Goal: Information Seeking & Learning: Check status

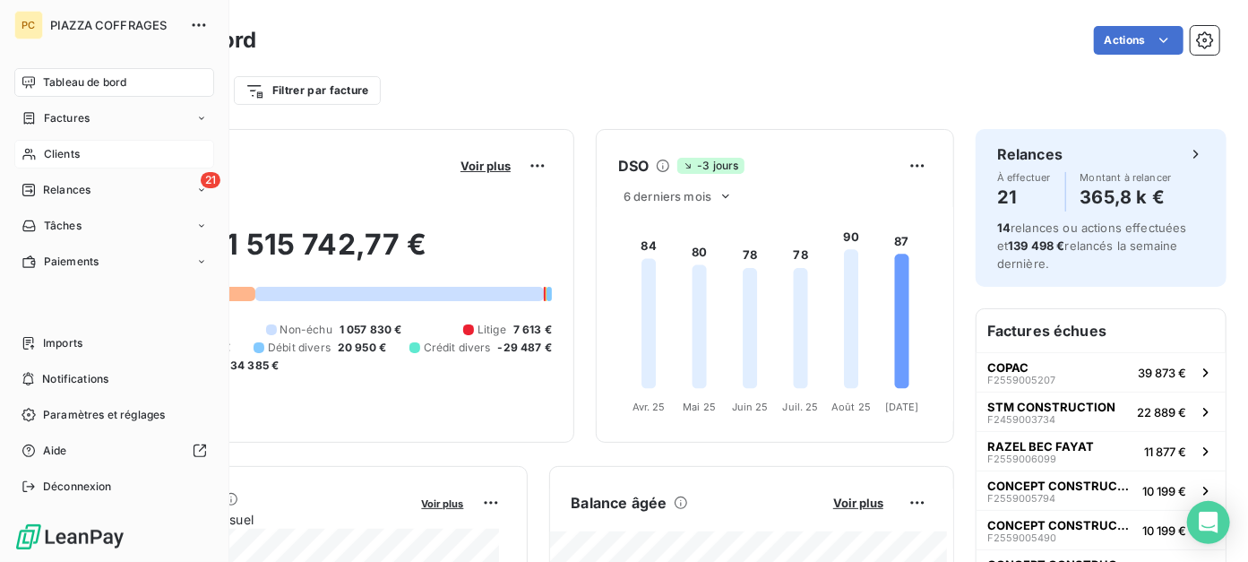
click at [77, 156] on span "Clients" at bounding box center [62, 154] width 36 height 16
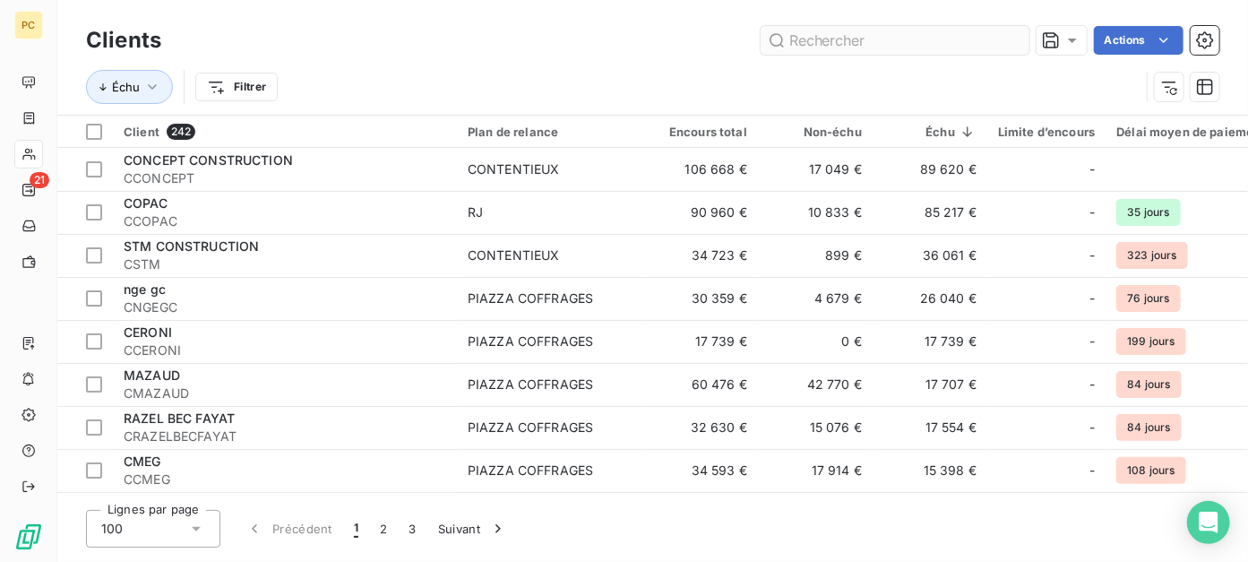
click at [802, 36] on input "text" at bounding box center [894, 40] width 269 height 29
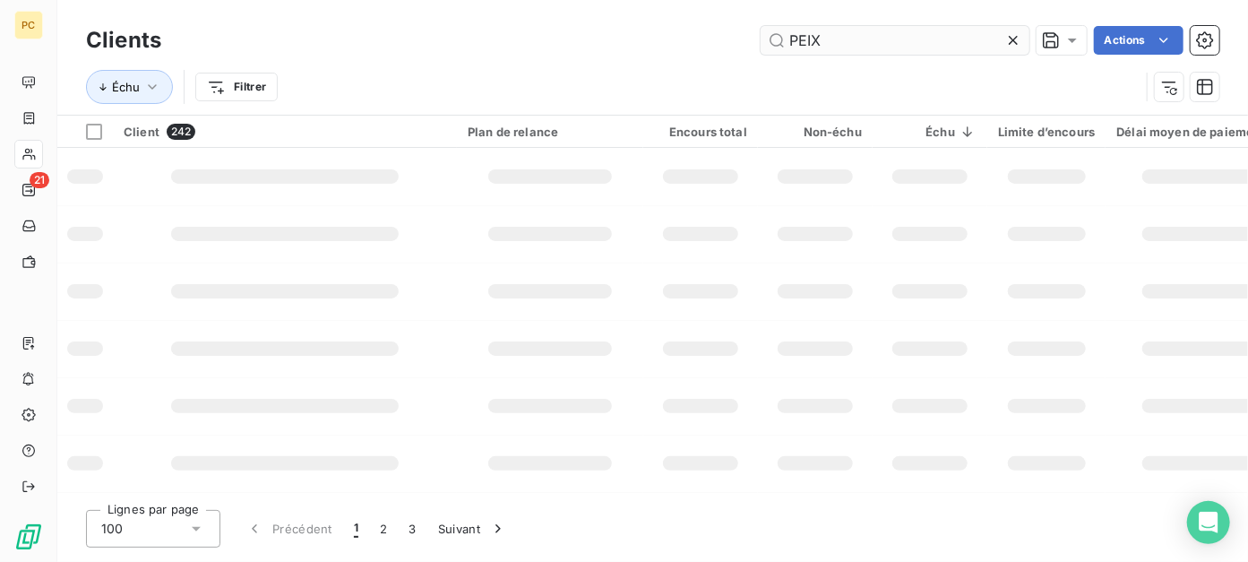
type input "PEIX"
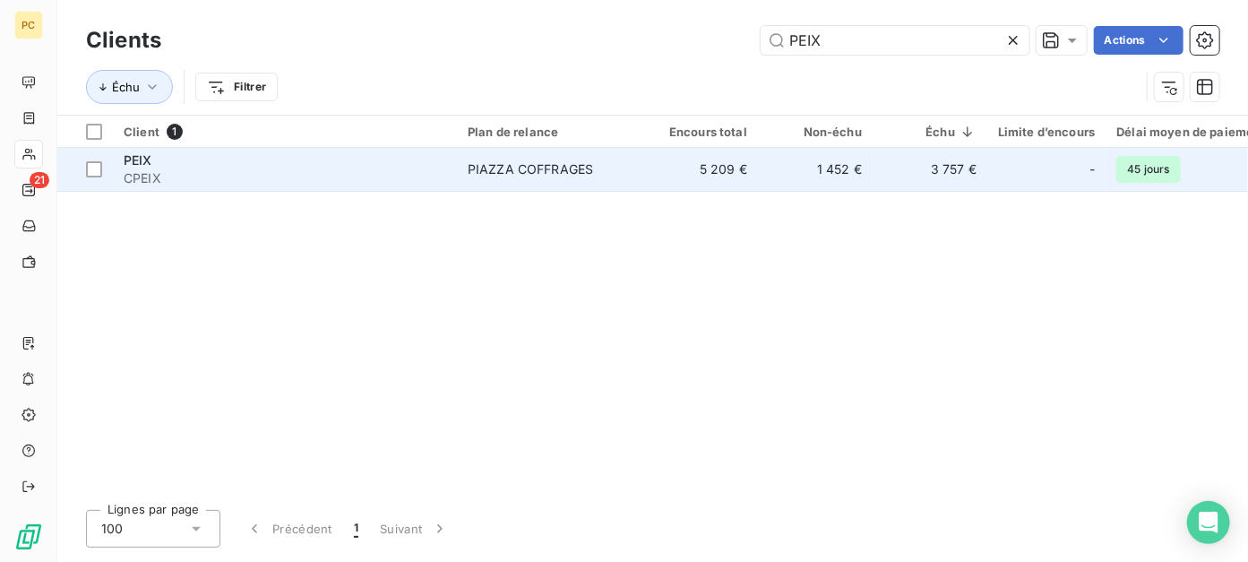
click at [666, 174] on td "5 209 €" at bounding box center [700, 169] width 115 height 43
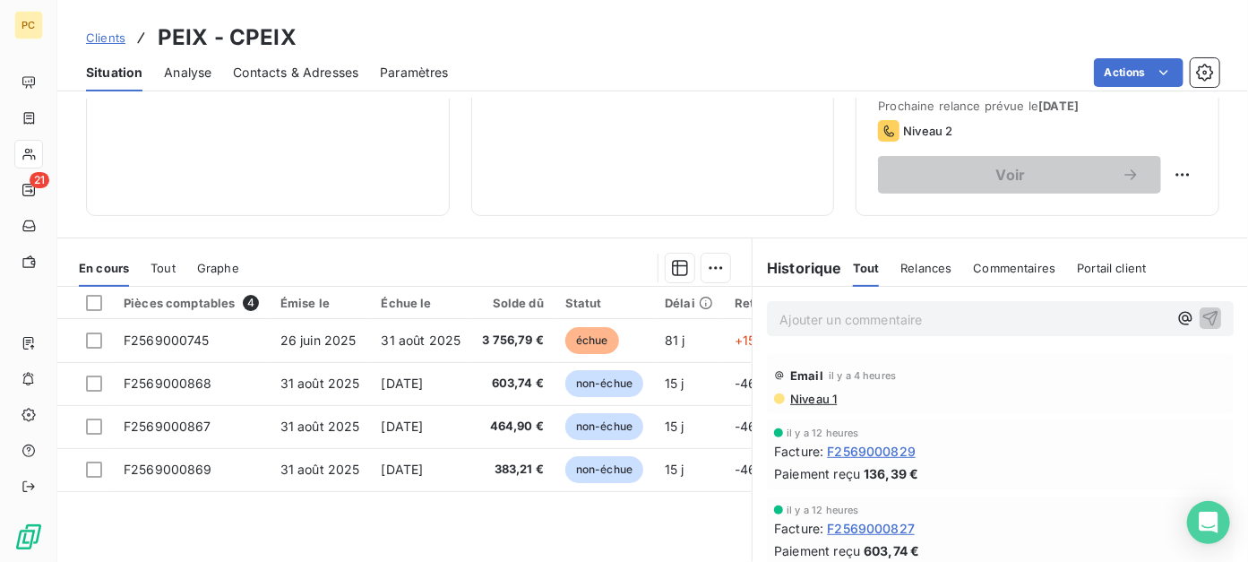
scroll to position [358, 0]
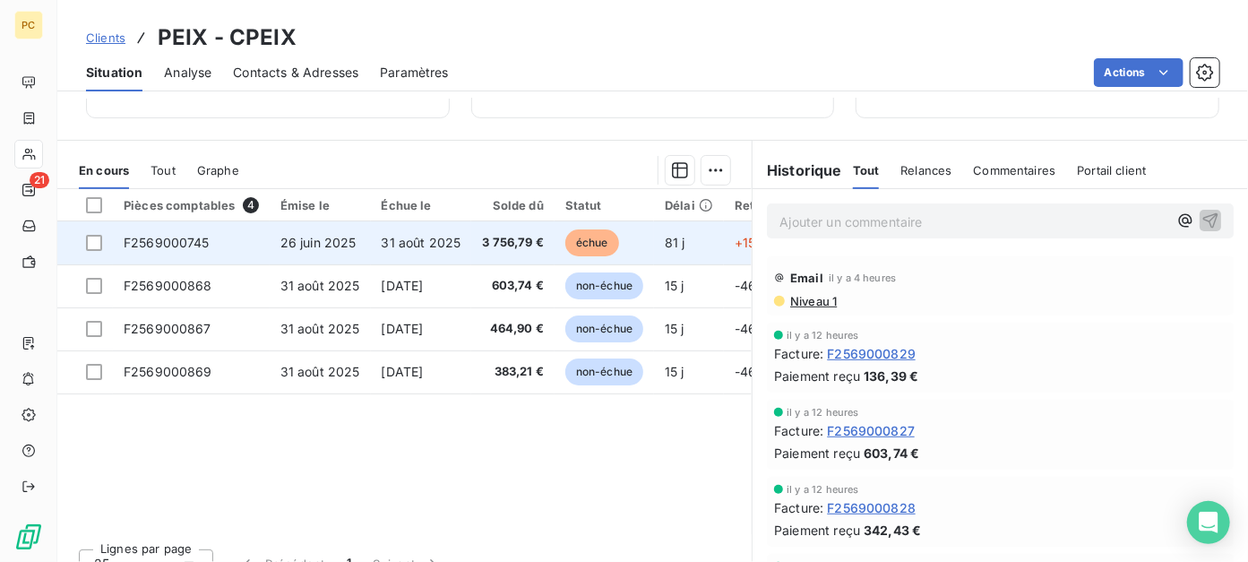
click at [494, 247] on span "3 756,79 €" at bounding box center [513, 243] width 62 height 18
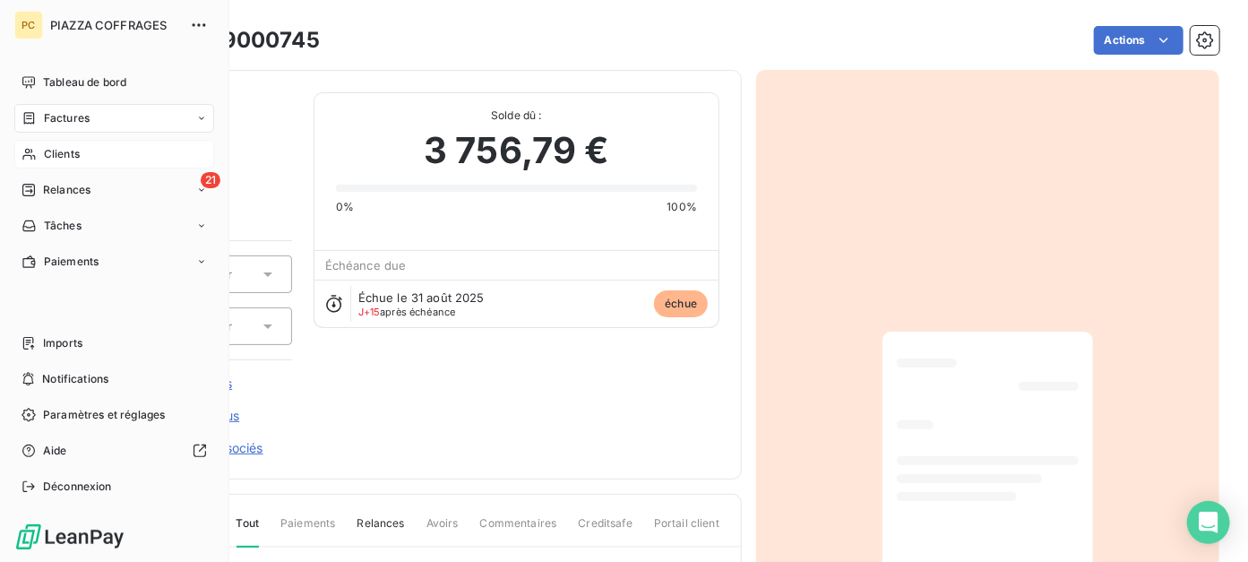
click at [58, 151] on span "Clients" at bounding box center [62, 154] width 36 height 16
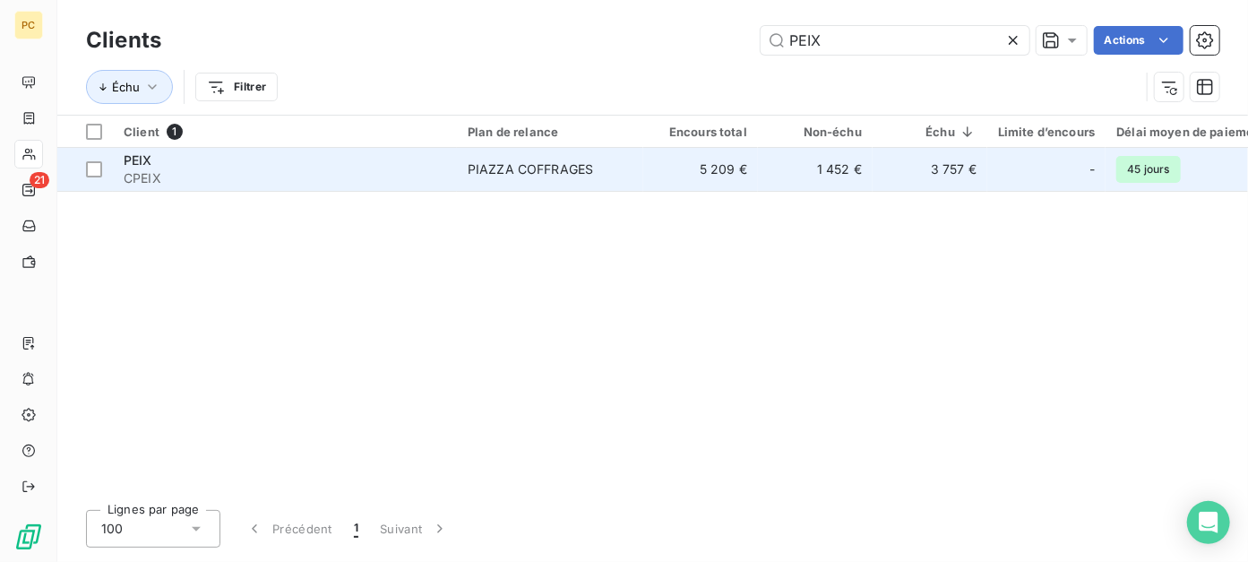
click at [472, 168] on div "PIAZZA COFFRAGES" at bounding box center [530, 169] width 125 height 18
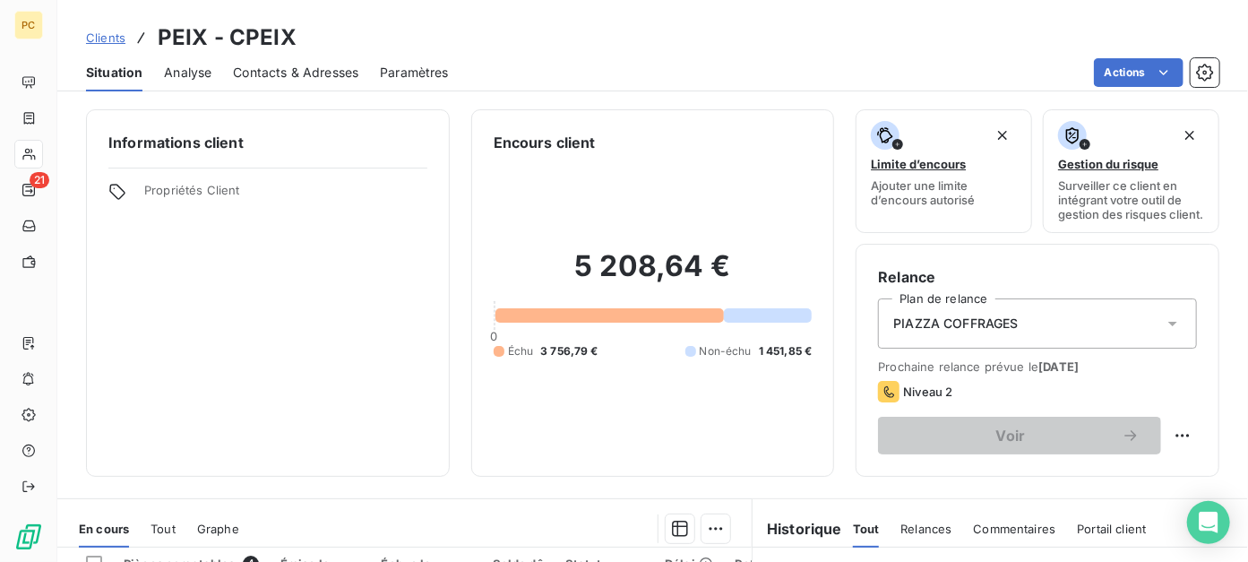
click at [328, 71] on span "Contacts & Adresses" at bounding box center [295, 73] width 125 height 18
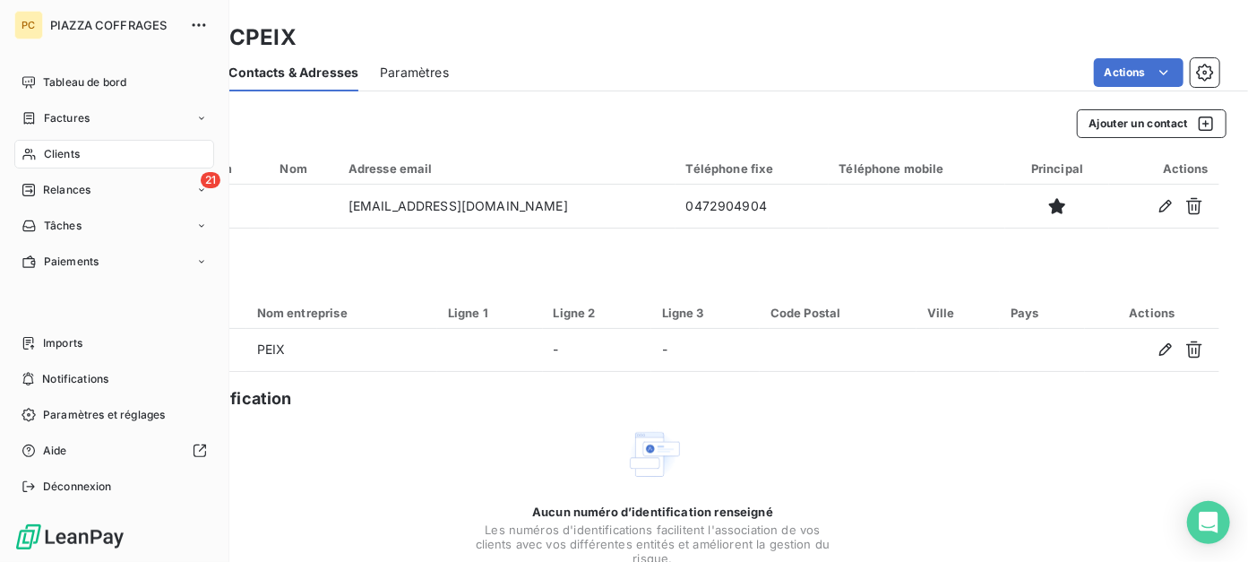
click at [55, 152] on span "Clients" at bounding box center [62, 154] width 36 height 16
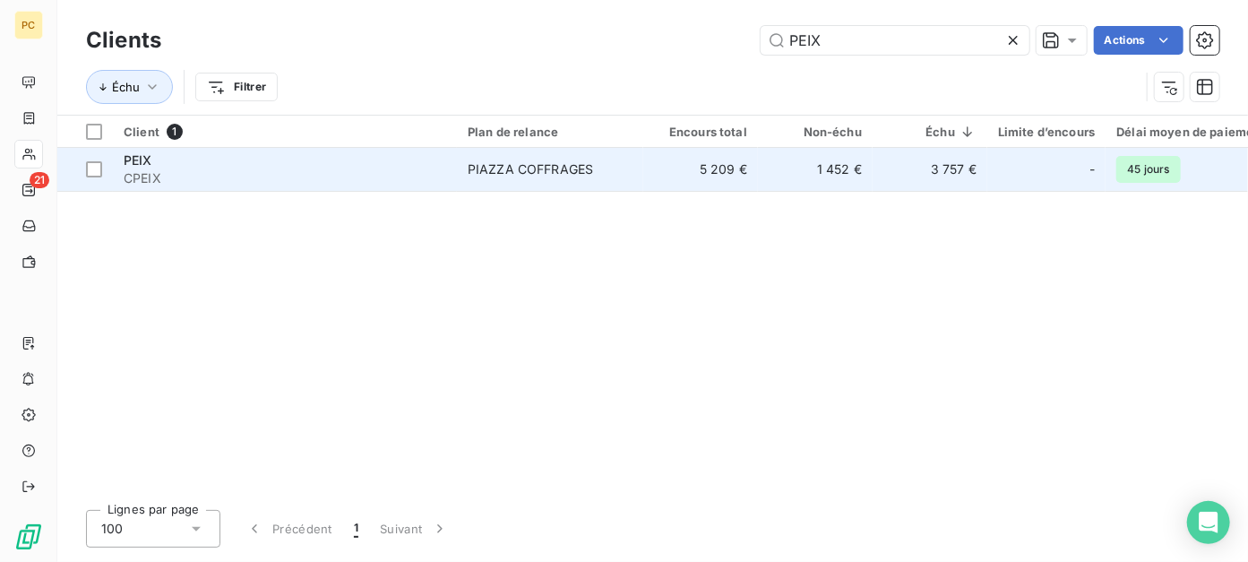
click at [440, 176] on span "CPEIX" at bounding box center [285, 178] width 322 height 18
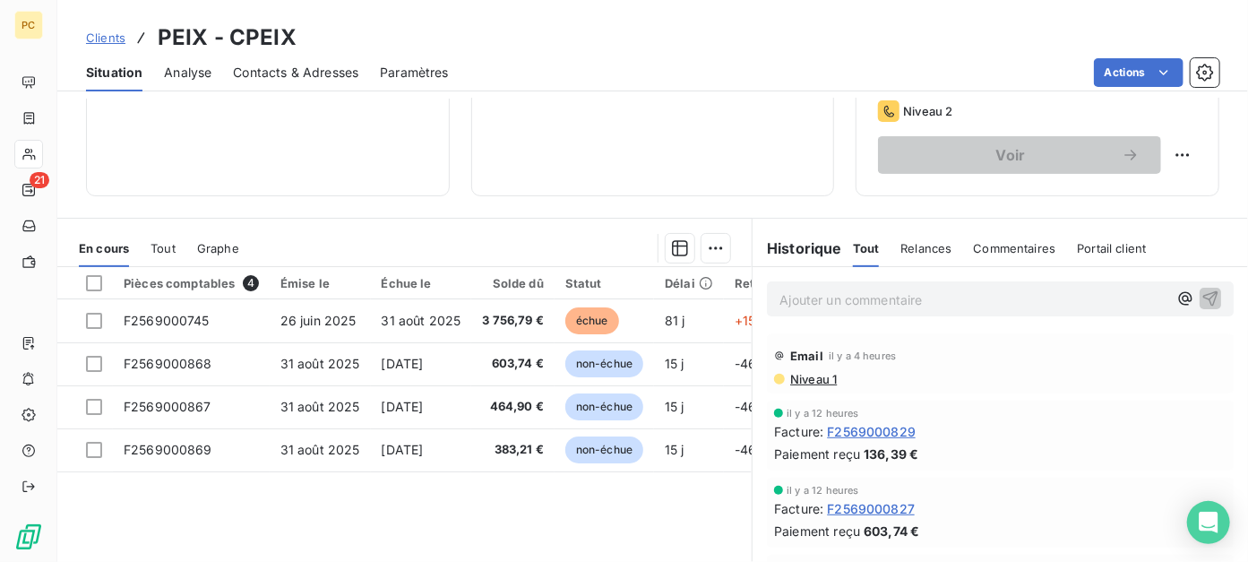
scroll to position [358, 0]
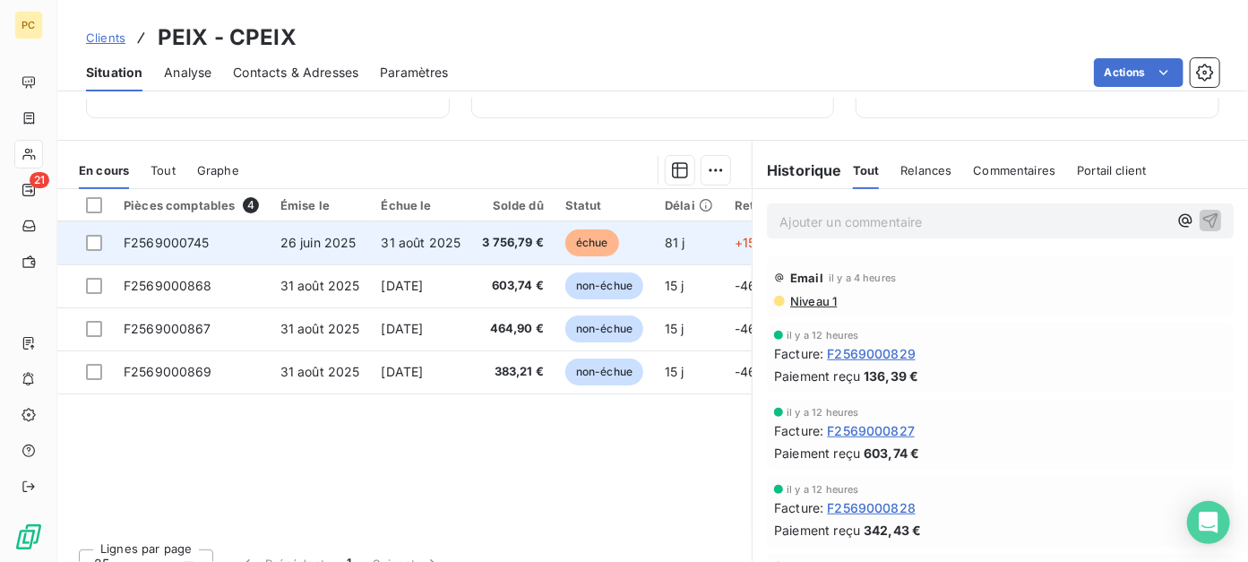
click at [423, 250] on span "31 août 2025" at bounding box center [422, 242] width 80 height 15
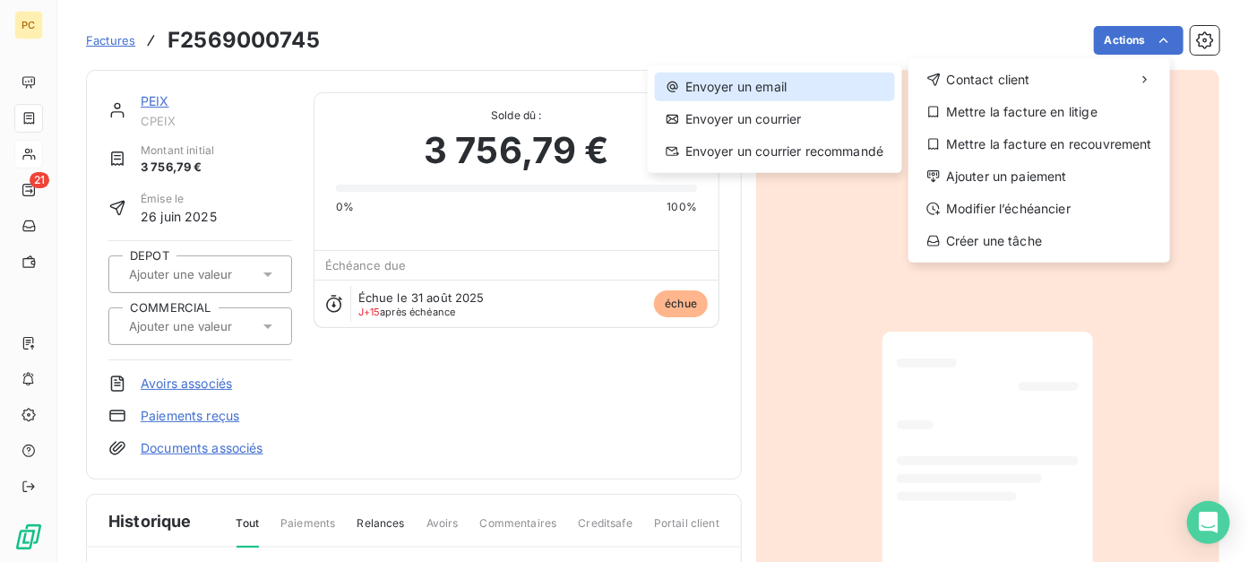
click at [781, 81] on div "Envoyer un email" at bounding box center [775, 87] width 240 height 29
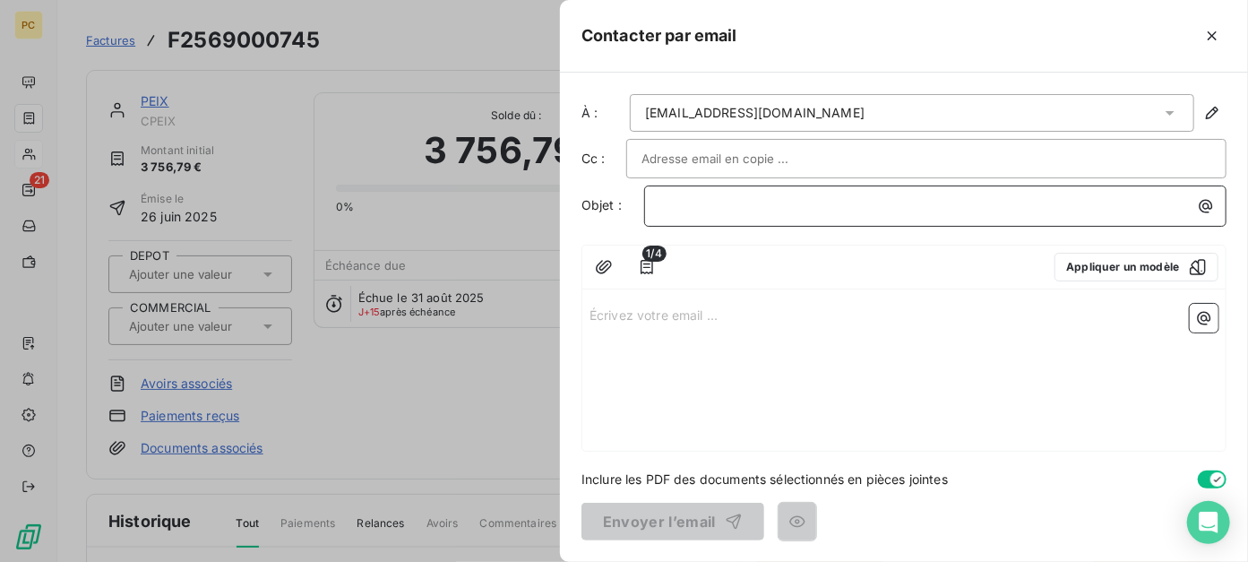
click at [718, 206] on p "﻿" at bounding box center [939, 205] width 561 height 21
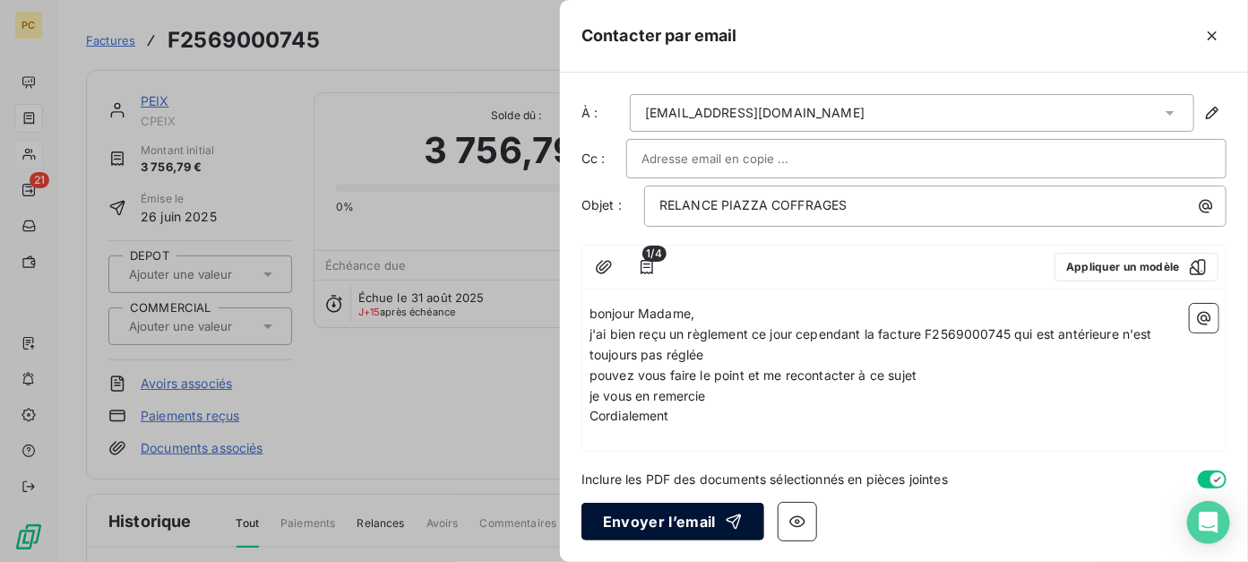
click at [676, 523] on button "Envoyer l’email" at bounding box center [672, 522] width 183 height 38
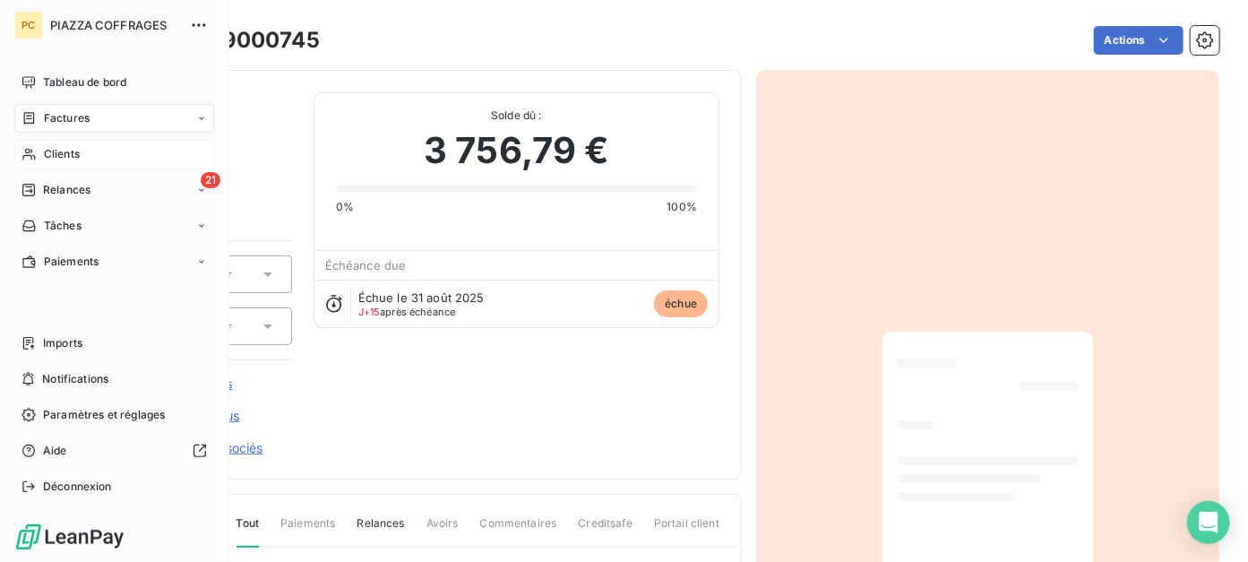
click at [52, 152] on span "Clients" at bounding box center [62, 154] width 36 height 16
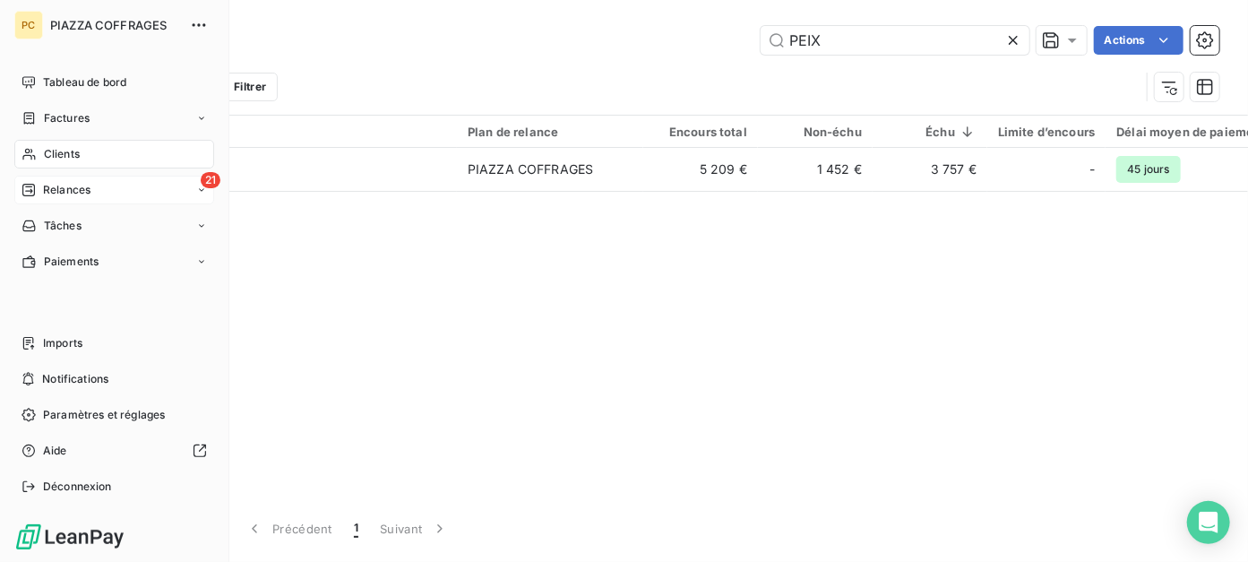
click at [44, 187] on span "Relances" at bounding box center [66, 190] width 47 height 16
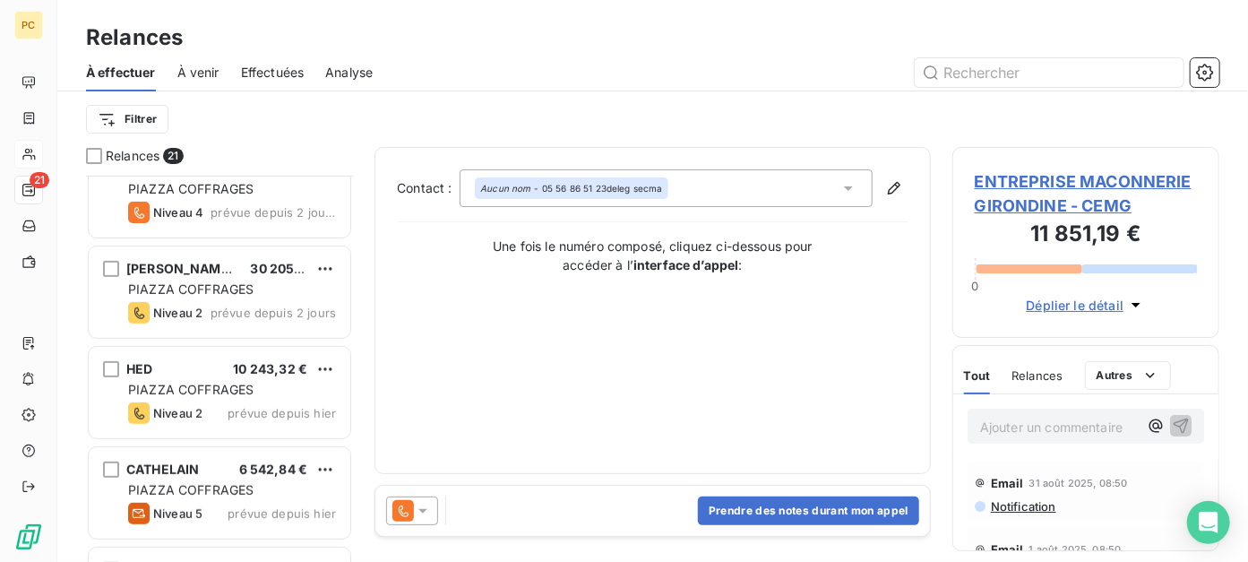
scroll to position [358, 0]
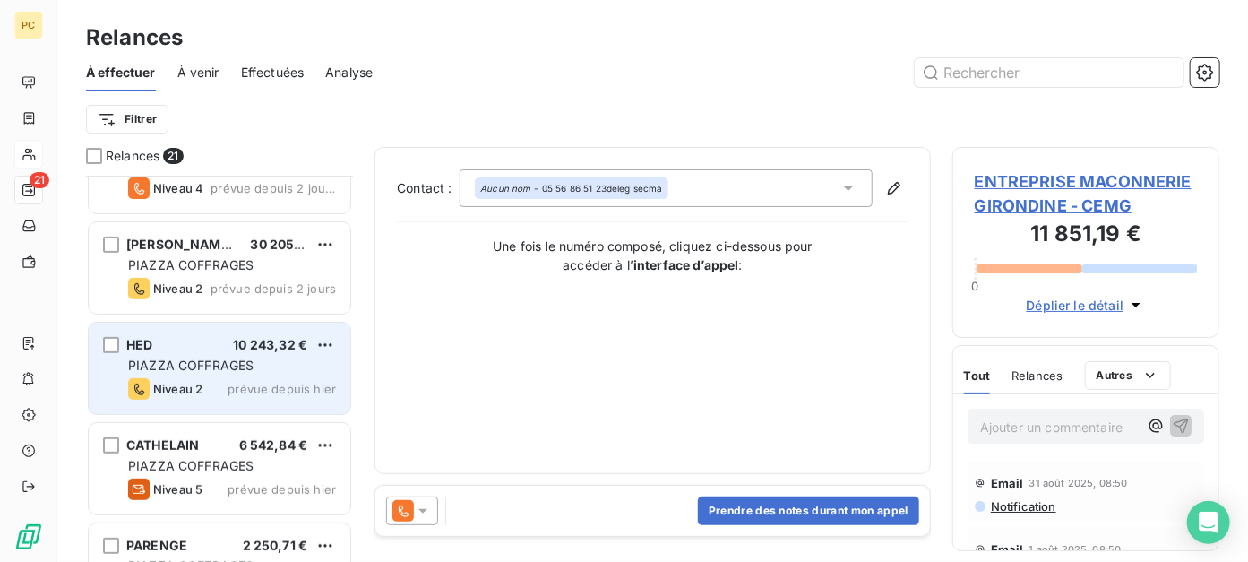
click at [246, 361] on span "PIAZZA COFFRAGES" at bounding box center [190, 364] width 125 height 15
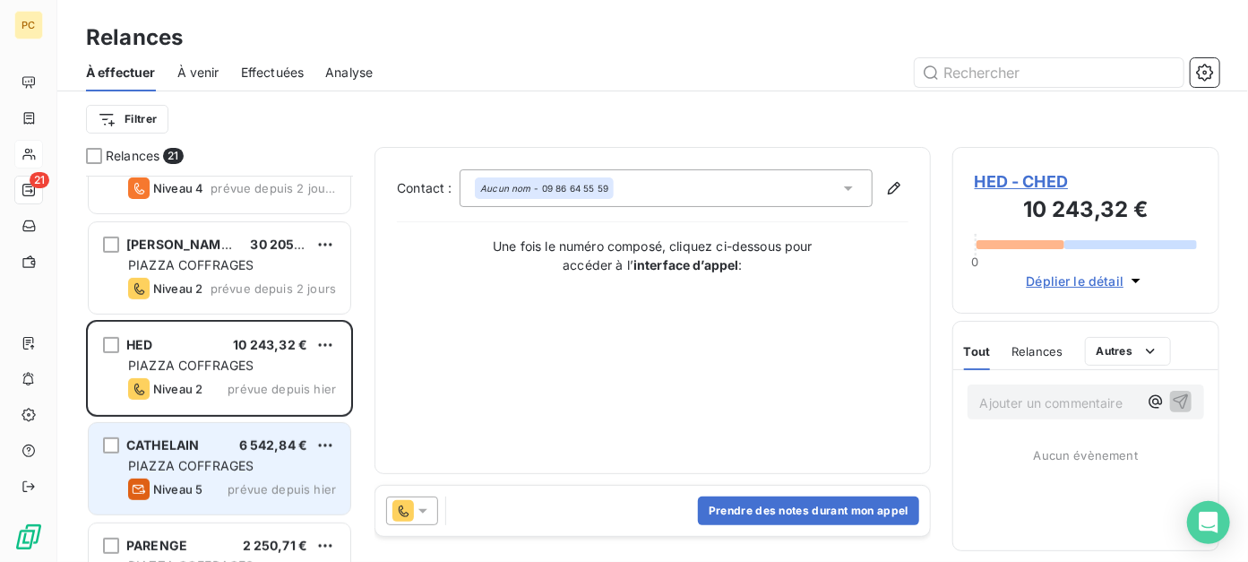
click at [266, 451] on span "6 542,84 €" at bounding box center [273, 444] width 69 height 15
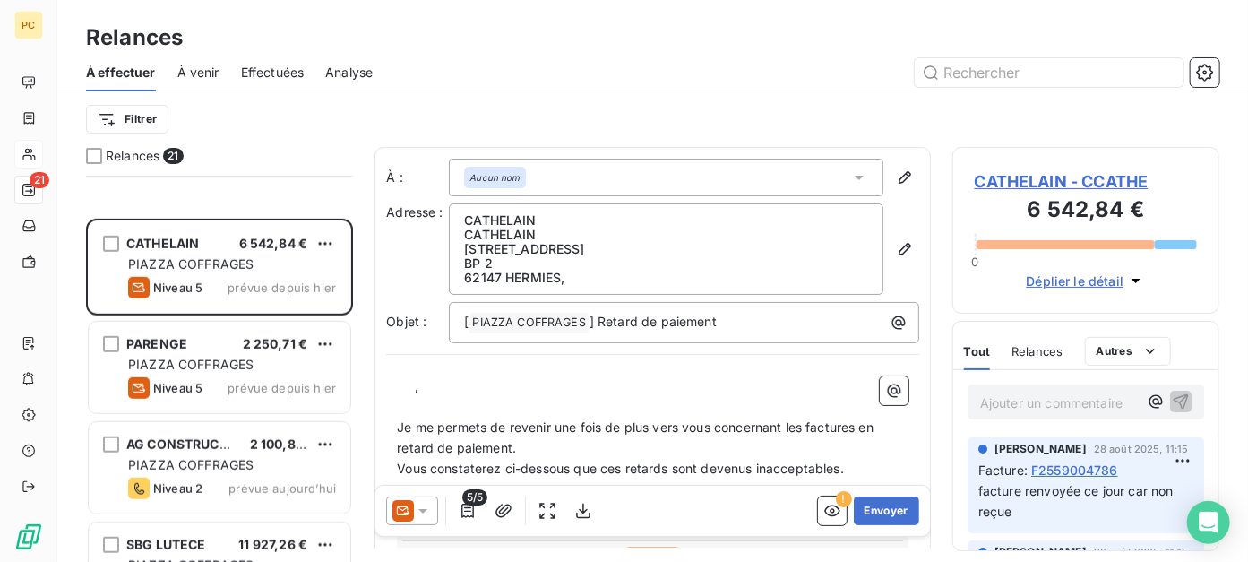
scroll to position [537, 0]
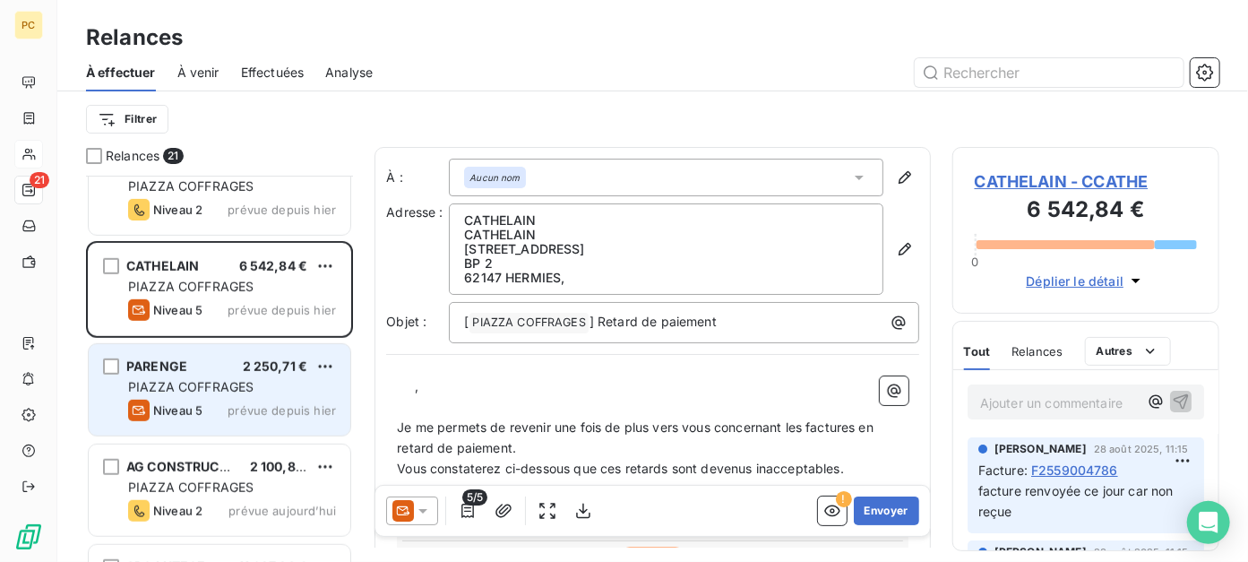
click at [238, 396] on div "PARENGE 2 250,71 € PIAZZA COFFRAGES Niveau 5 prévue depuis hier" at bounding box center [220, 389] width 262 height 91
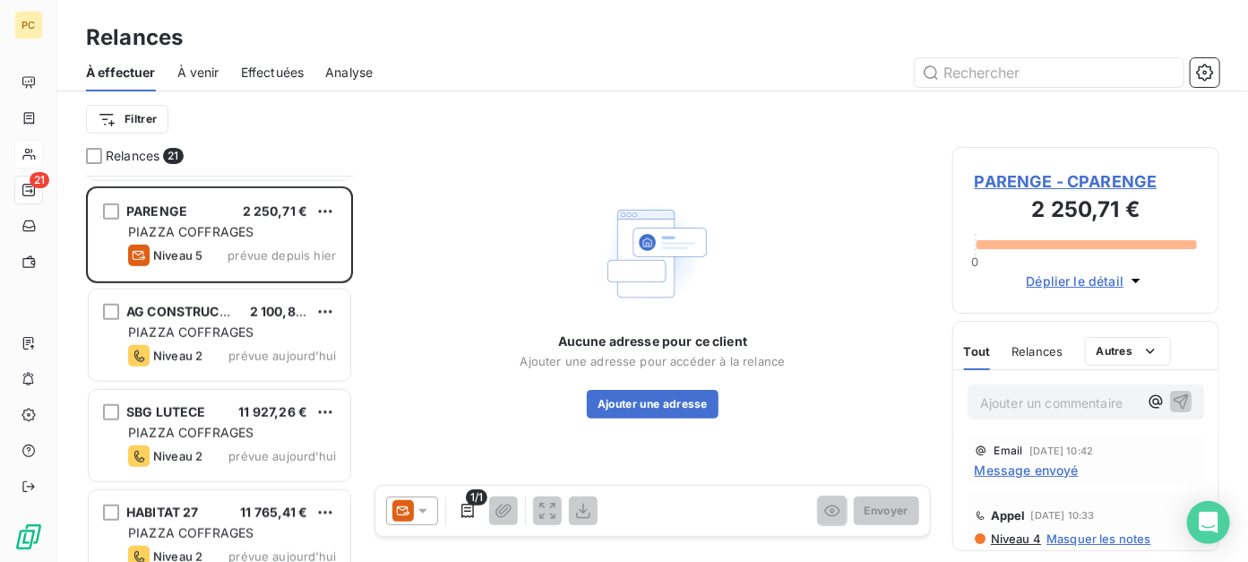
scroll to position [717, 0]
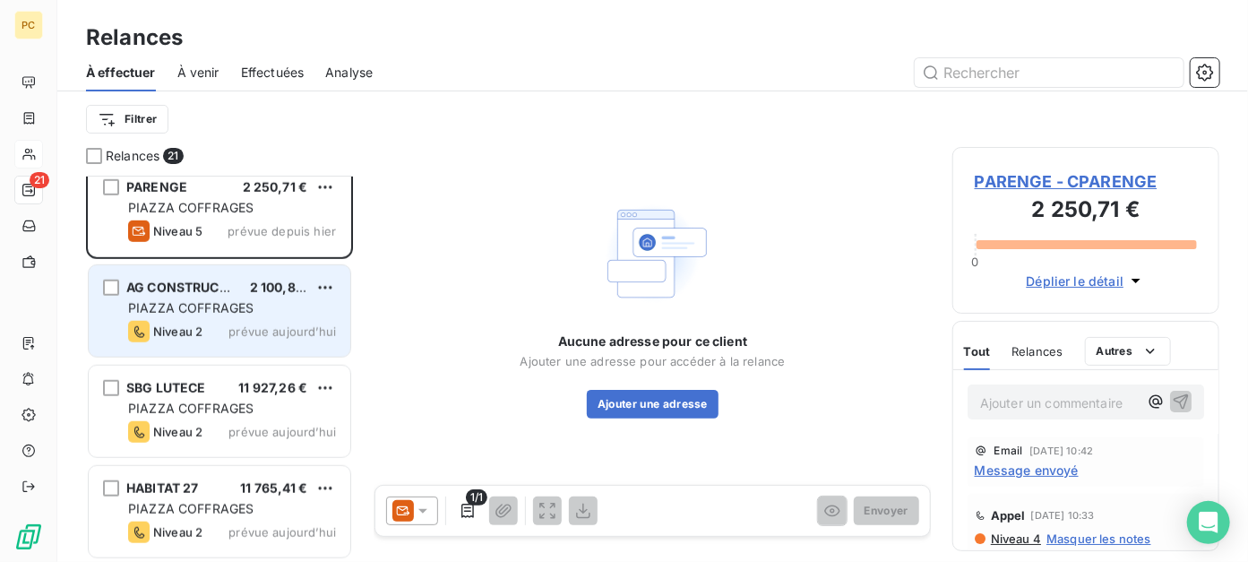
click at [181, 315] on div "PIAZZA COFFRAGES" at bounding box center [232, 308] width 208 height 18
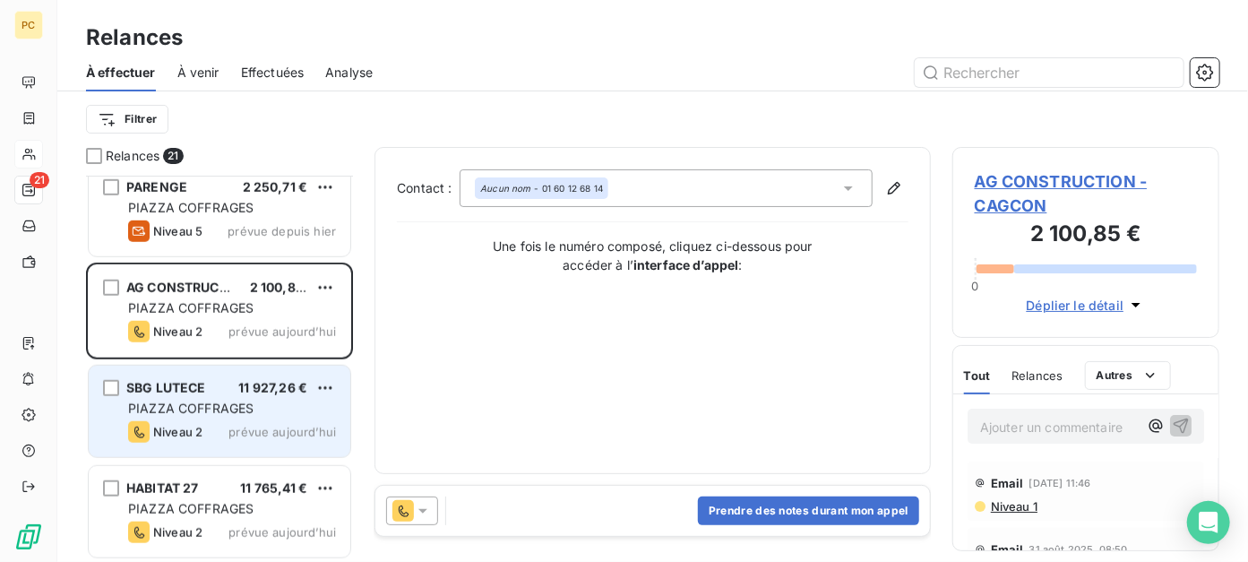
click at [250, 394] on span "11 927,26 €" at bounding box center [272, 387] width 69 height 15
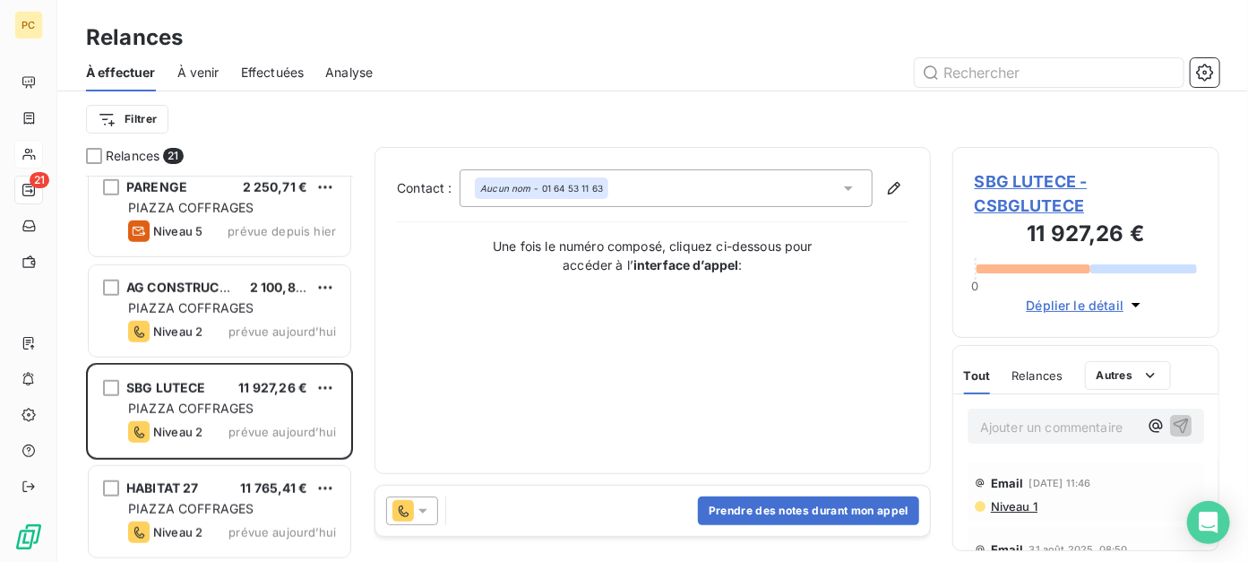
click at [1071, 299] on span "Déplier le détail" at bounding box center [1076, 305] width 98 height 19
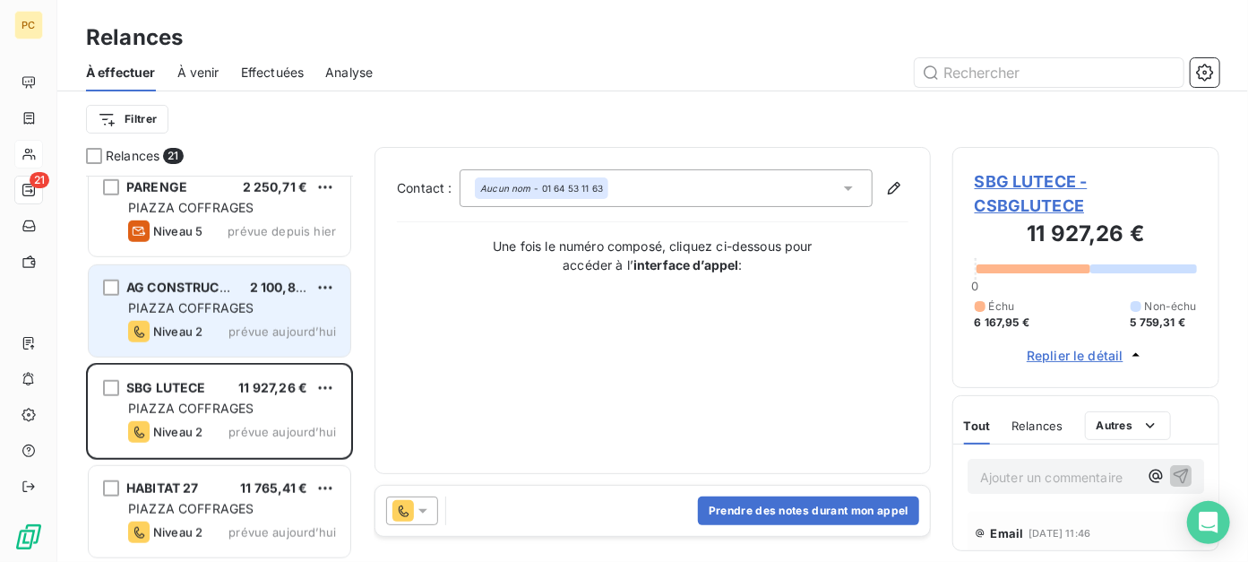
click at [243, 314] on div "PIAZZA COFFRAGES" at bounding box center [232, 308] width 208 height 18
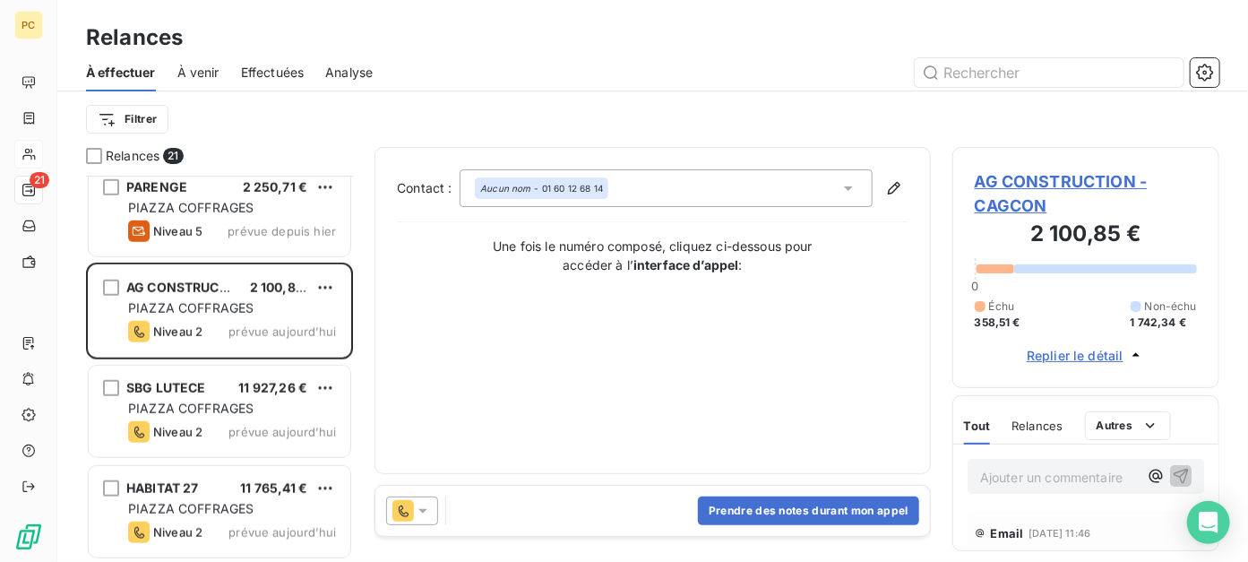
click at [1063, 357] on span "Replier le détail" at bounding box center [1075, 355] width 97 height 19
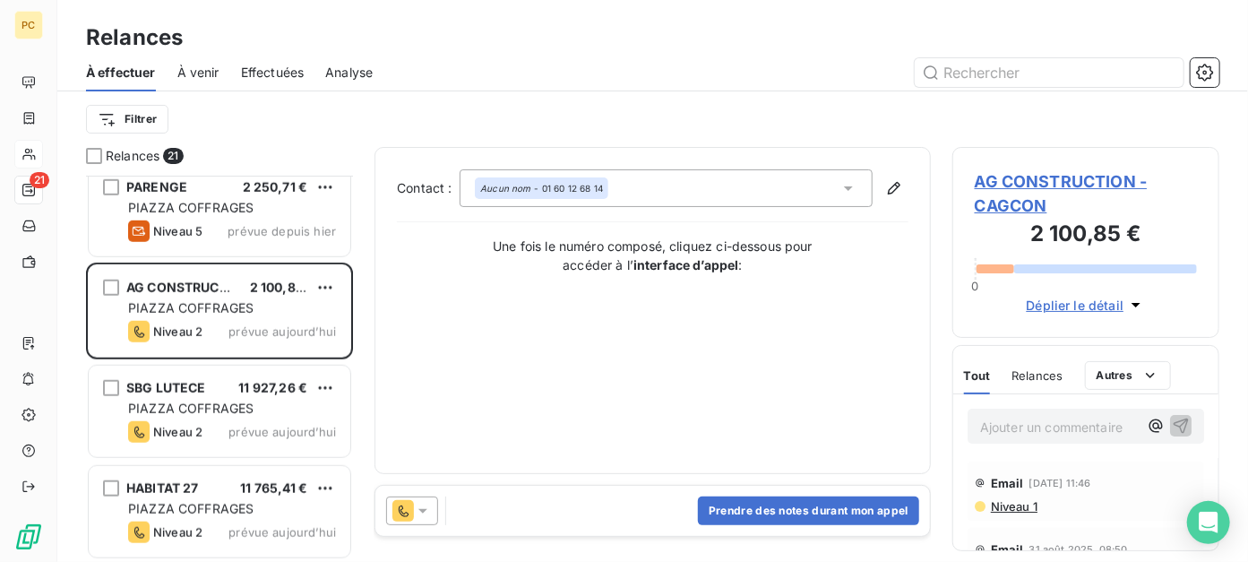
click at [1057, 305] on span "Déplier le détail" at bounding box center [1076, 305] width 98 height 19
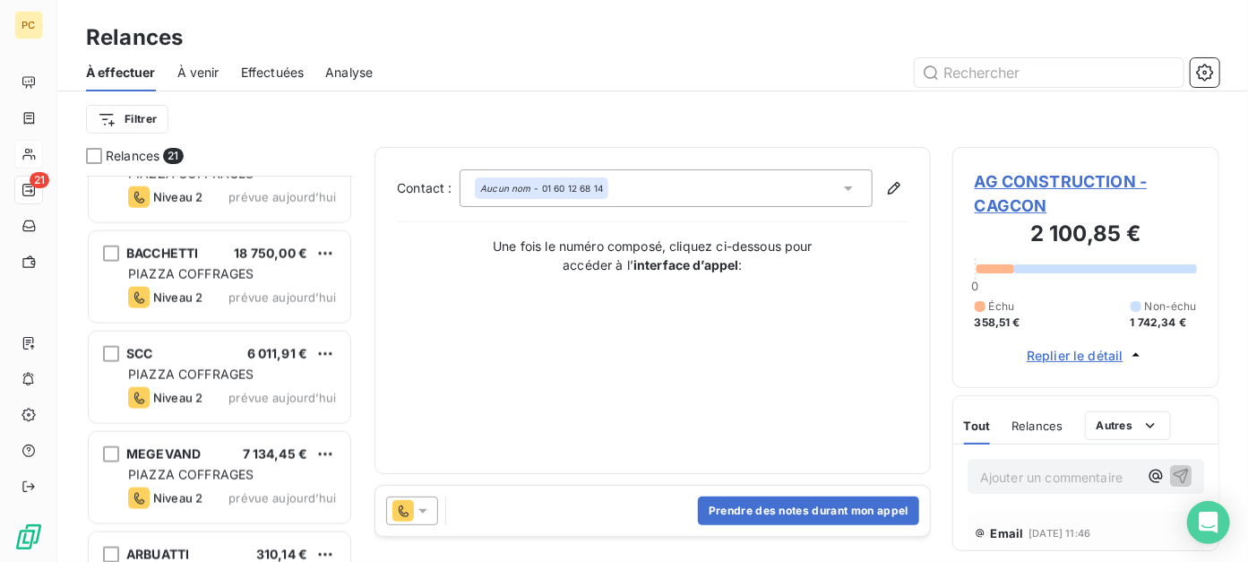
scroll to position [1254, 0]
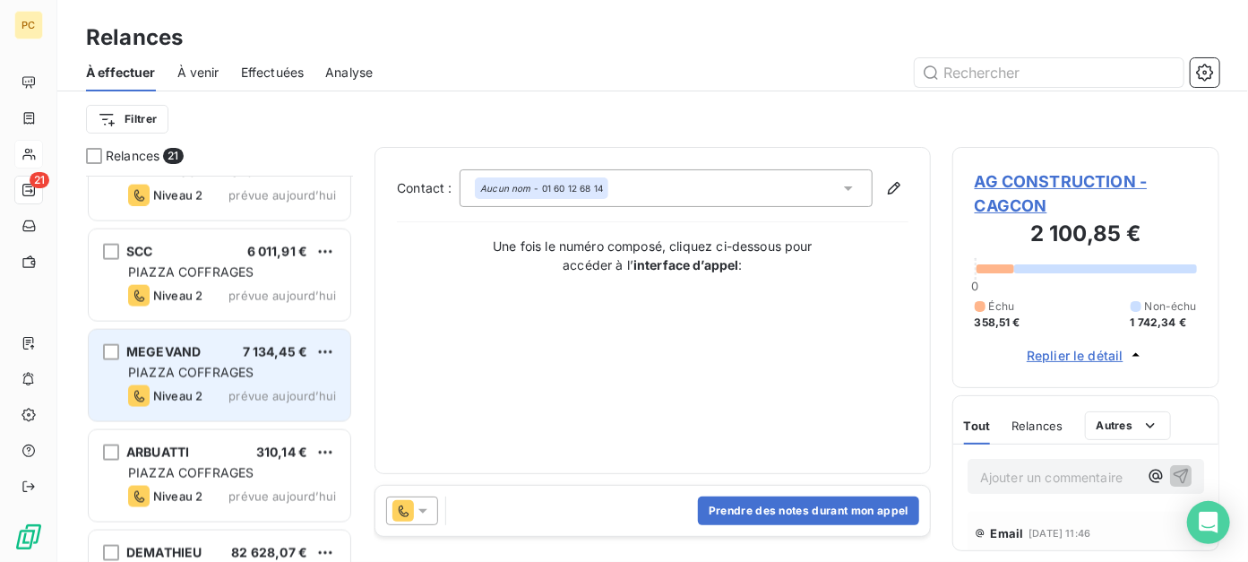
click at [219, 379] on div "PIAZZA COFFRAGES" at bounding box center [232, 373] width 208 height 18
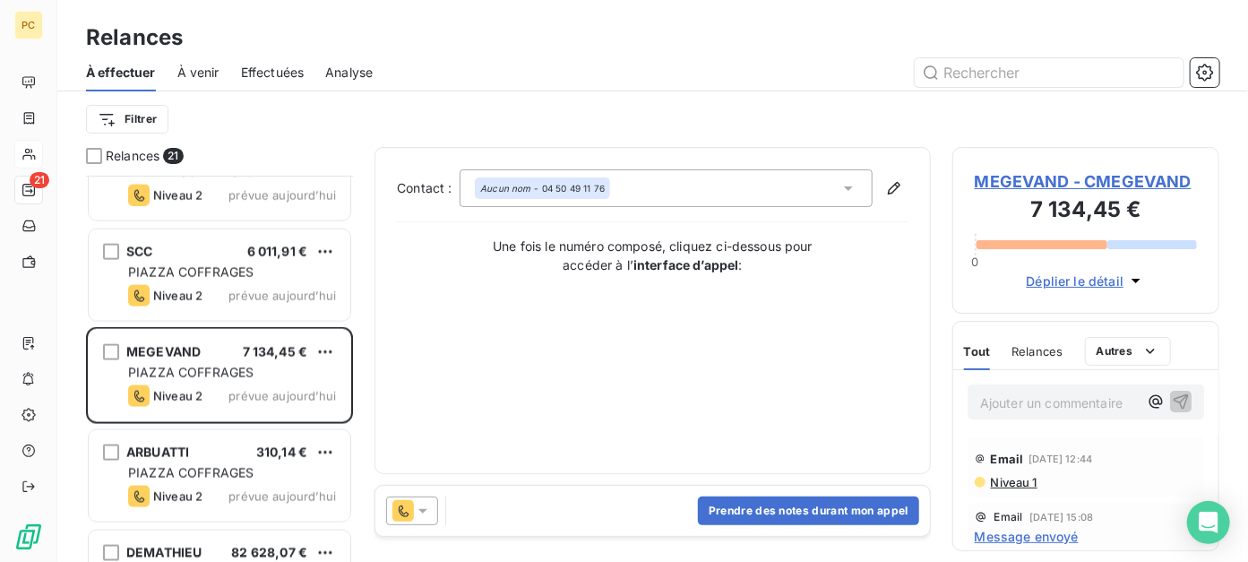
click at [1082, 277] on span "Déplier le détail" at bounding box center [1076, 280] width 98 height 19
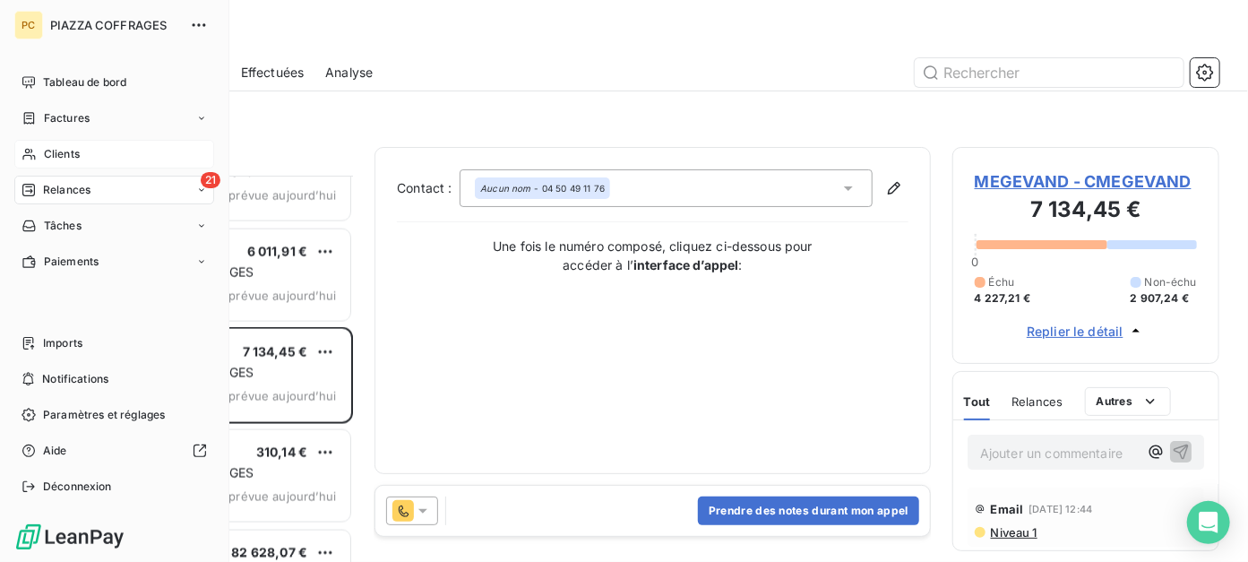
drag, startPoint x: 62, startPoint y: 159, endPoint x: 75, endPoint y: 165, distance: 14.8
click at [61, 159] on span "Clients" at bounding box center [62, 154] width 36 height 16
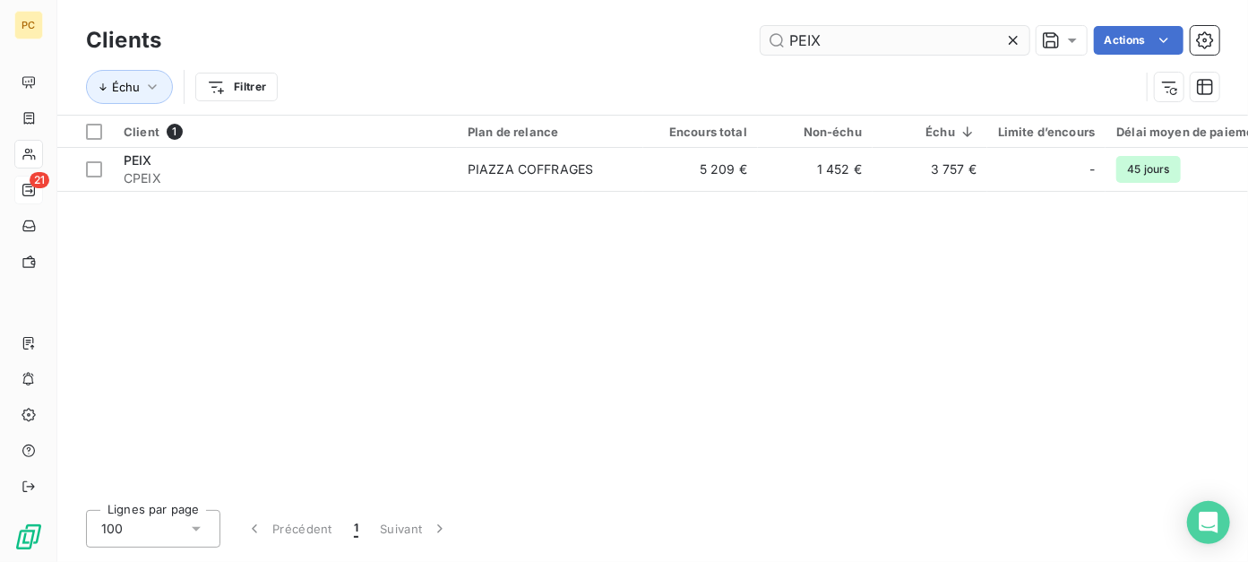
drag, startPoint x: 816, startPoint y: 34, endPoint x: 778, endPoint y: 38, distance: 37.8
click at [779, 38] on input "PEIX" at bounding box center [894, 40] width 269 height 29
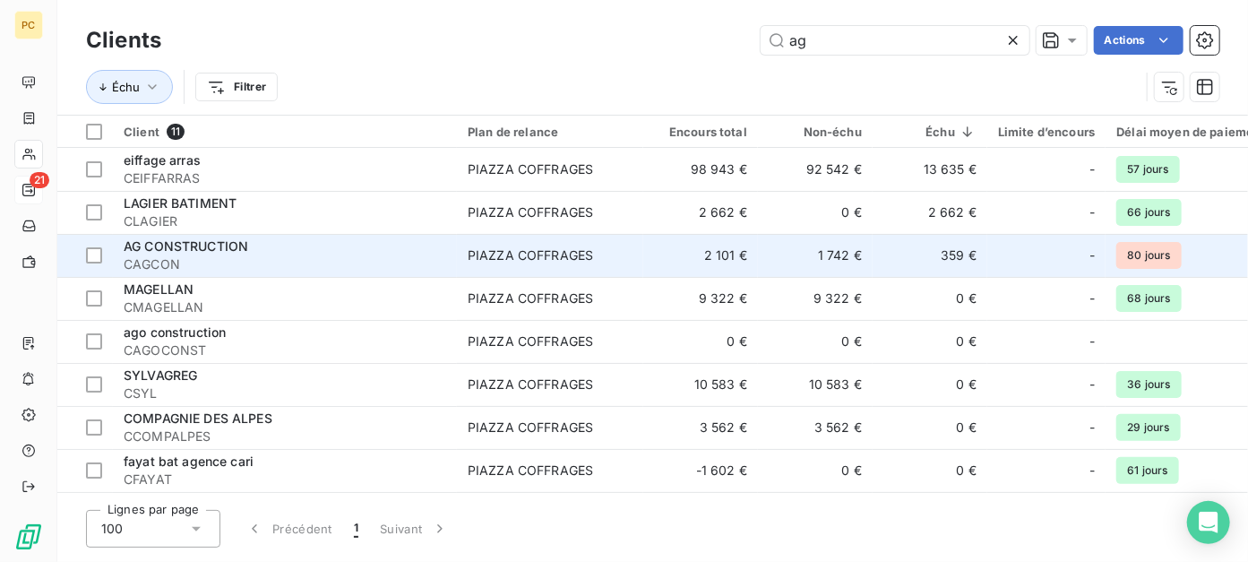
type input "ag"
click at [299, 260] on span "CAGCON" at bounding box center [285, 264] width 322 height 18
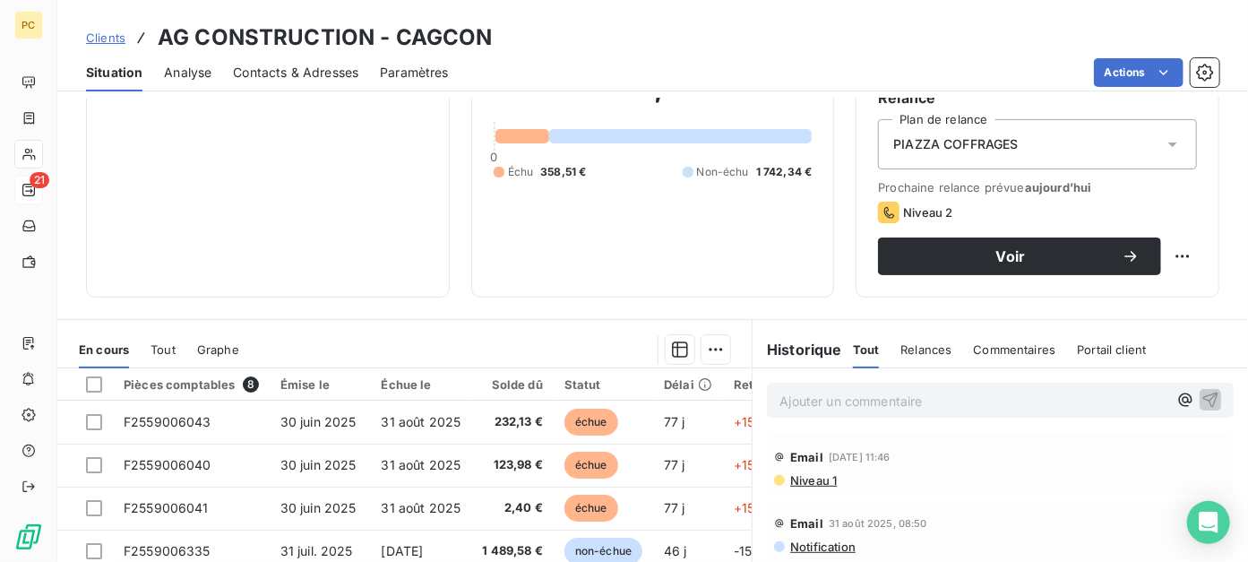
scroll to position [358, 0]
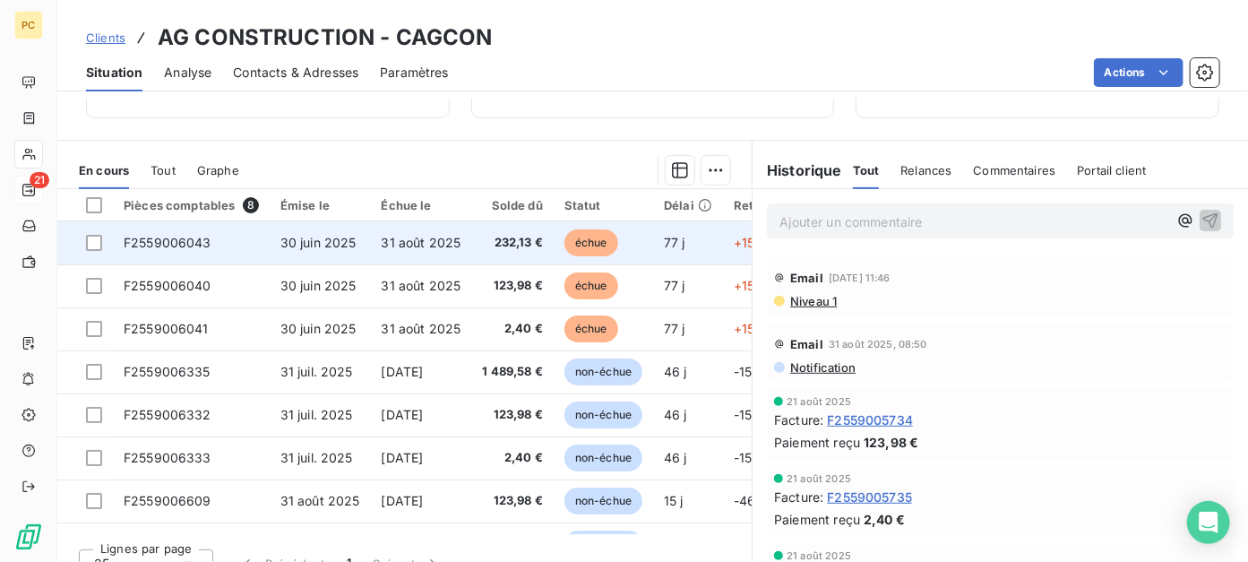
click at [449, 250] on span "31 août 2025" at bounding box center [422, 242] width 80 height 15
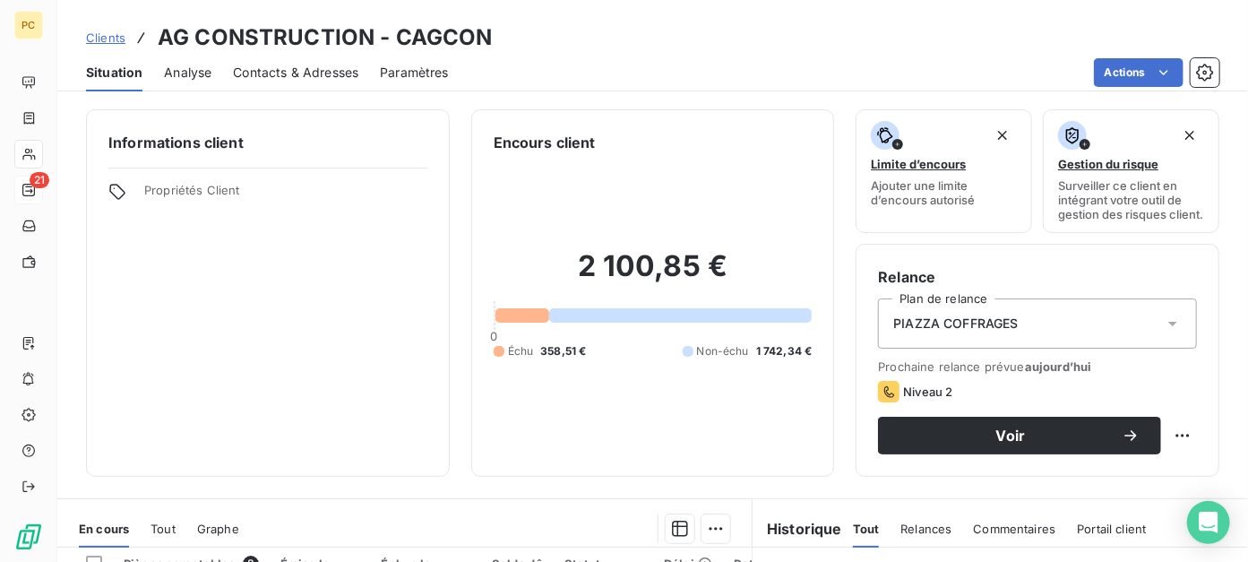
scroll to position [358, 0]
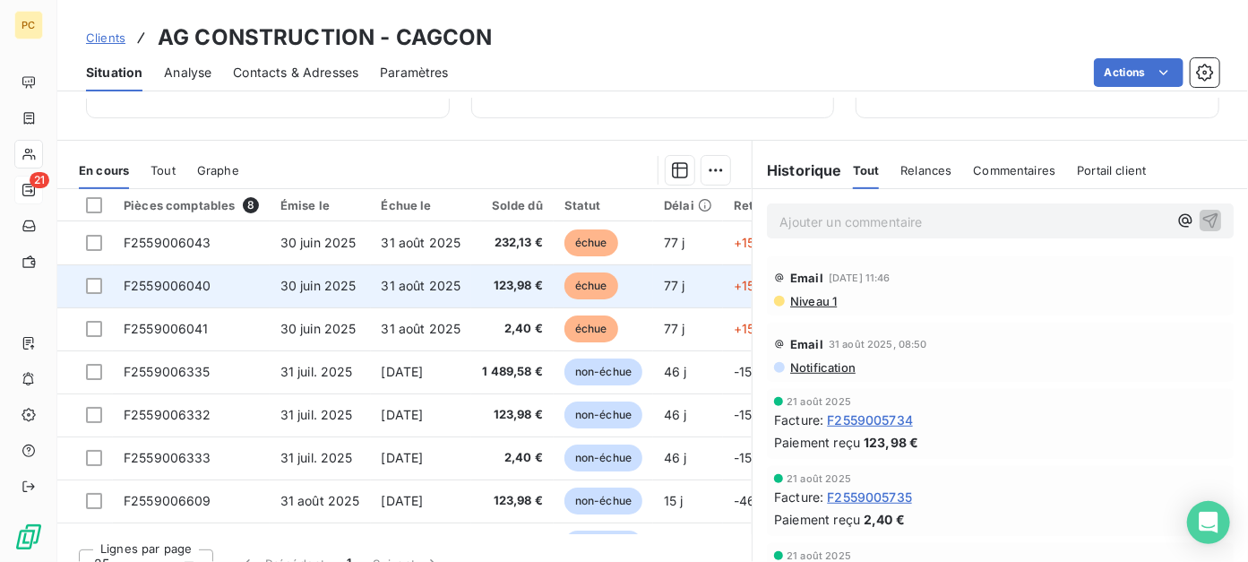
click at [423, 293] on span "31 août 2025" at bounding box center [422, 285] width 80 height 15
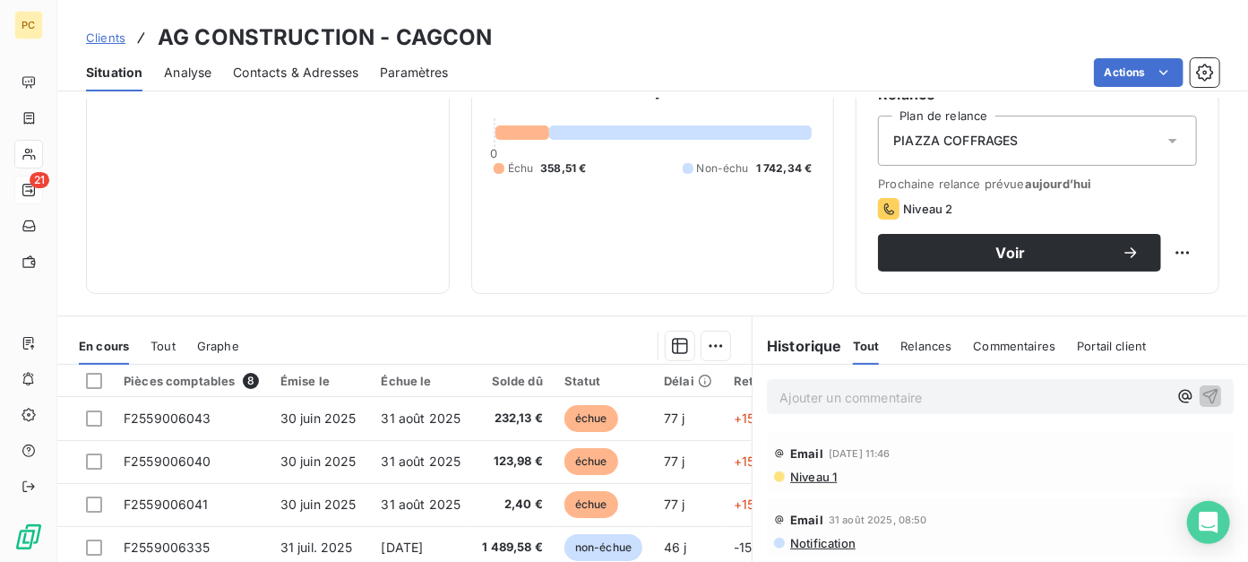
scroll to position [358, 0]
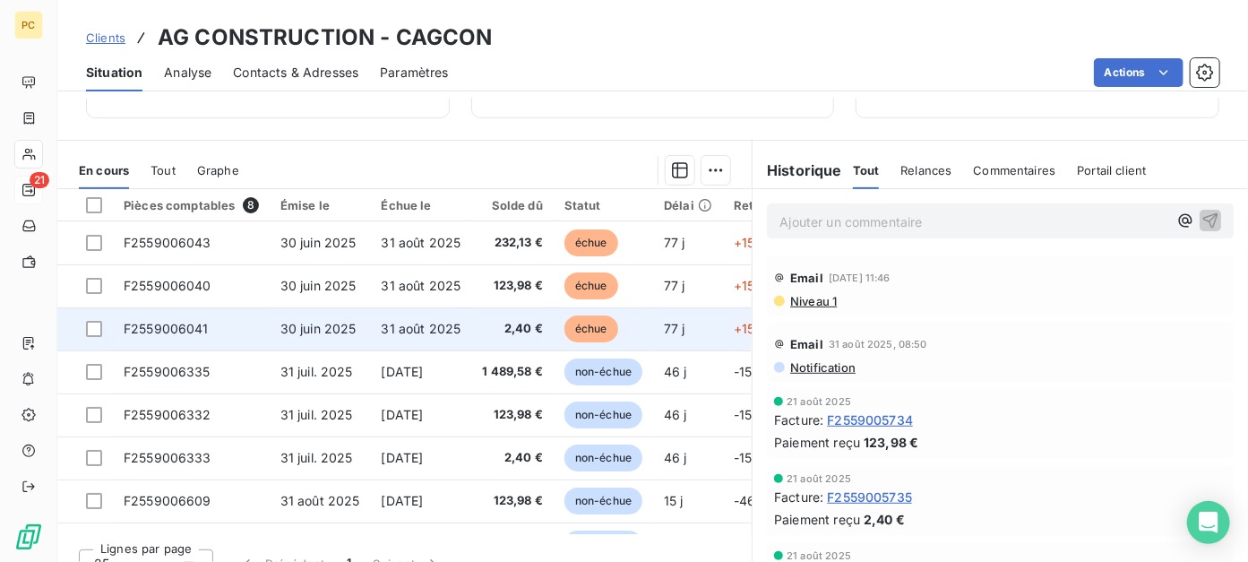
click at [517, 338] on span "2,40 €" at bounding box center [512, 329] width 61 height 18
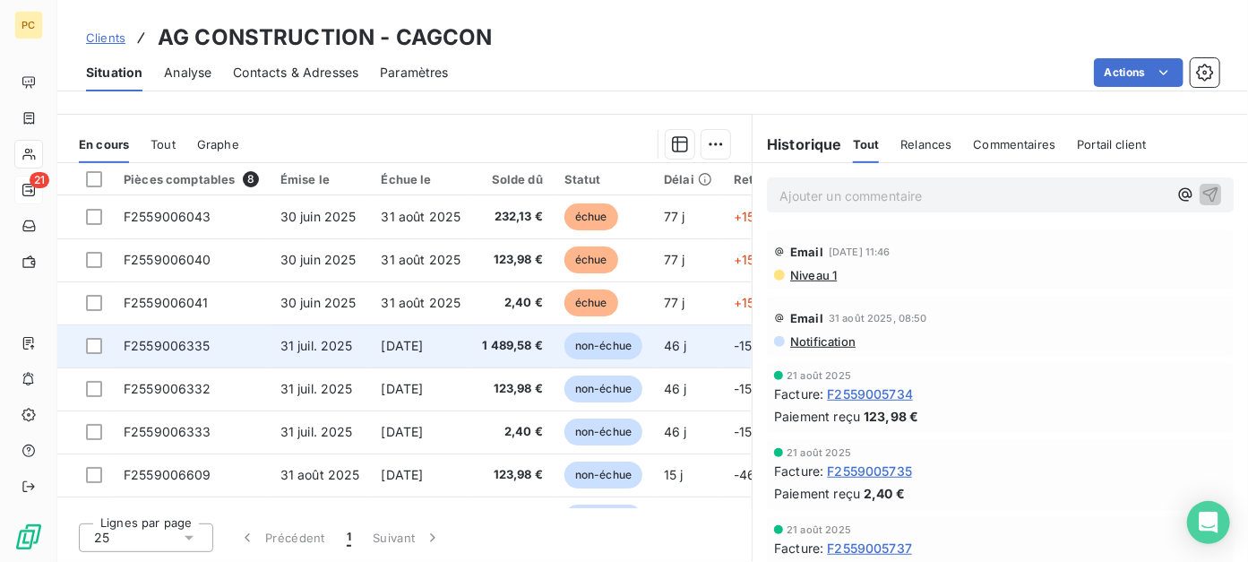
scroll to position [397, 0]
click at [499, 349] on span "1 489,58 €" at bounding box center [512, 346] width 61 height 18
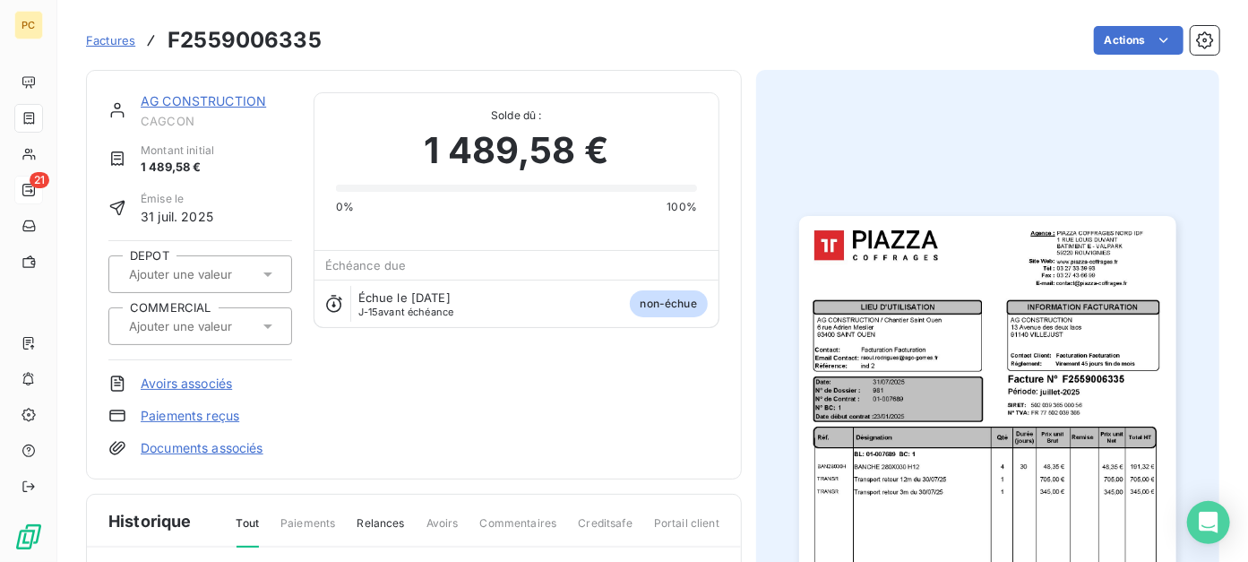
click at [923, 350] on img "button" at bounding box center [987, 482] width 376 height 532
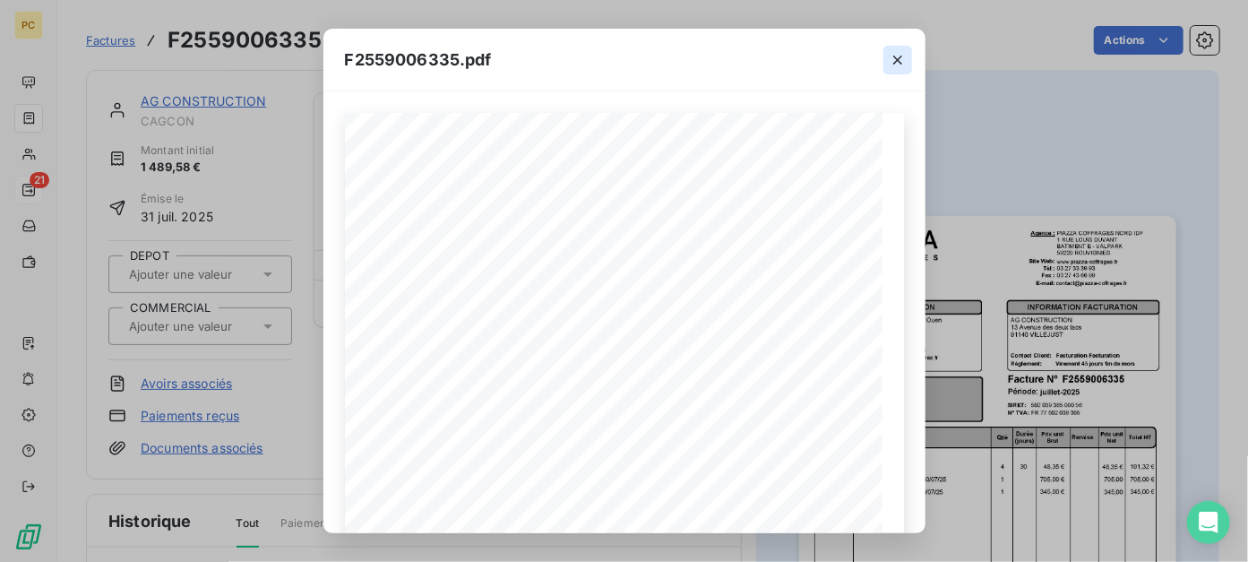
click at [898, 62] on icon "button" at bounding box center [897, 60] width 9 height 9
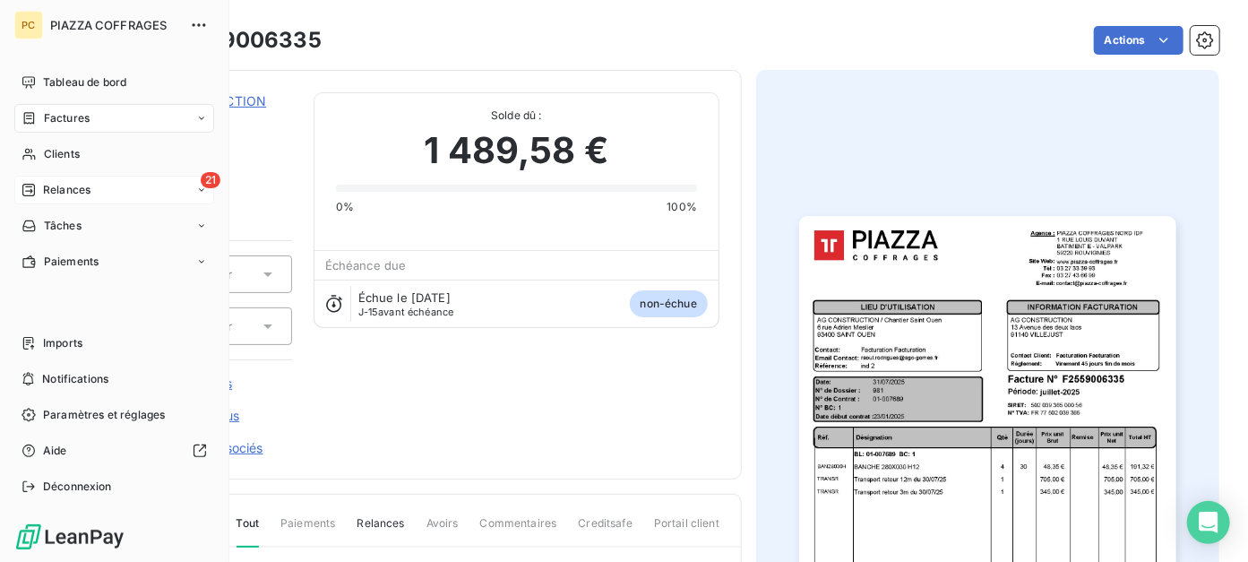
click at [43, 187] on span "Relances" at bounding box center [66, 190] width 47 height 16
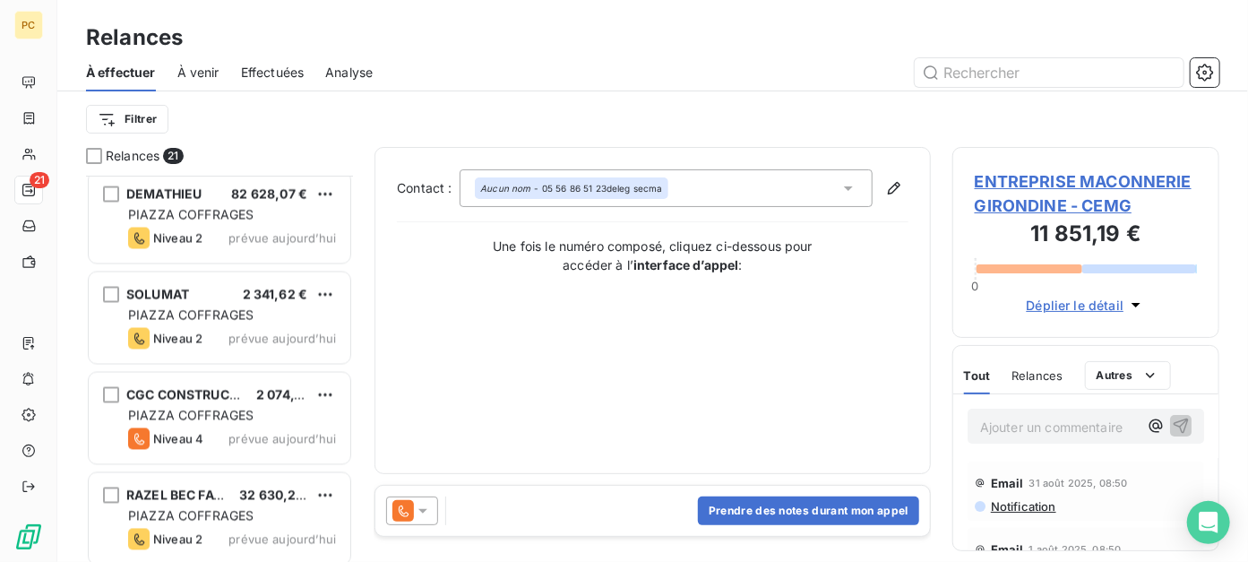
scroll to position [1722, 0]
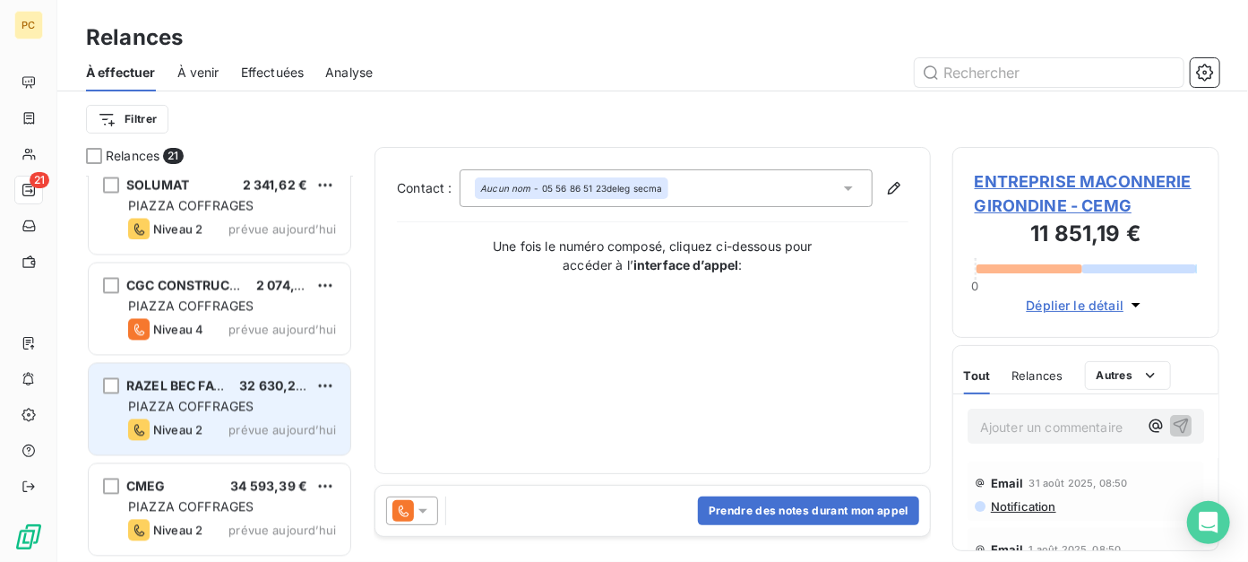
click at [174, 404] on span "PIAZZA COFFRAGES" at bounding box center [190, 406] width 125 height 15
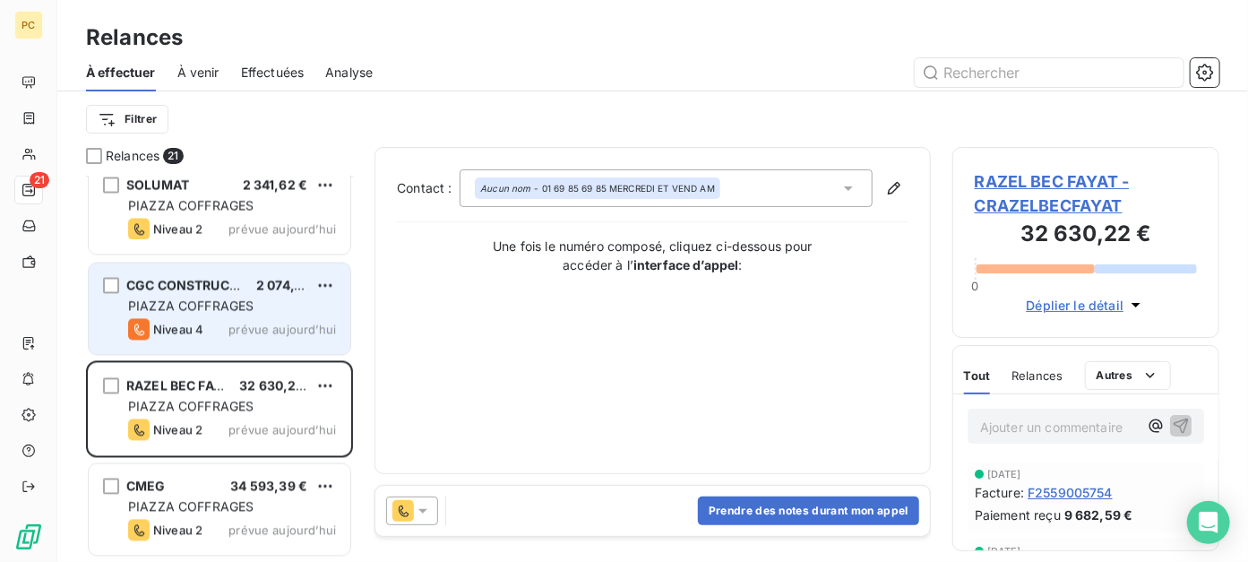
click at [221, 314] on div "PIAZZA COFFRAGES" at bounding box center [232, 306] width 208 height 18
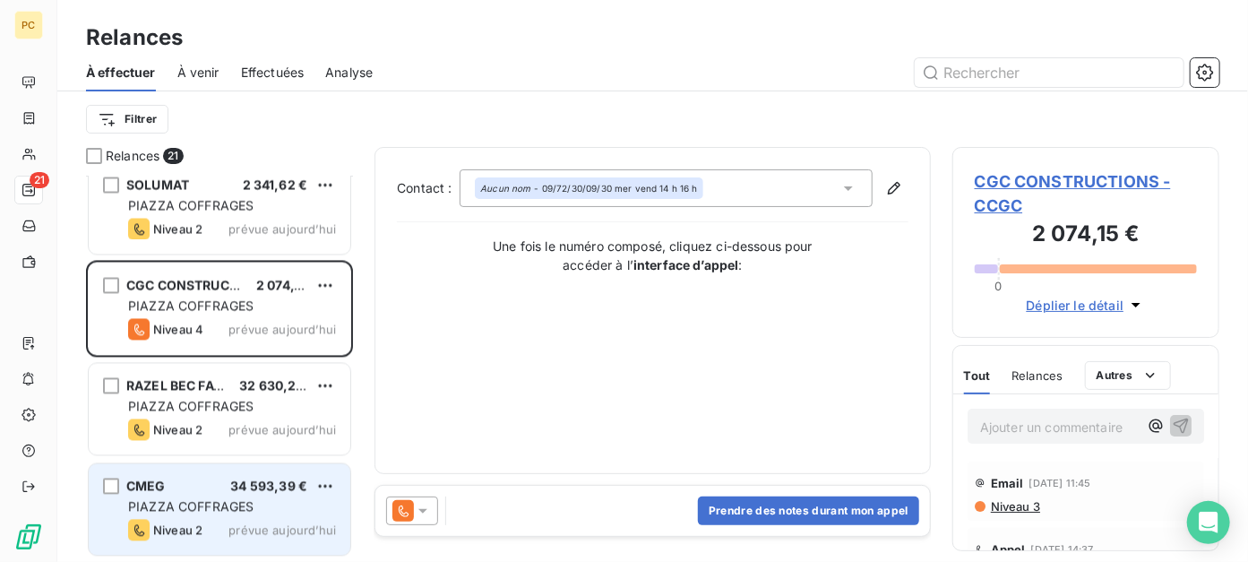
click at [261, 516] on div "CMEG 34 593,39 € PIAZZA COFFRAGES Niveau 2 prévue aujourd’hui" at bounding box center [220, 509] width 262 height 91
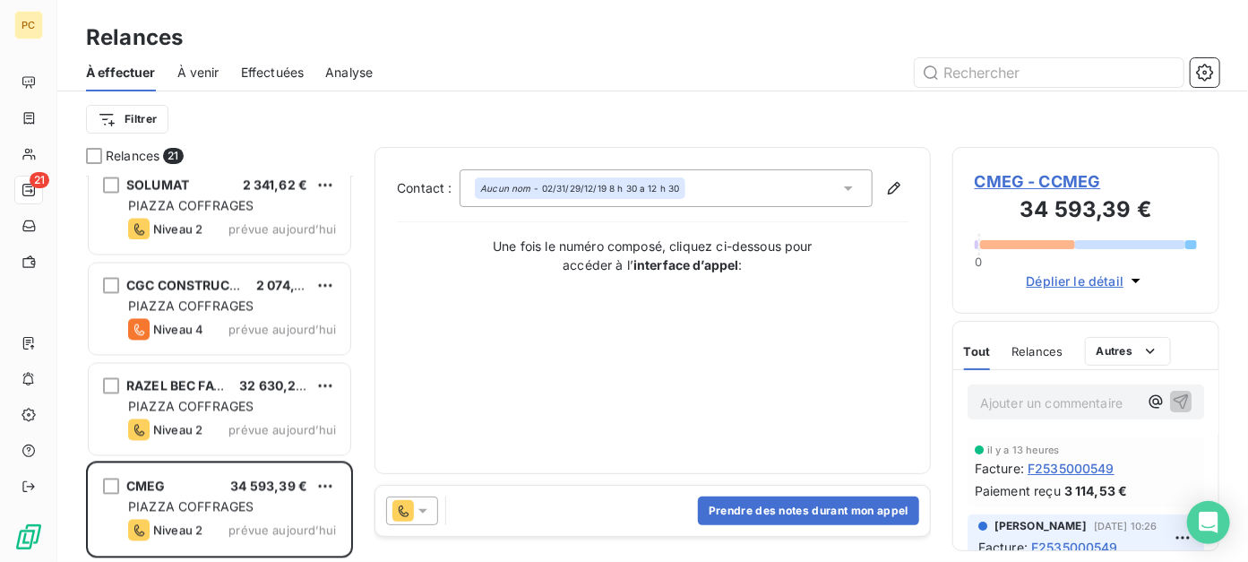
click at [1047, 282] on span "Déplier le détail" at bounding box center [1076, 280] width 98 height 19
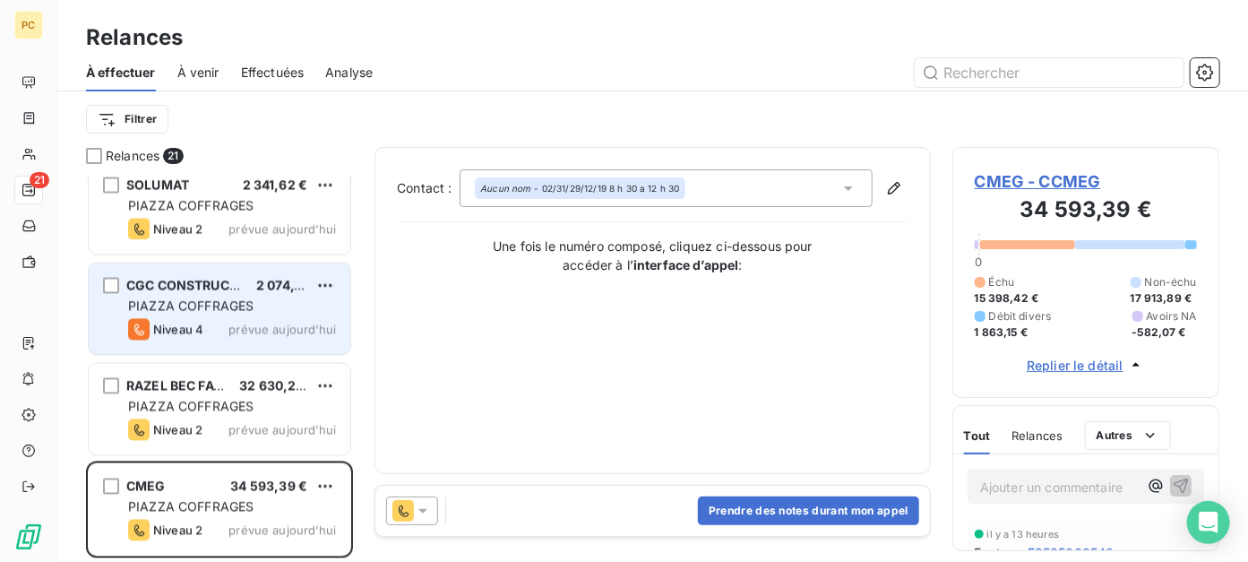
click at [193, 298] on span "PIAZZA COFFRAGES" at bounding box center [190, 305] width 125 height 15
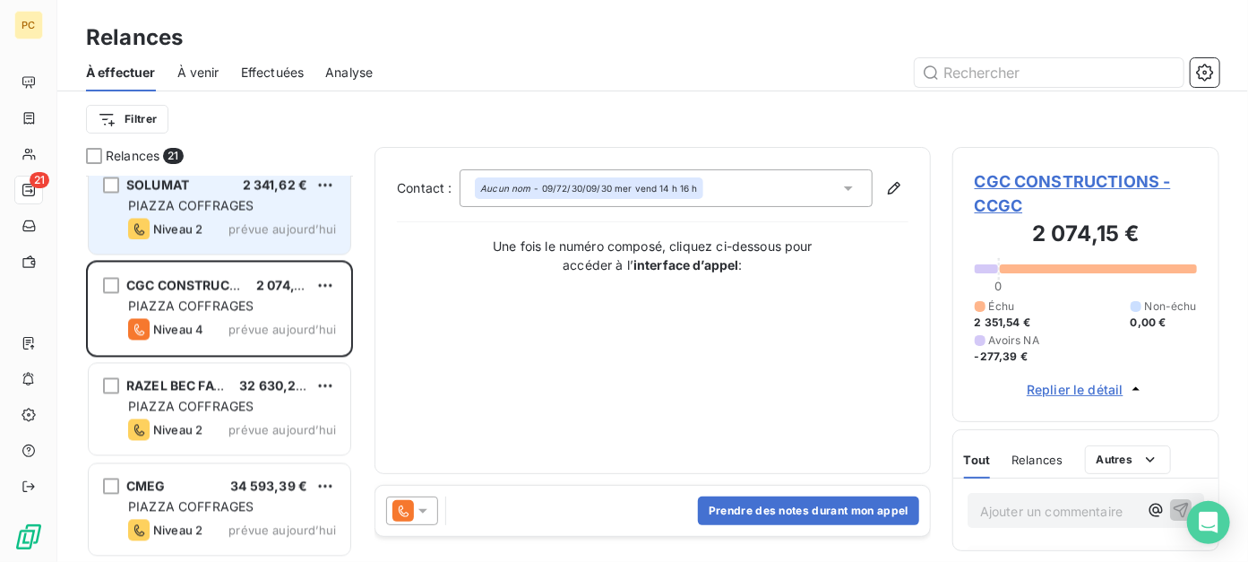
click at [220, 228] on div "Niveau 2 prévue aujourd’hui" at bounding box center [232, 229] width 208 height 21
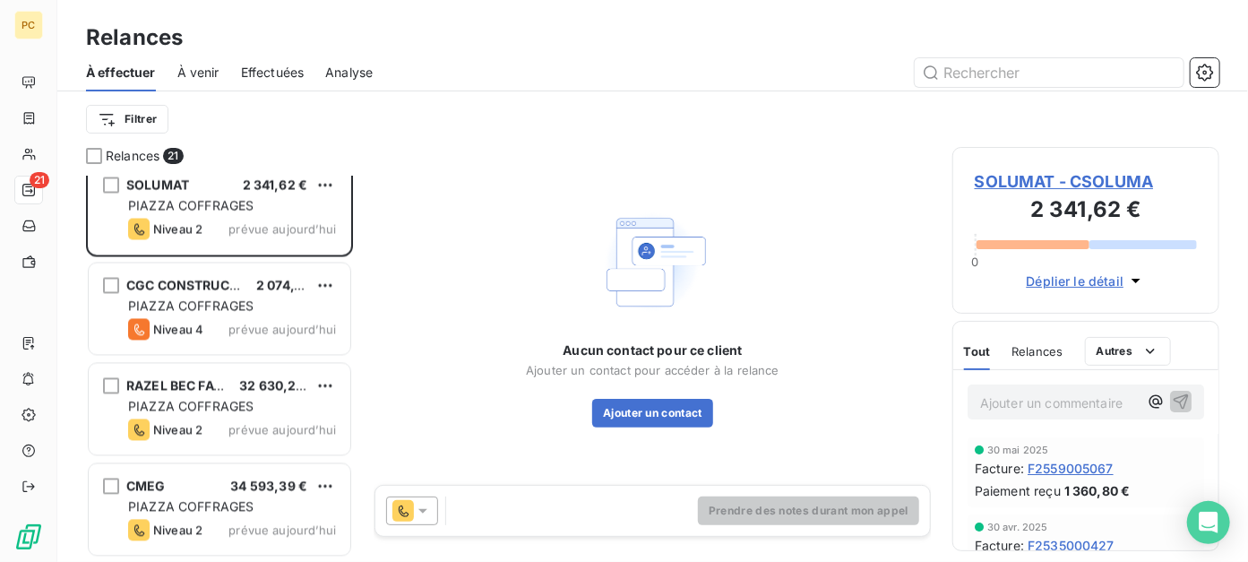
click at [1084, 277] on span "Déplier le détail" at bounding box center [1076, 280] width 98 height 19
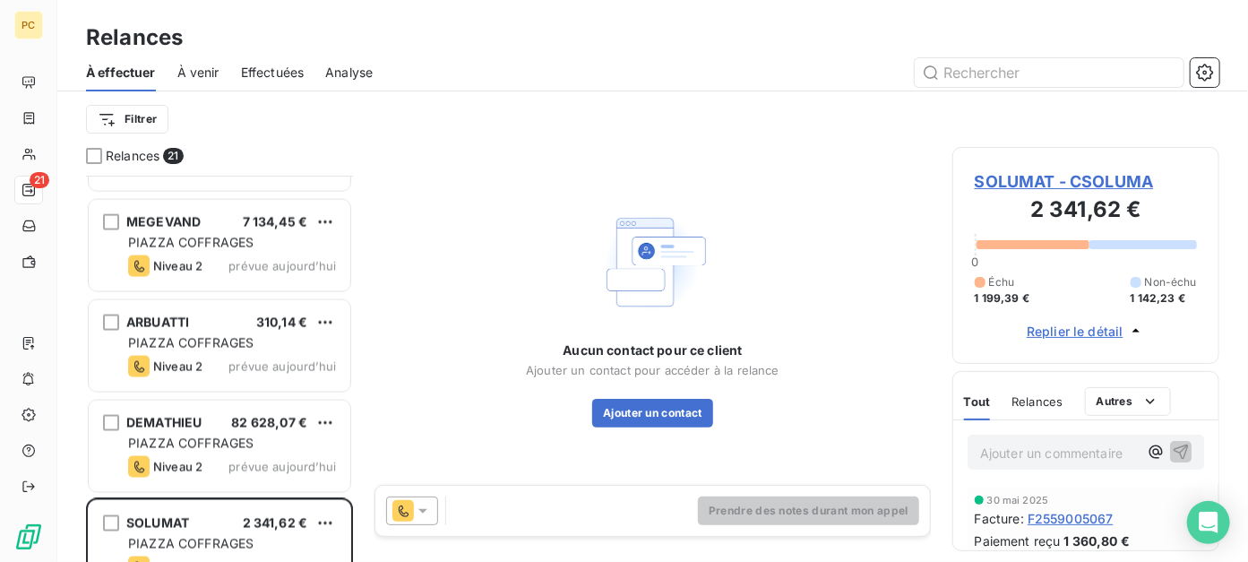
scroll to position [1363, 0]
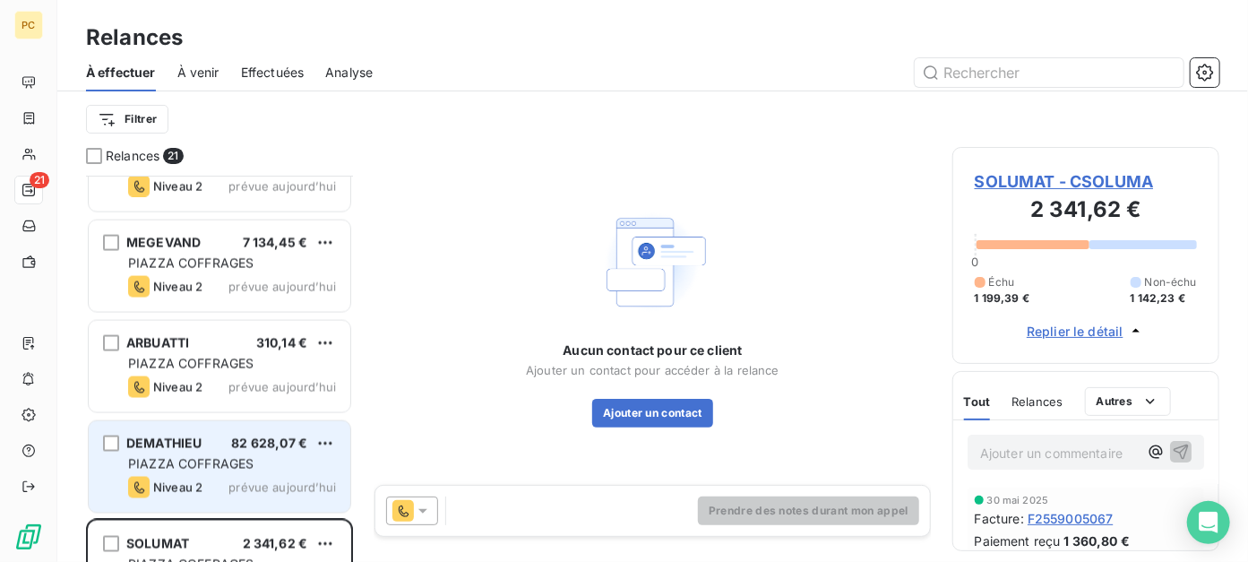
click at [263, 471] on div "PIAZZA COFFRAGES" at bounding box center [232, 464] width 208 height 18
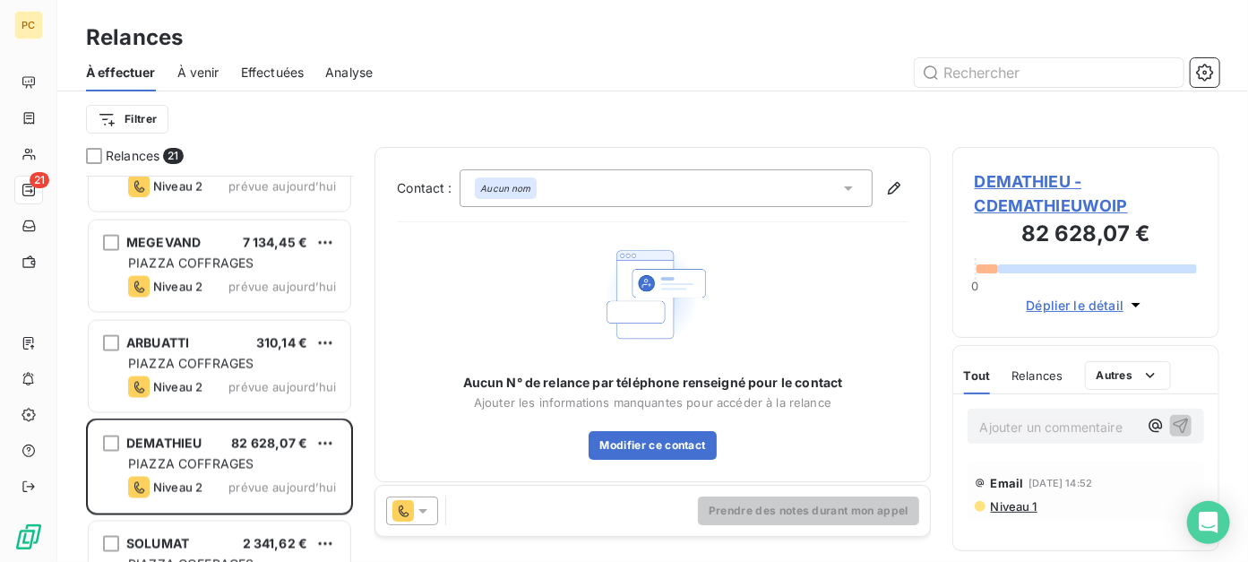
click at [1099, 302] on span "Déplier le détail" at bounding box center [1076, 305] width 98 height 19
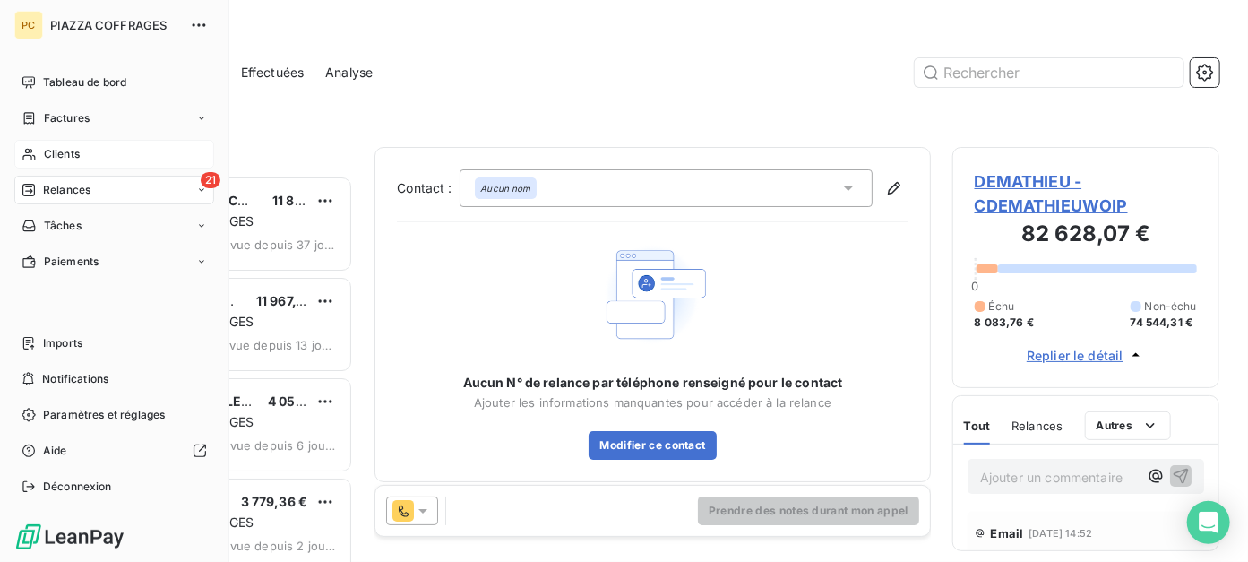
click at [64, 152] on span "Clients" at bounding box center [62, 154] width 36 height 16
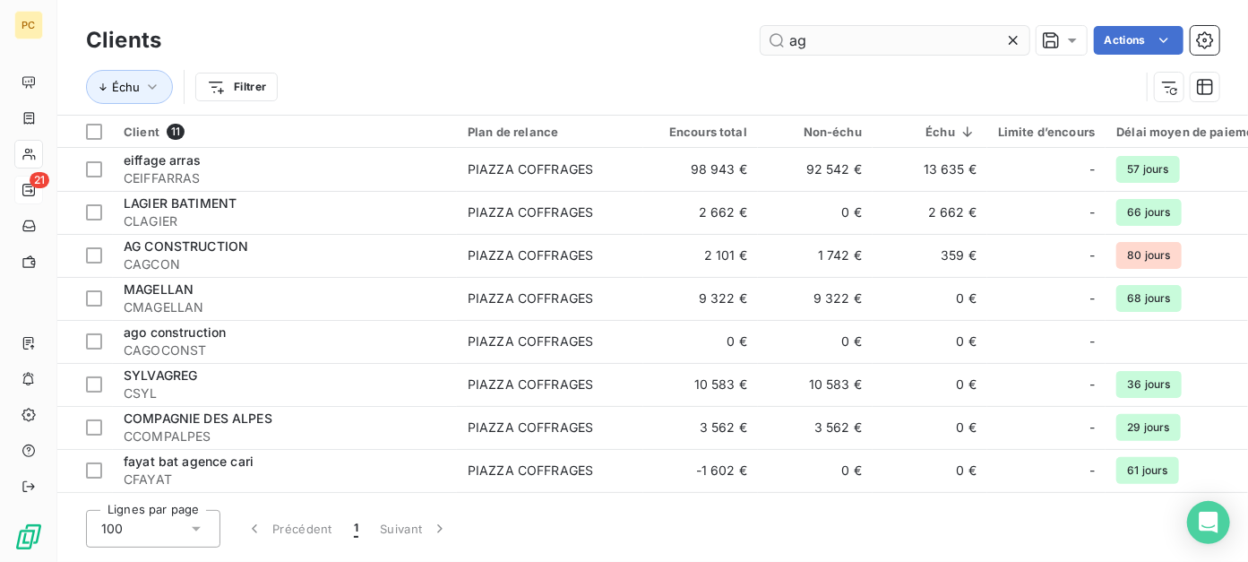
click at [825, 35] on input "ag" at bounding box center [894, 40] width 269 height 29
type input "a"
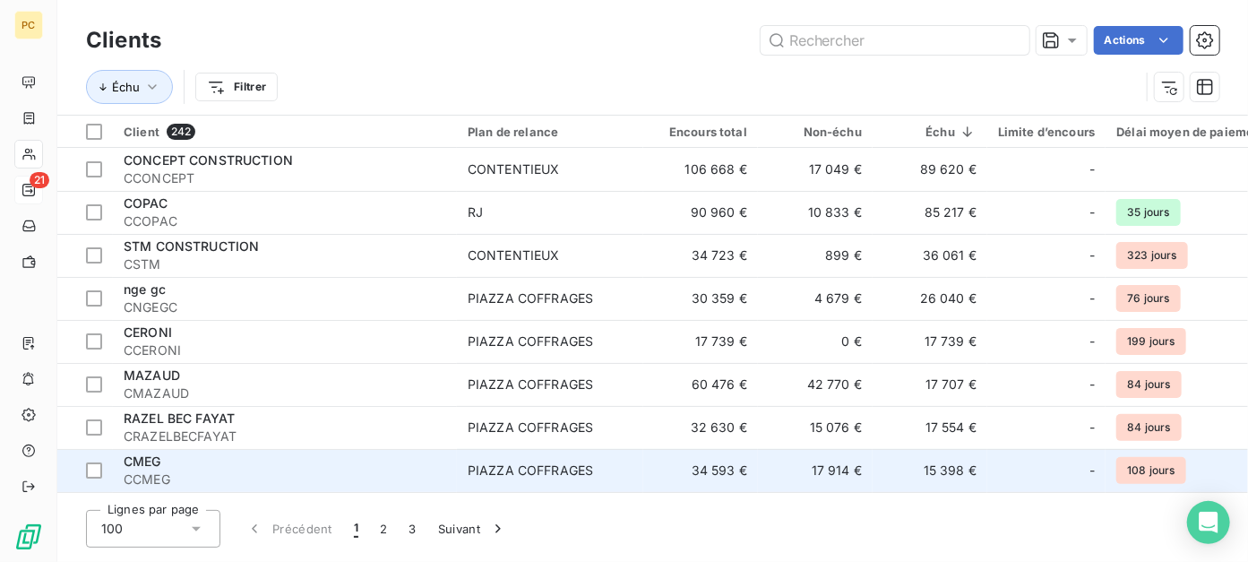
scroll to position [179, 0]
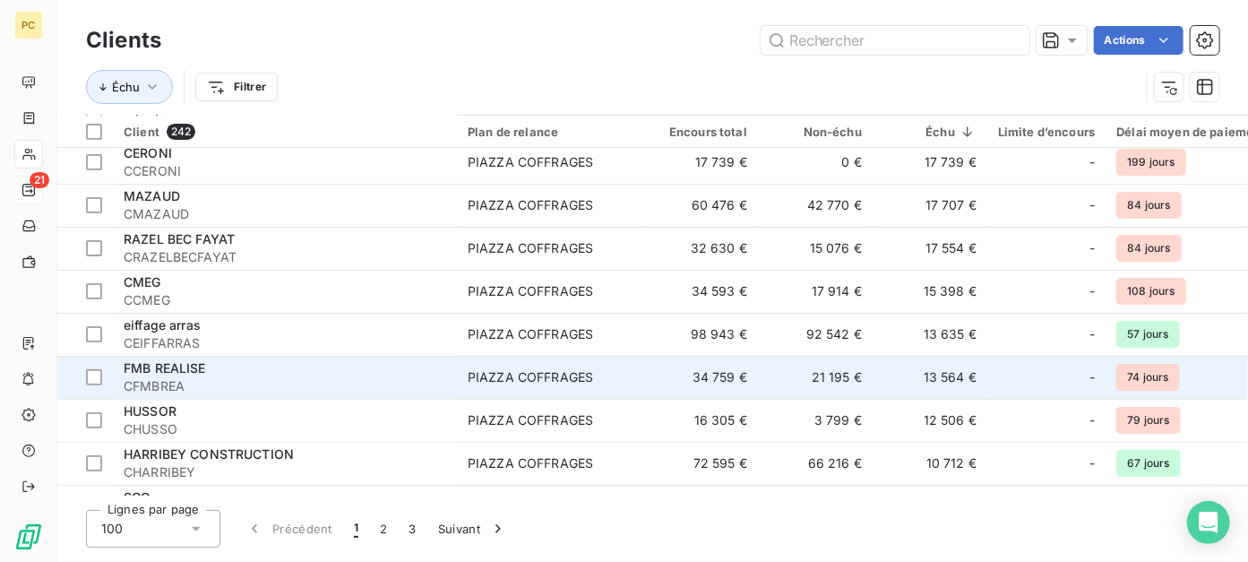
click at [754, 385] on td "34 759 €" at bounding box center [700, 377] width 115 height 43
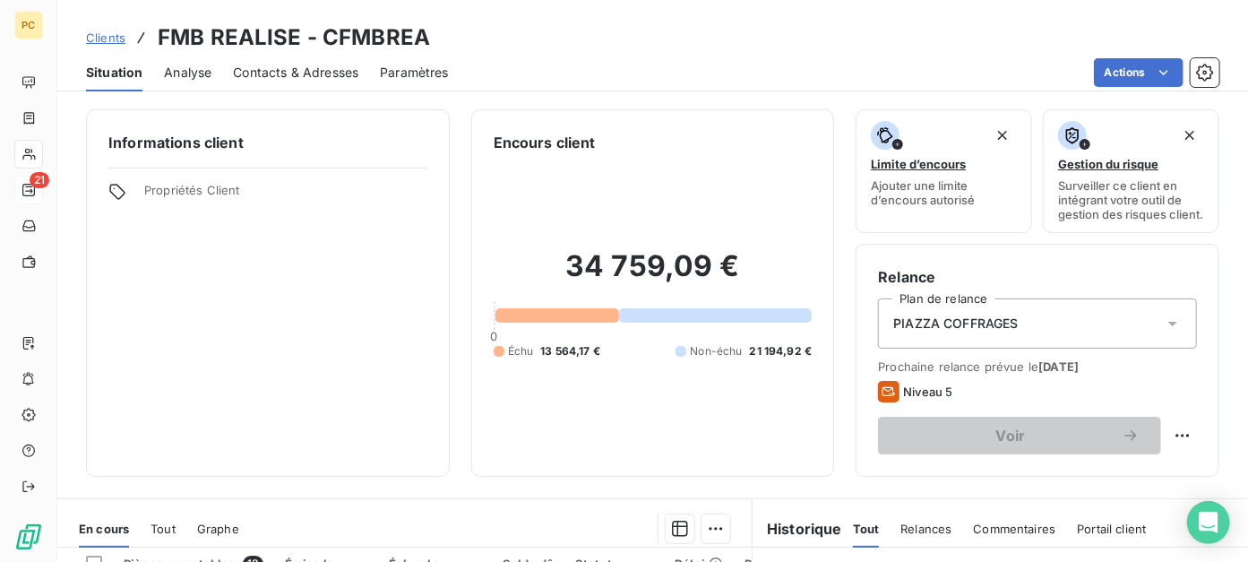
click at [301, 68] on span "Contacts & Adresses" at bounding box center [295, 73] width 125 height 18
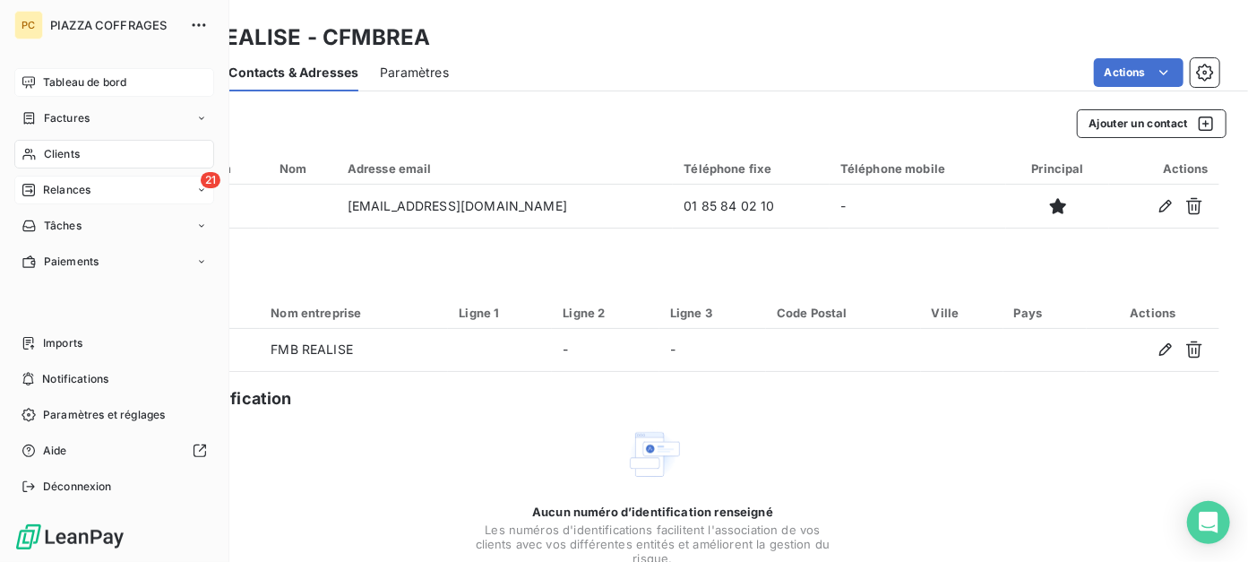
click at [68, 77] on span "Tableau de bord" at bounding box center [84, 82] width 83 height 16
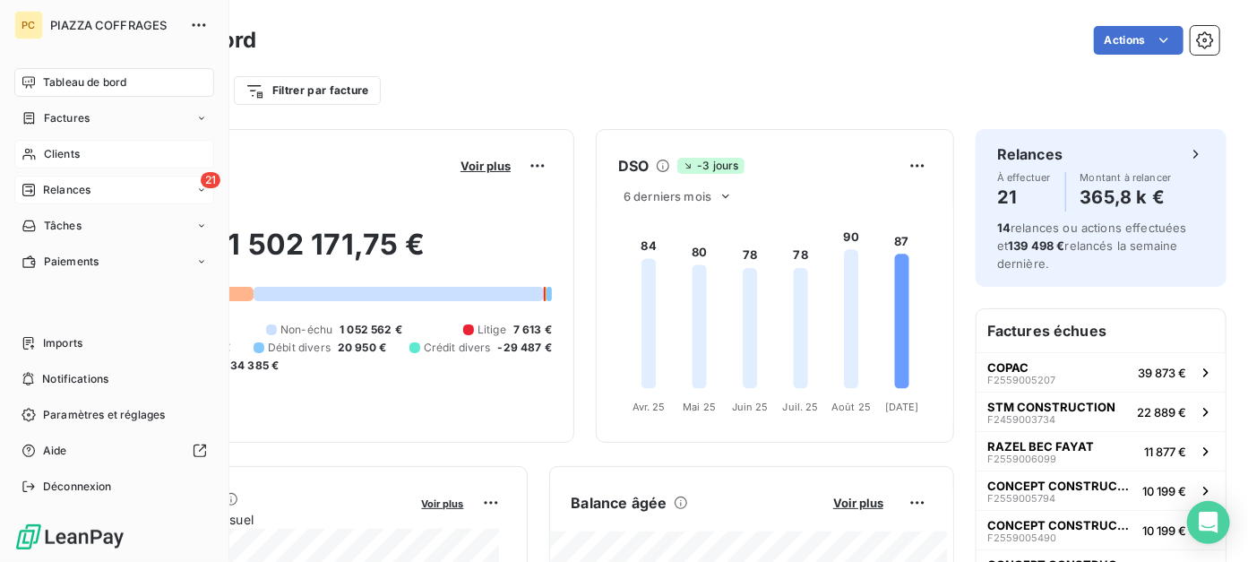
click at [64, 86] on span "Tableau de bord" at bounding box center [84, 82] width 83 height 16
click at [75, 191] on span "Relances" at bounding box center [66, 190] width 47 height 16
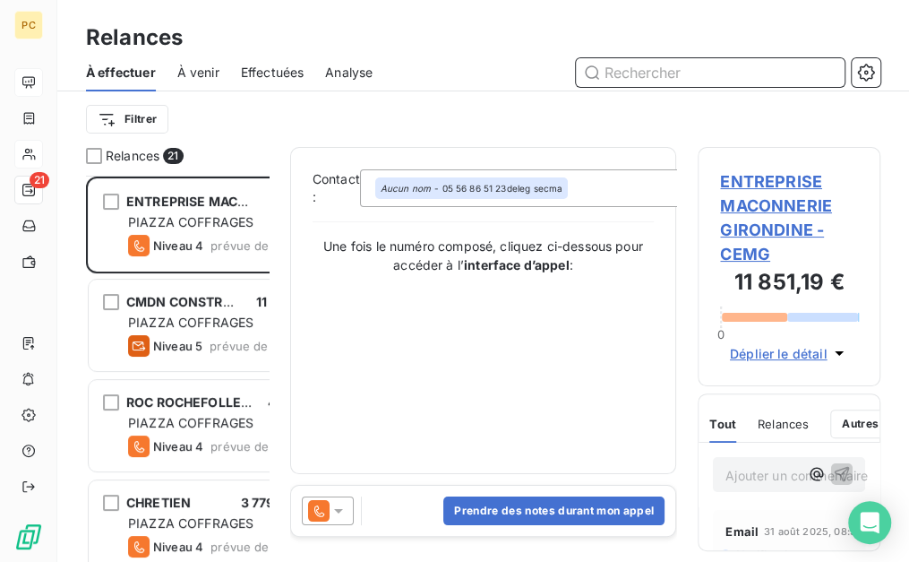
scroll to position [13, 14]
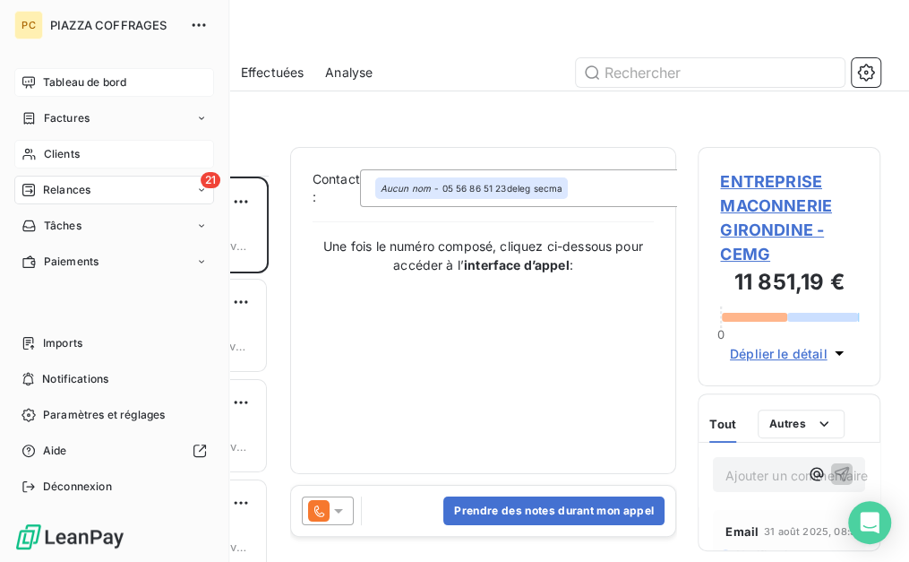
click at [45, 145] on div "Clients" at bounding box center [114, 154] width 200 height 29
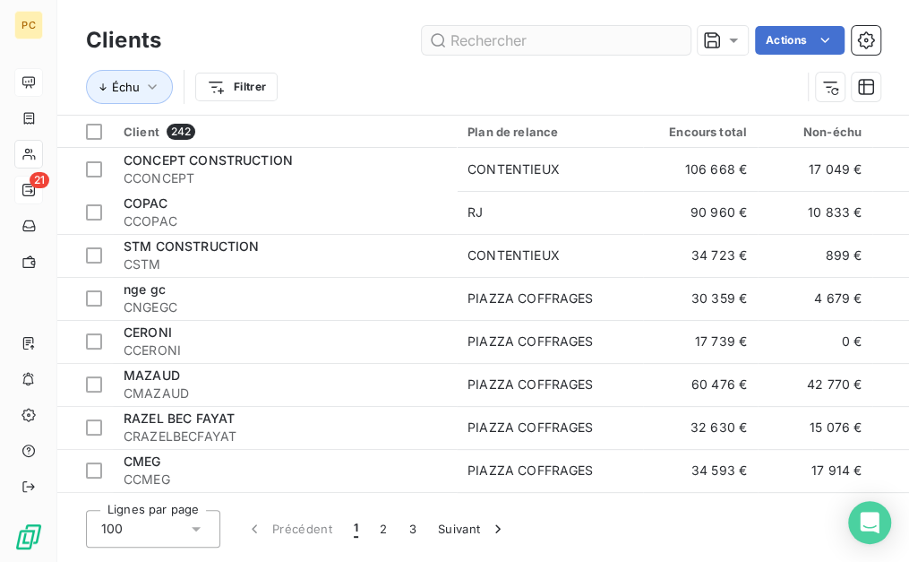
click at [538, 40] on input "text" at bounding box center [556, 40] width 269 height 29
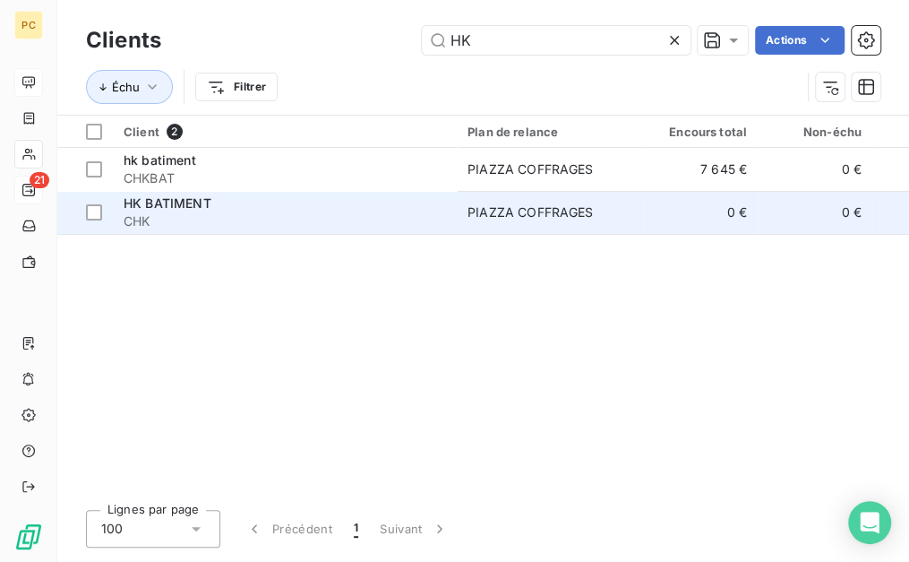
type input "HK"
click at [177, 225] on span "CHK" at bounding box center [285, 221] width 322 height 18
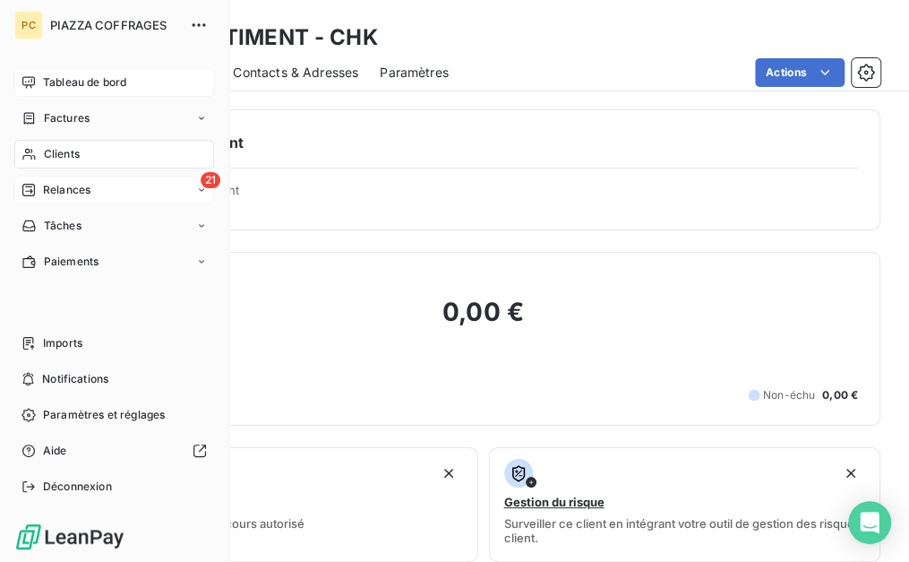
click at [64, 189] on span "Relances" at bounding box center [66, 190] width 47 height 16
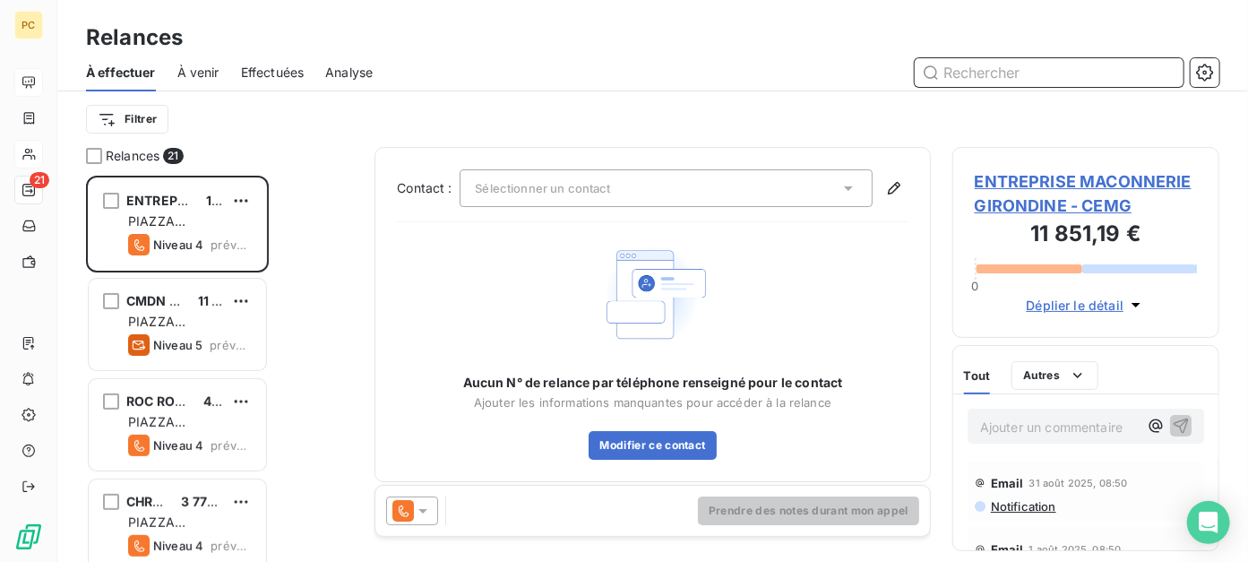
scroll to position [373, 253]
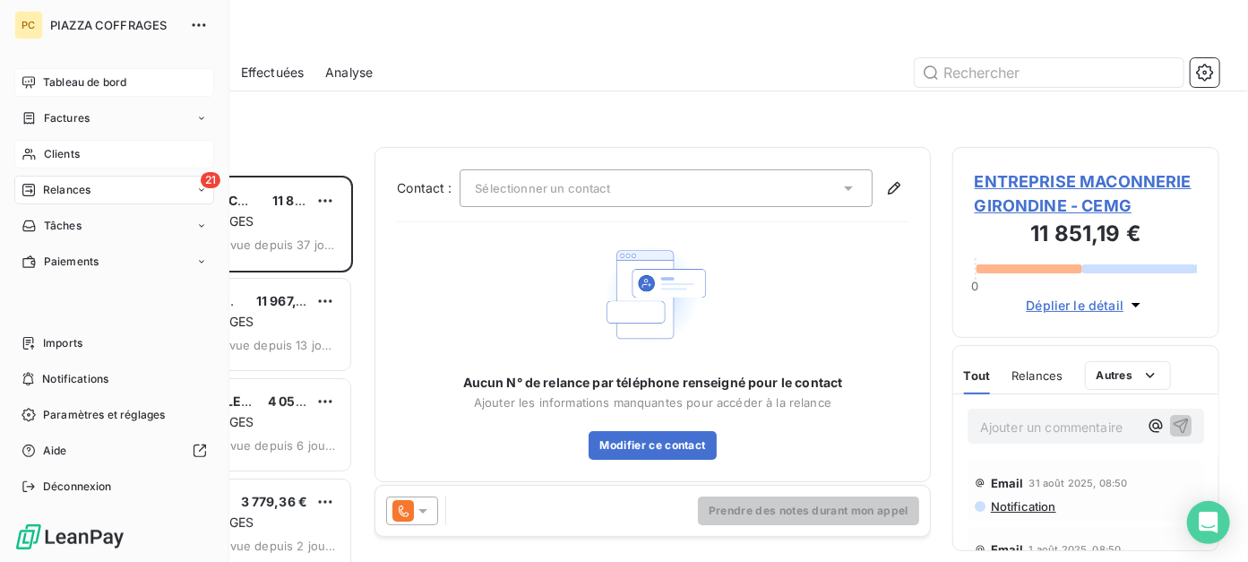
click at [56, 187] on span "Relances" at bounding box center [66, 190] width 47 height 16
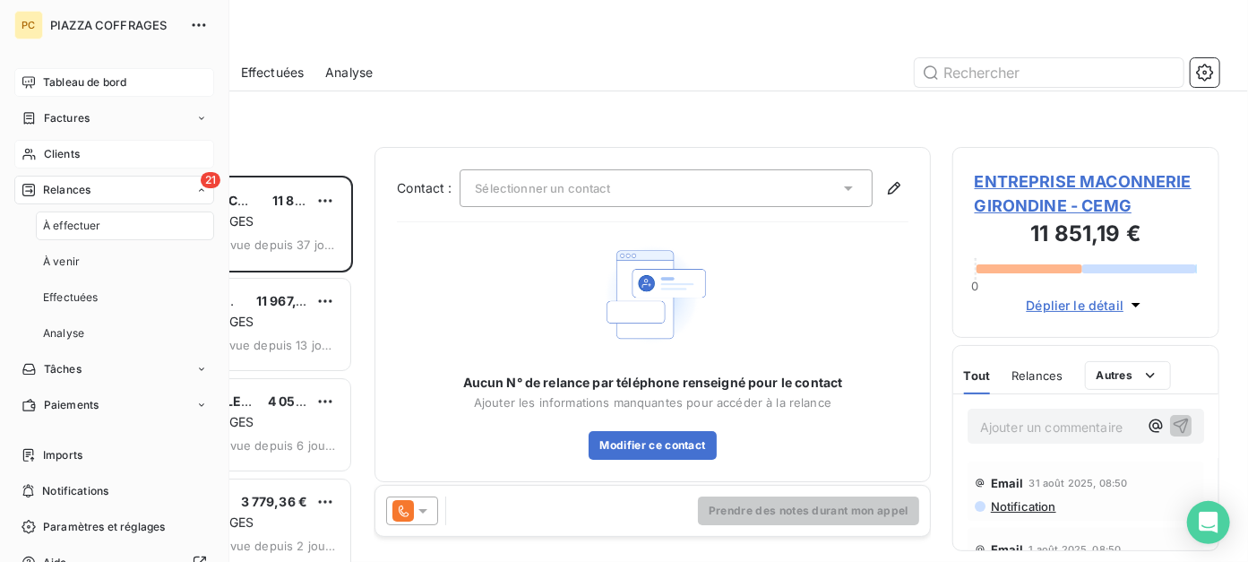
click at [94, 86] on span "Tableau de bord" at bounding box center [84, 82] width 83 height 16
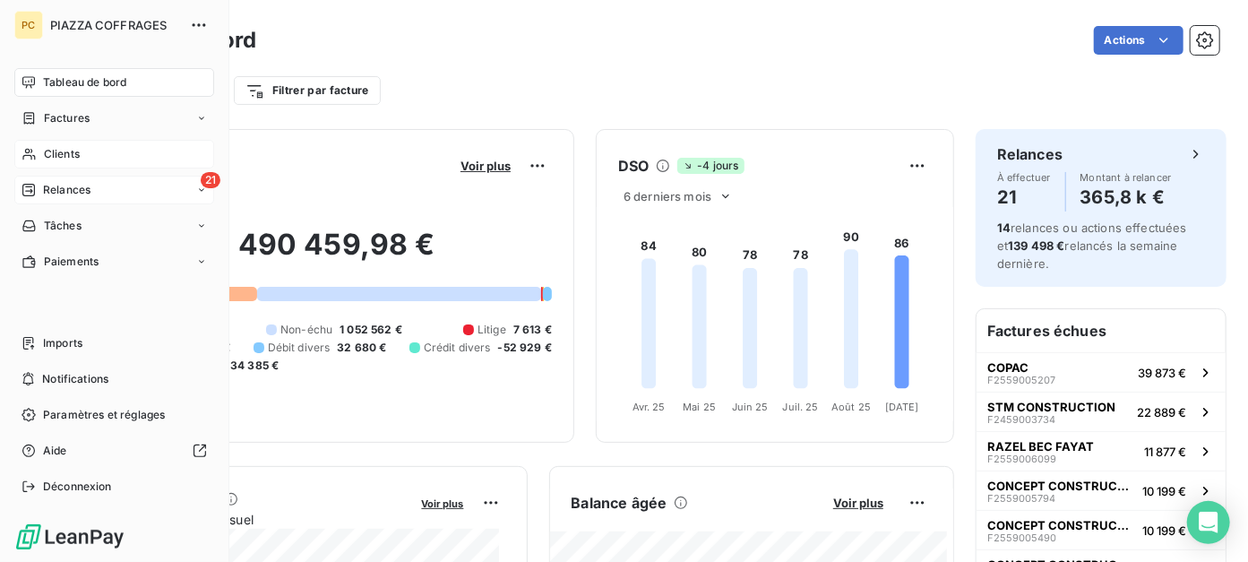
click at [62, 186] on span "Relances" at bounding box center [66, 190] width 47 height 16
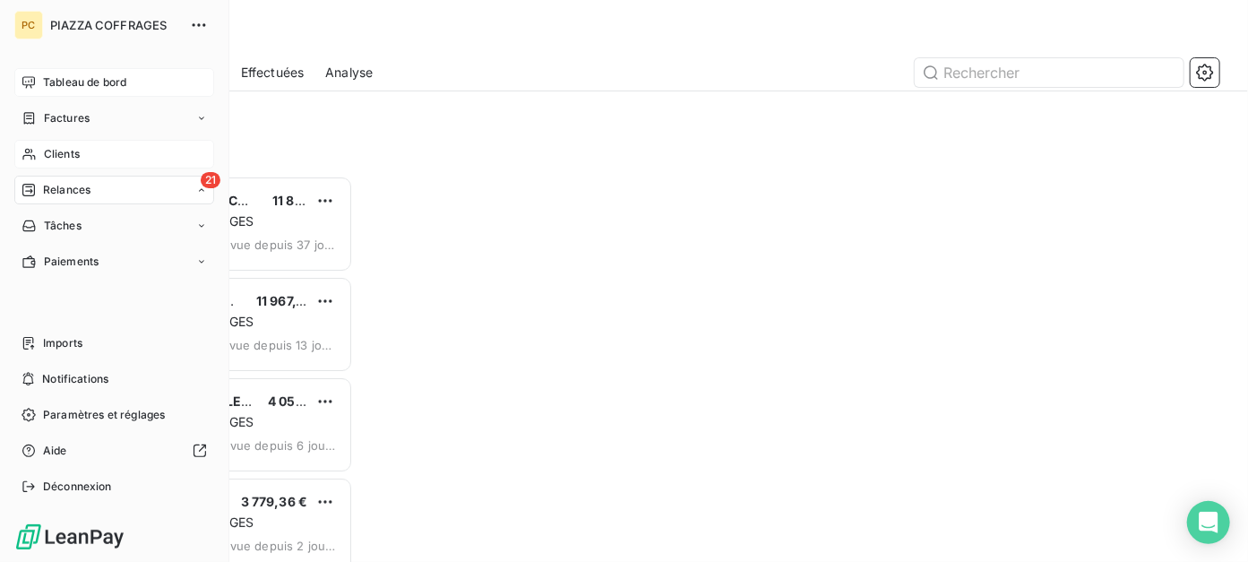
scroll to position [373, 253]
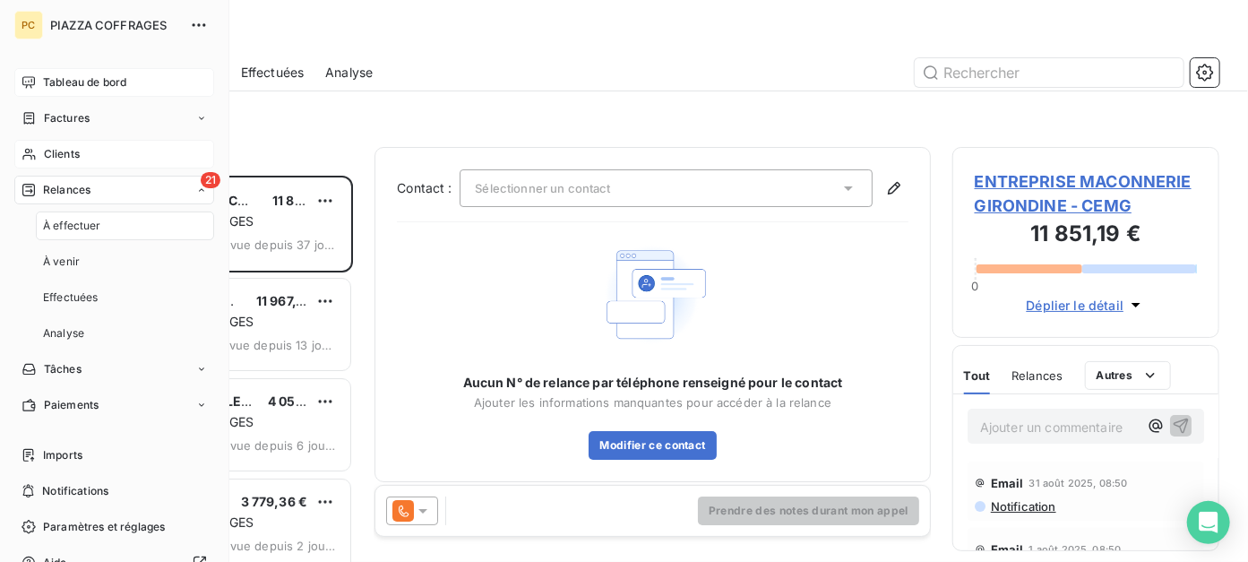
click at [74, 150] on span "Clients" at bounding box center [62, 154] width 36 height 16
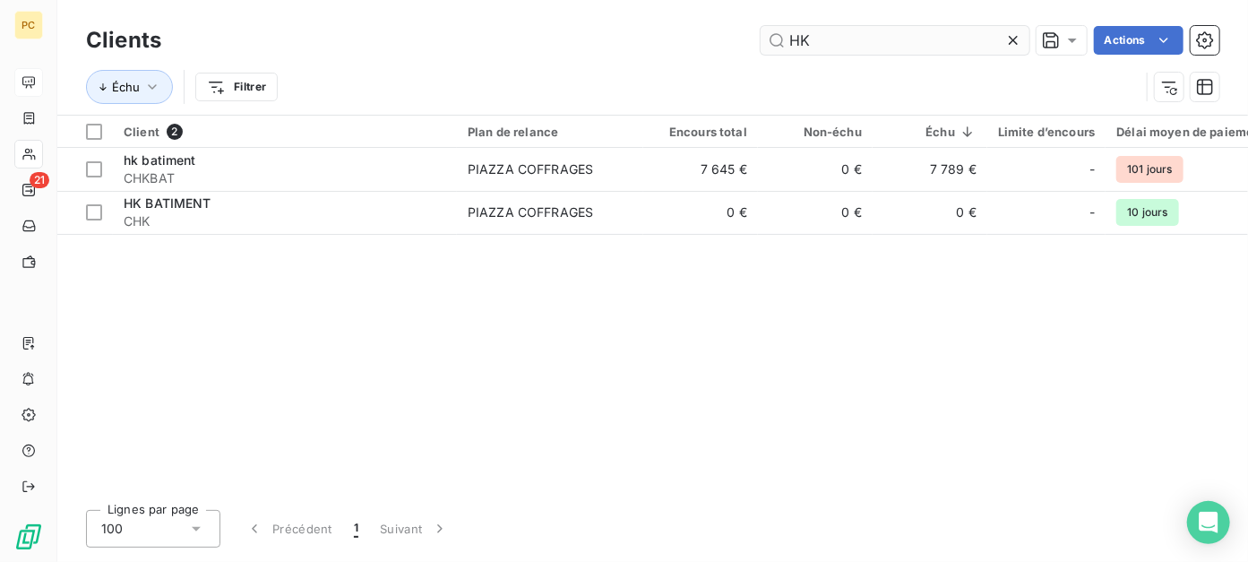
drag, startPoint x: 814, startPoint y: 43, endPoint x: 784, endPoint y: 43, distance: 30.5
click at [784, 43] on input "HK" at bounding box center [894, 40] width 269 height 29
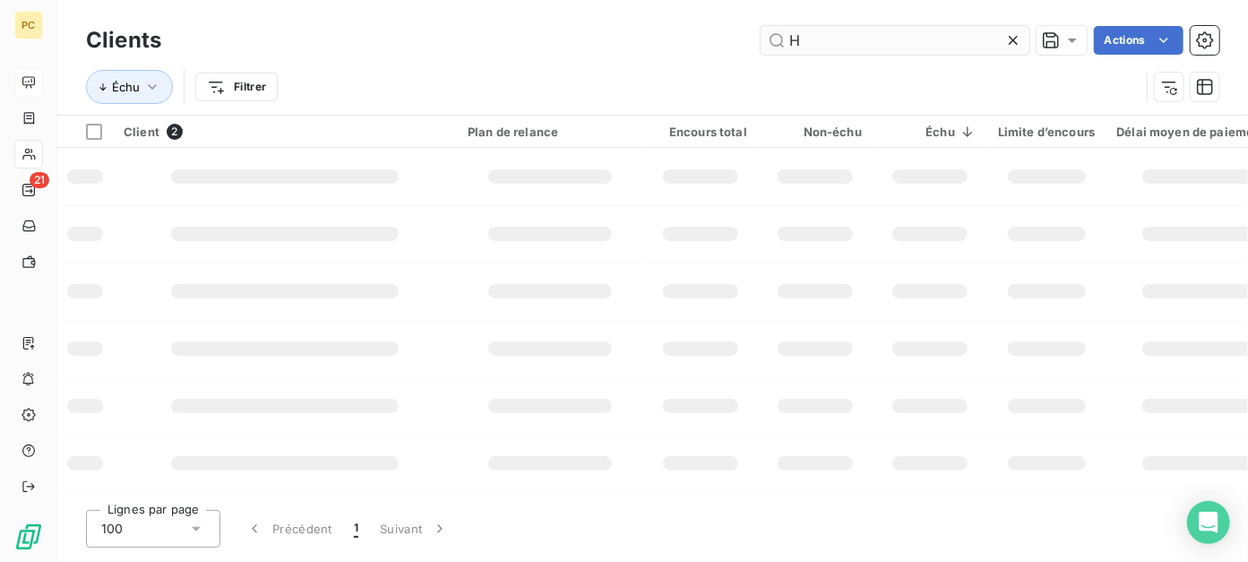
type input "HK"
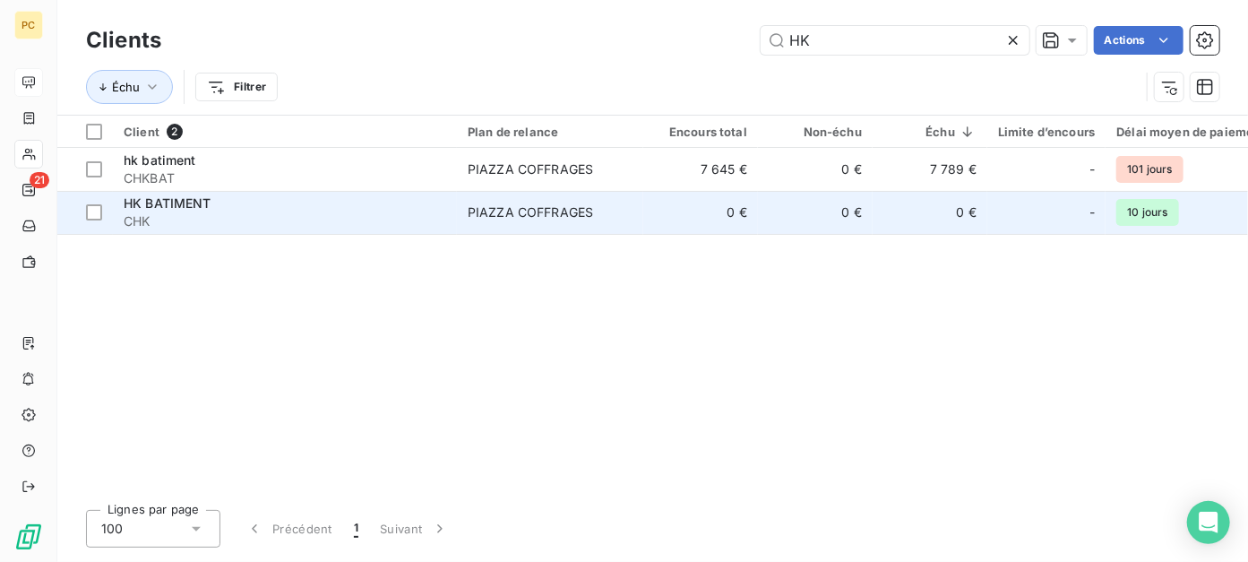
click at [619, 213] on span "PIAZZA COFFRAGES" at bounding box center [550, 212] width 165 height 18
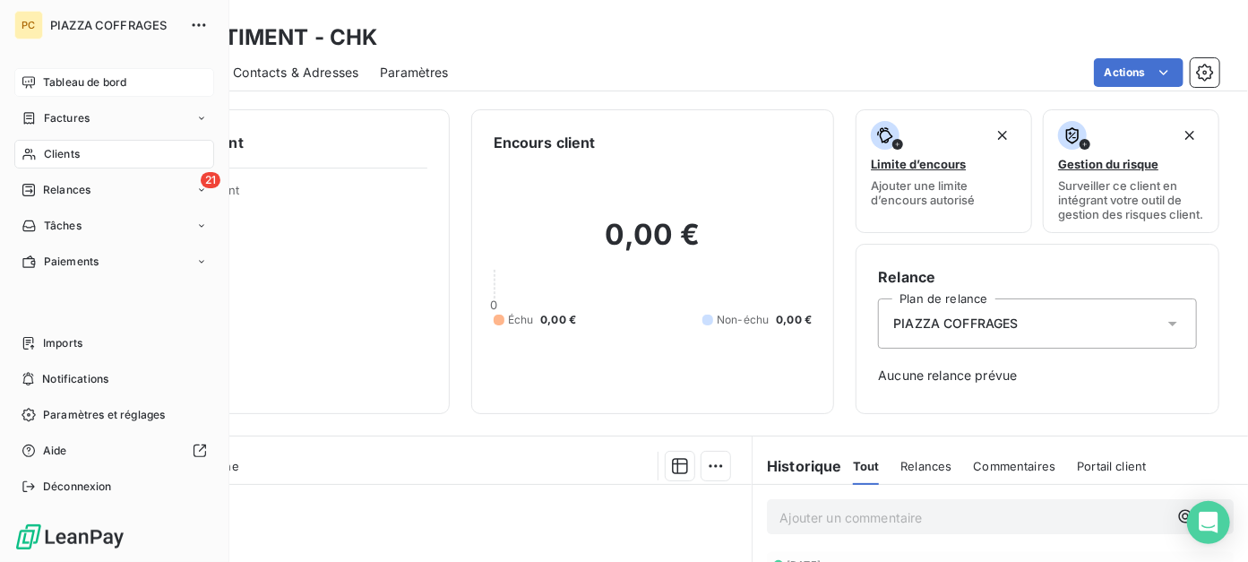
click at [52, 150] on span "Clients" at bounding box center [62, 154] width 36 height 16
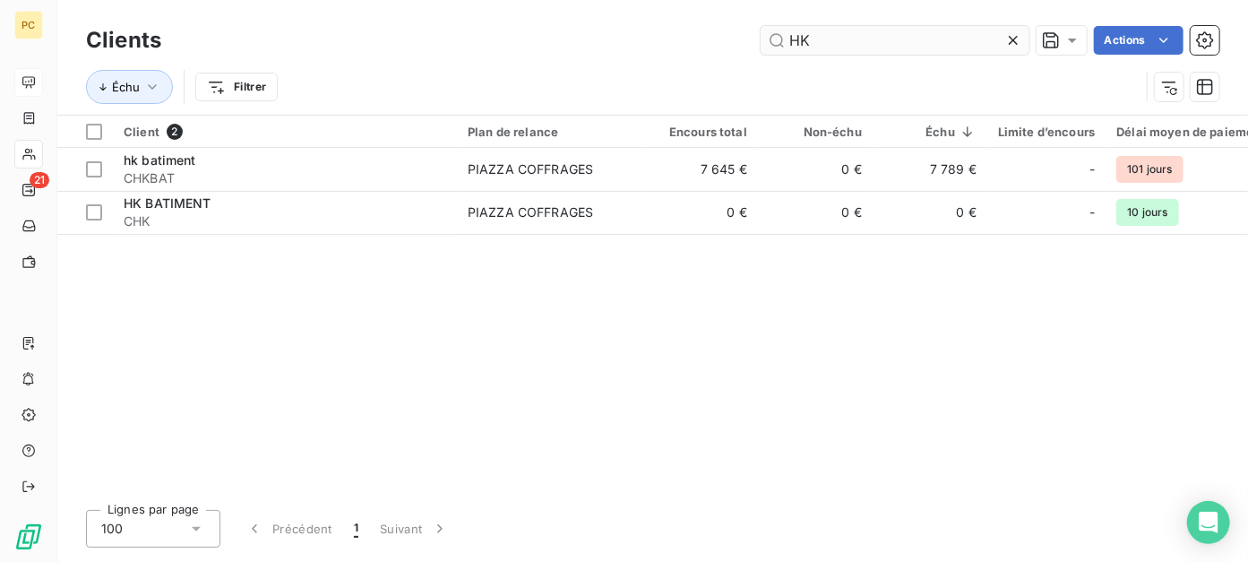
drag, startPoint x: 821, startPoint y: 43, endPoint x: 786, endPoint y: 44, distance: 34.9
click at [786, 44] on input "HK" at bounding box center [894, 40] width 269 height 29
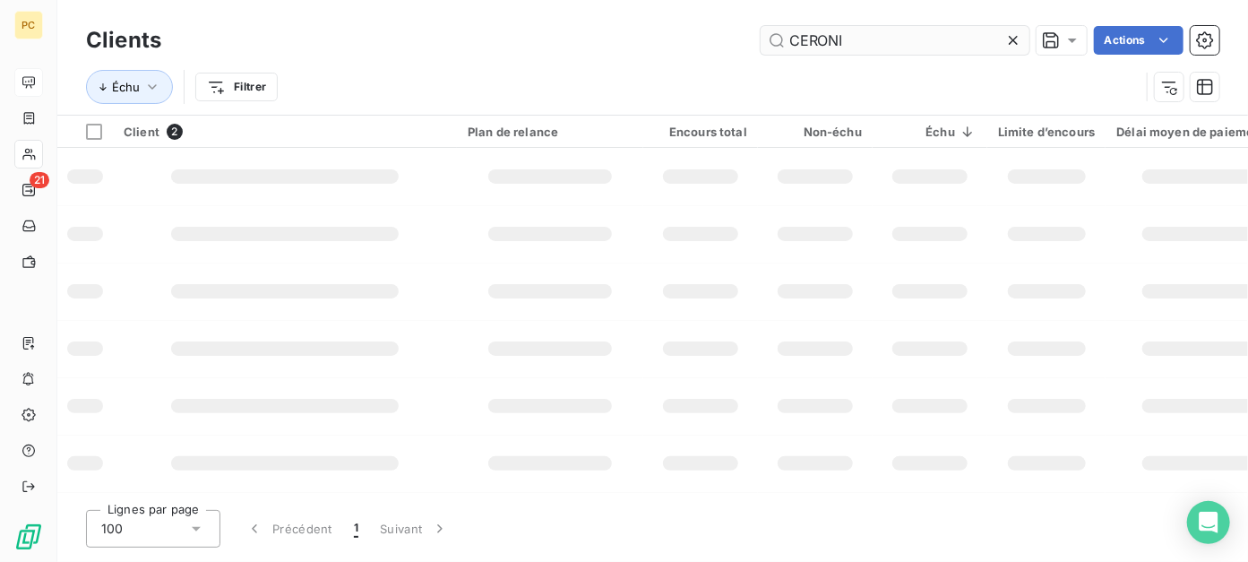
type input "CERONI"
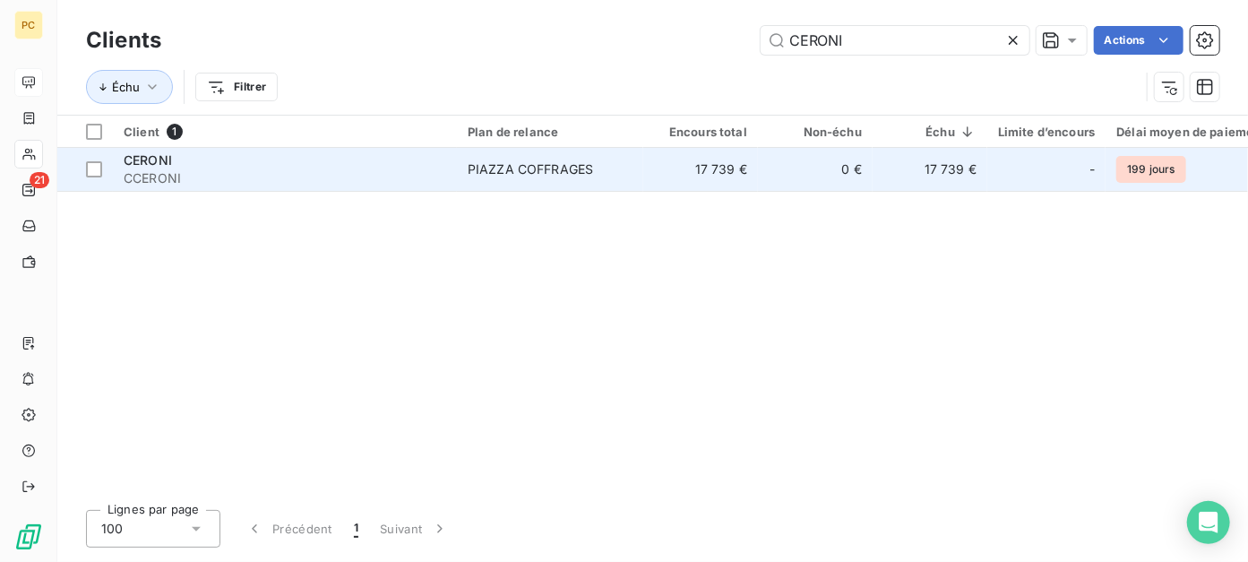
click at [840, 185] on td "0 €" at bounding box center [815, 169] width 115 height 43
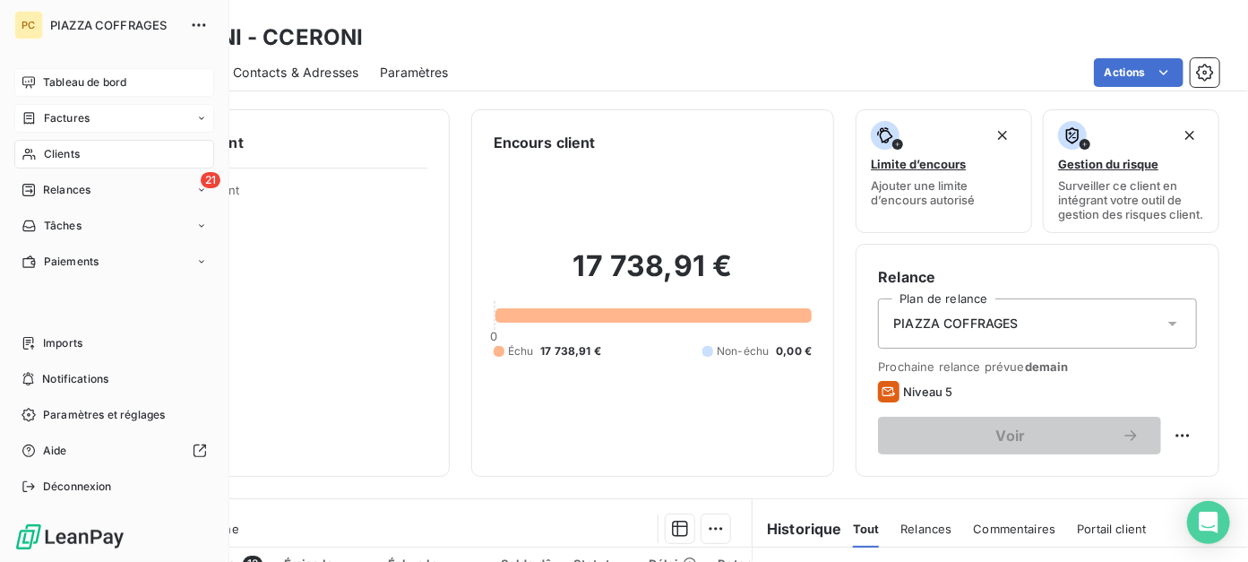
click at [48, 111] on span "Factures" at bounding box center [67, 118] width 46 height 16
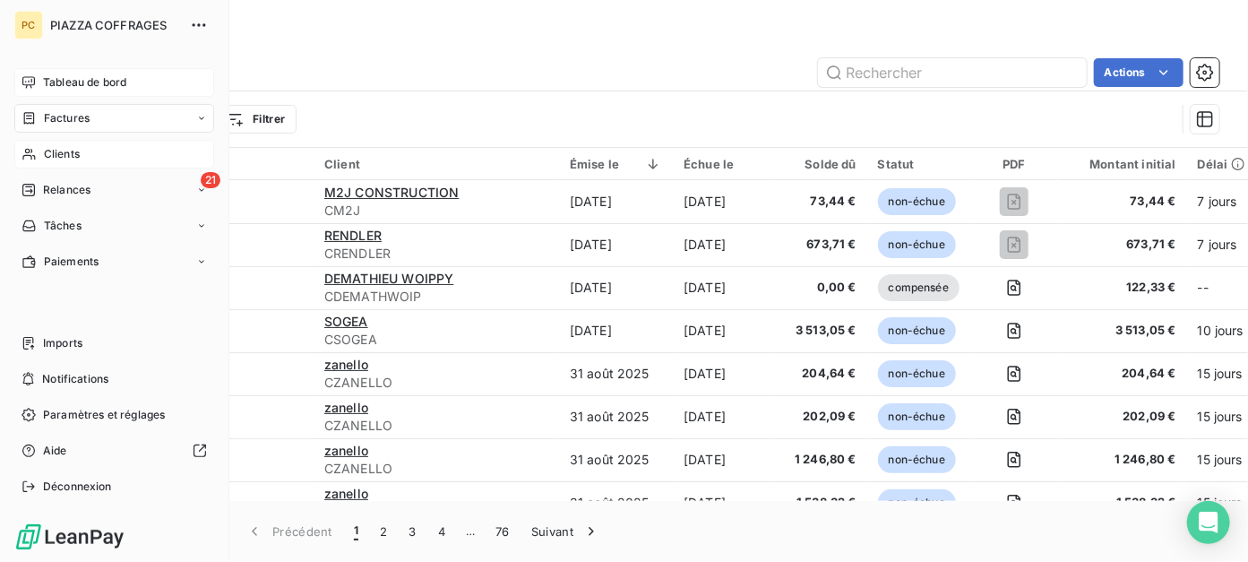
click at [59, 157] on span "Clients" at bounding box center [62, 154] width 36 height 16
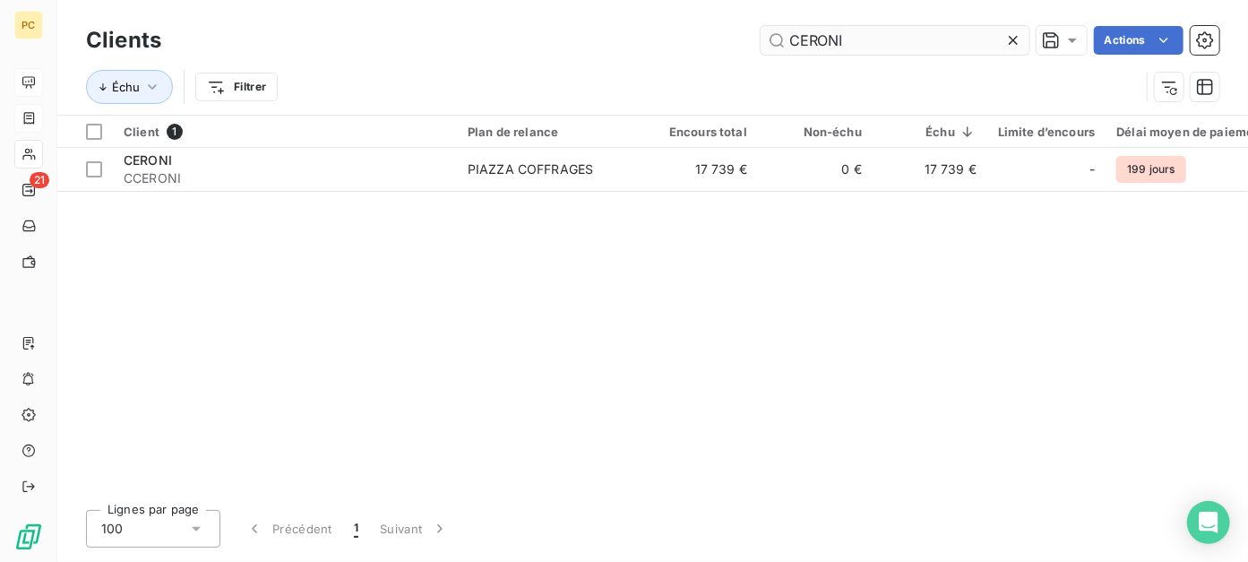
drag, startPoint x: 801, startPoint y: 45, endPoint x: 788, endPoint y: 47, distance: 12.8
click at [788, 47] on input "CERONI" at bounding box center [894, 40] width 269 height 29
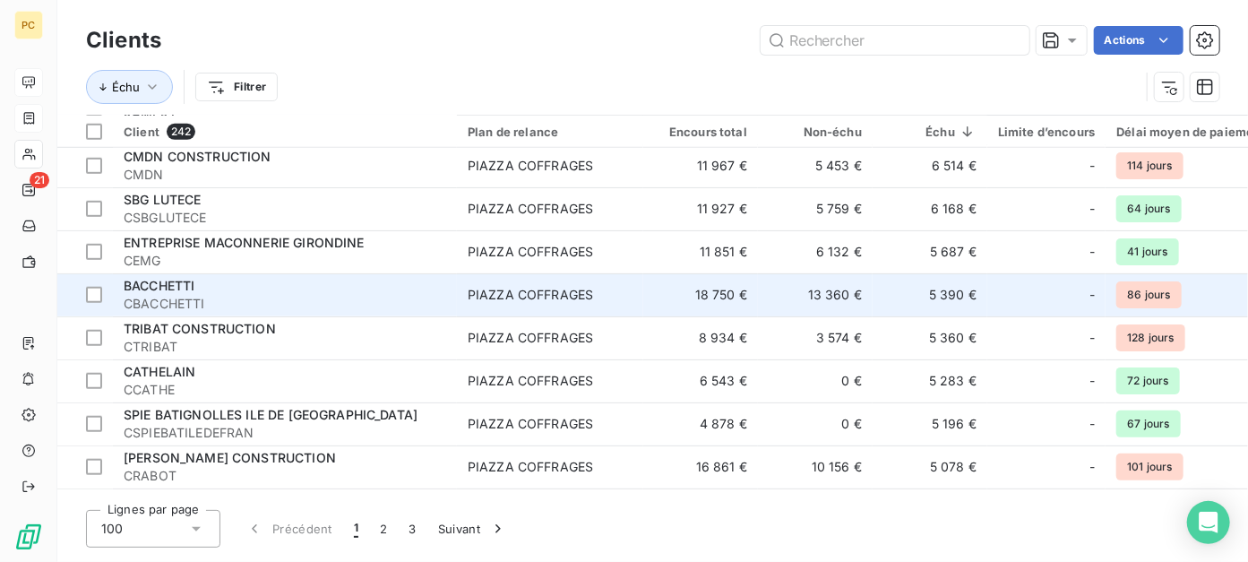
scroll to position [717, 0]
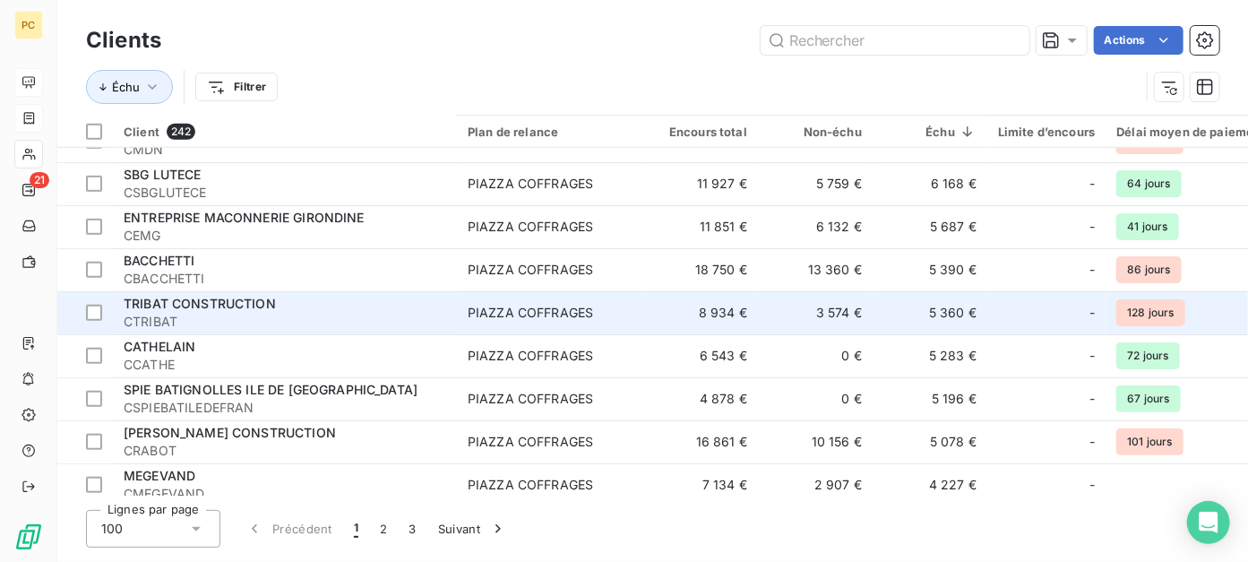
click at [256, 317] on span "CTRIBAT" at bounding box center [285, 322] width 322 height 18
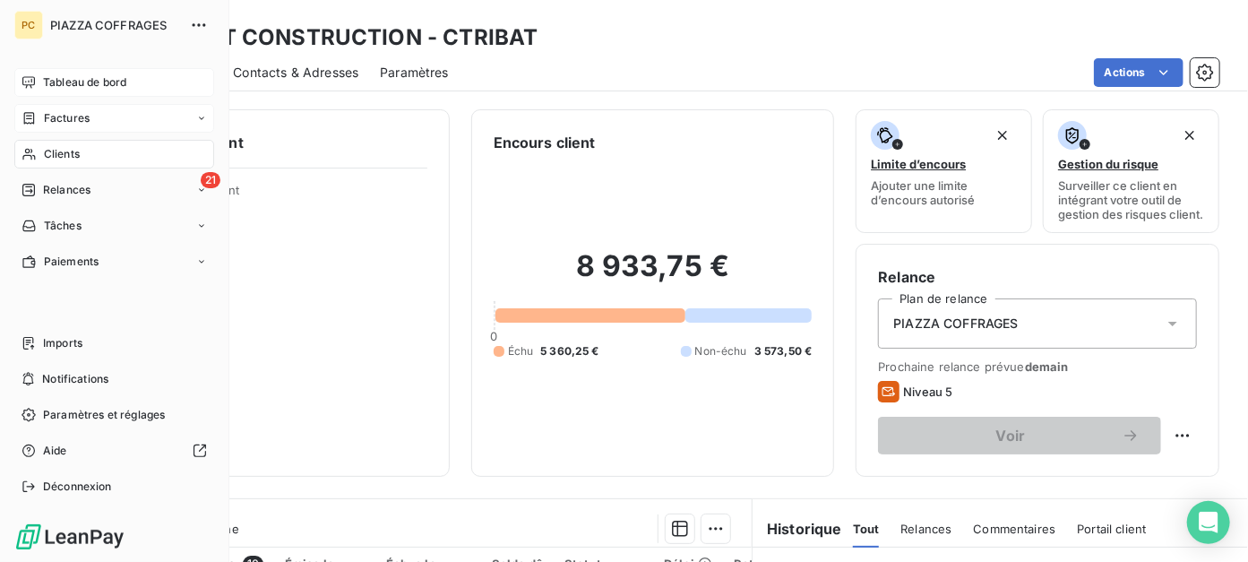
click at [56, 122] on span "Factures" at bounding box center [67, 118] width 46 height 16
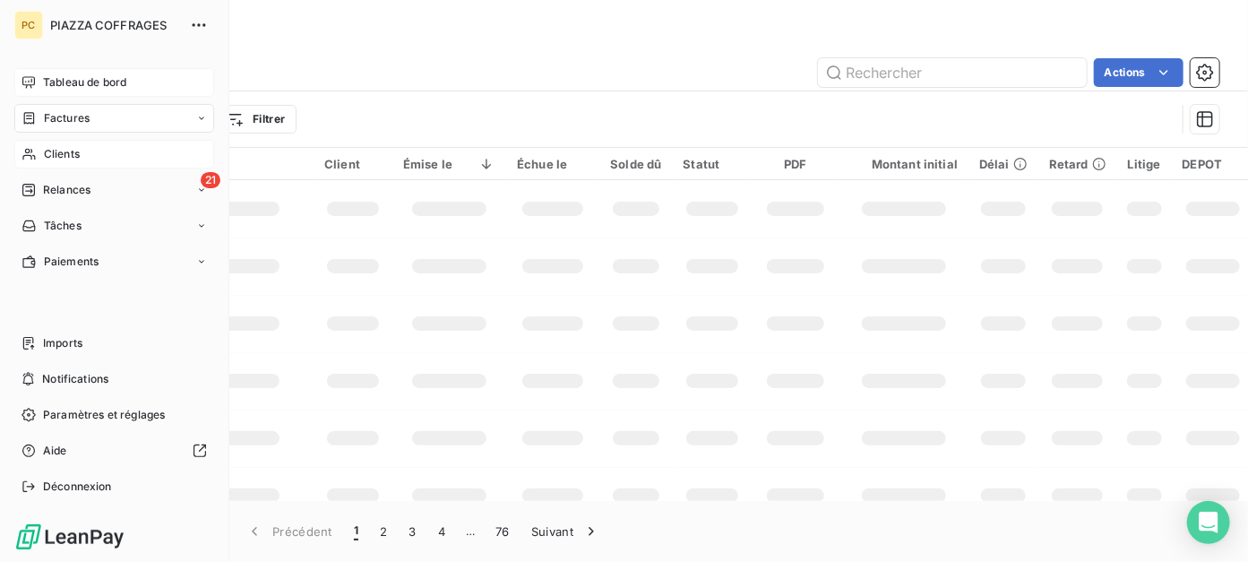
click at [64, 155] on span "Clients" at bounding box center [62, 154] width 36 height 16
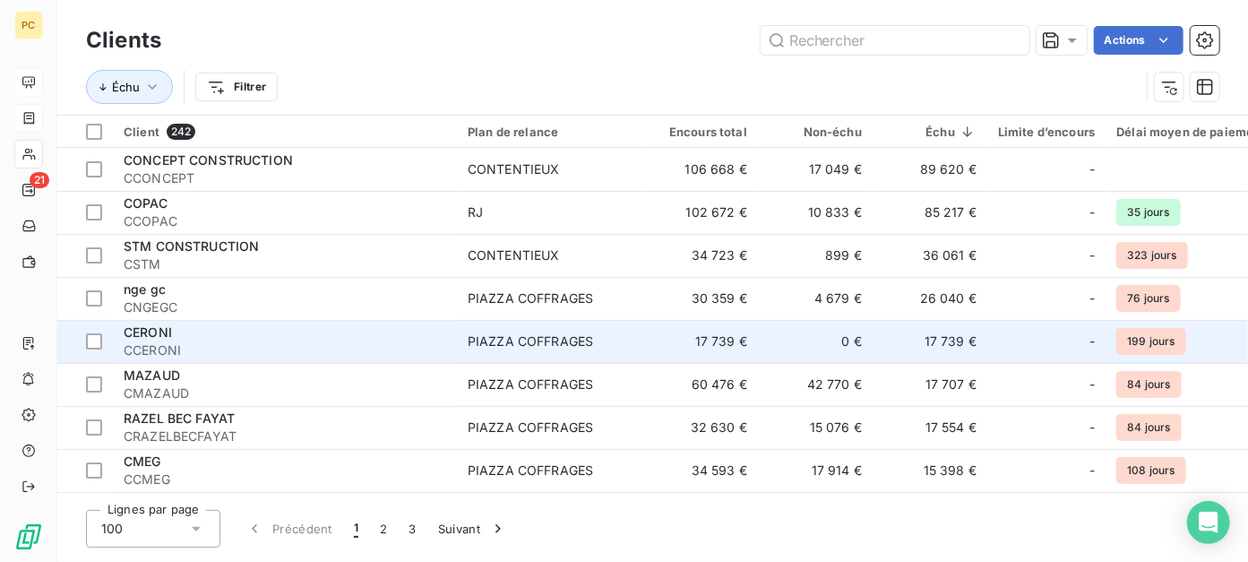
click at [262, 334] on div "CERONI" at bounding box center [285, 332] width 322 height 18
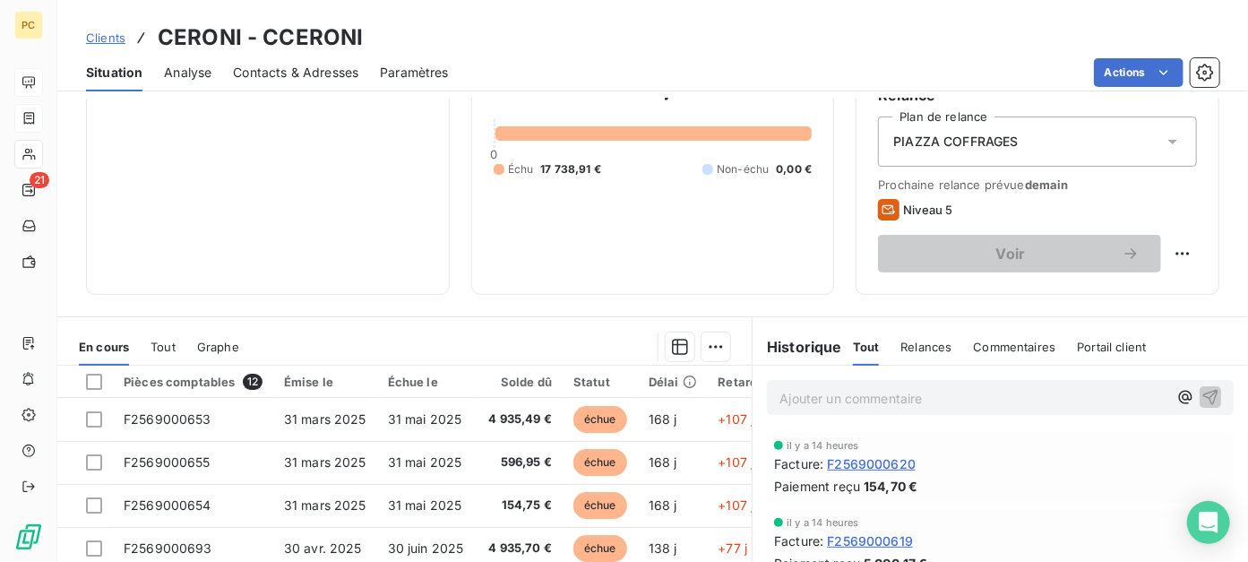
scroll to position [358, 0]
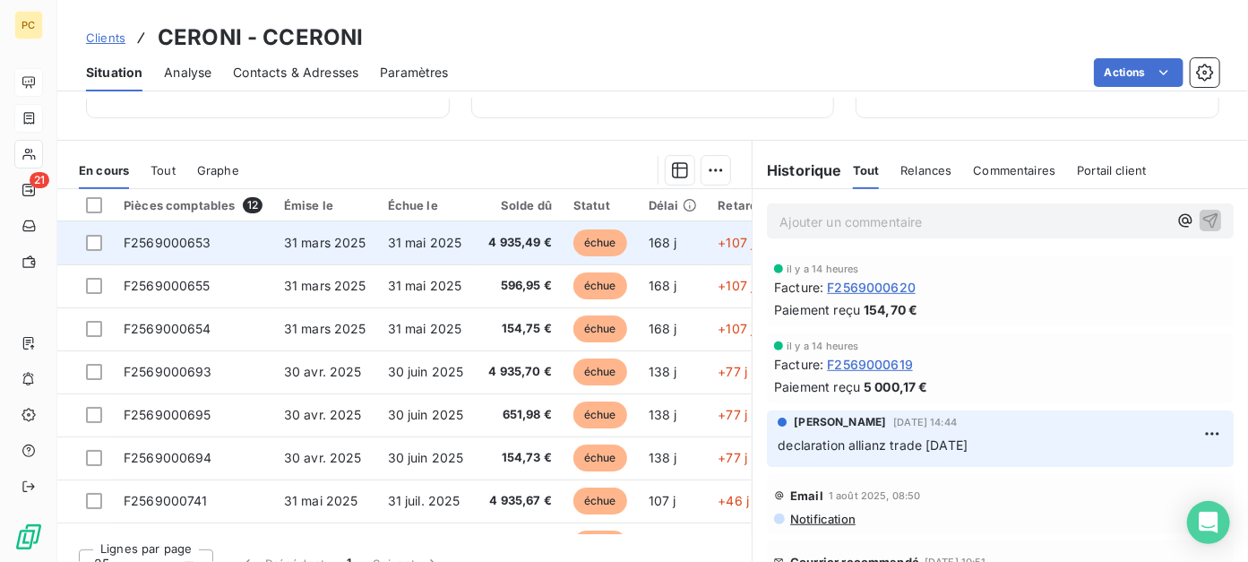
click at [527, 252] on span "4 935,49 €" at bounding box center [521, 243] width 64 height 18
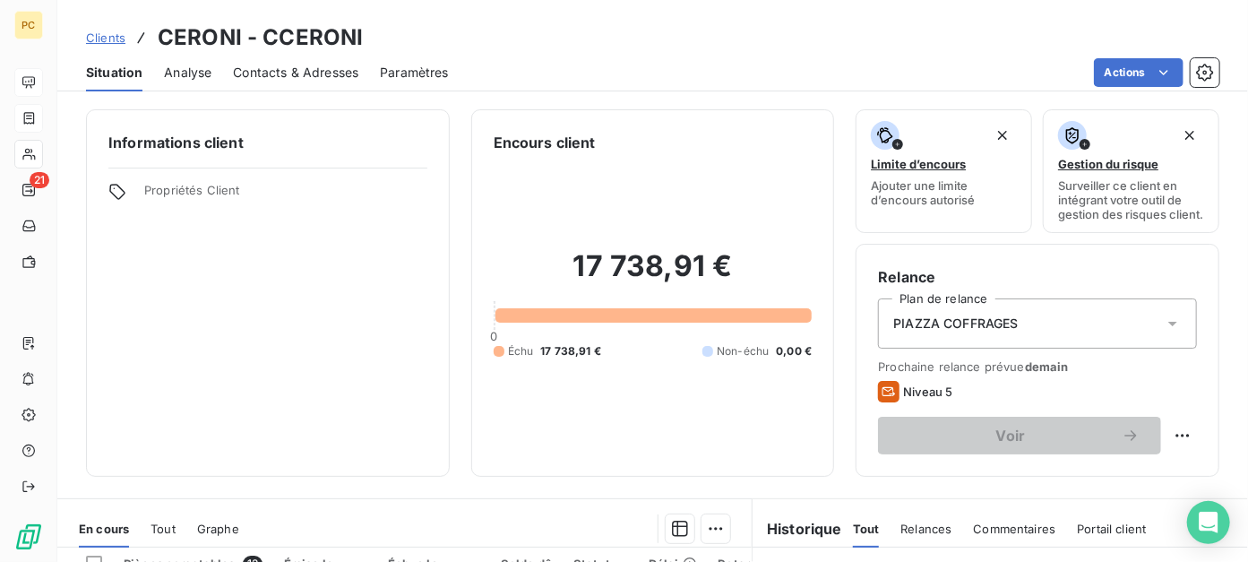
scroll to position [358, 0]
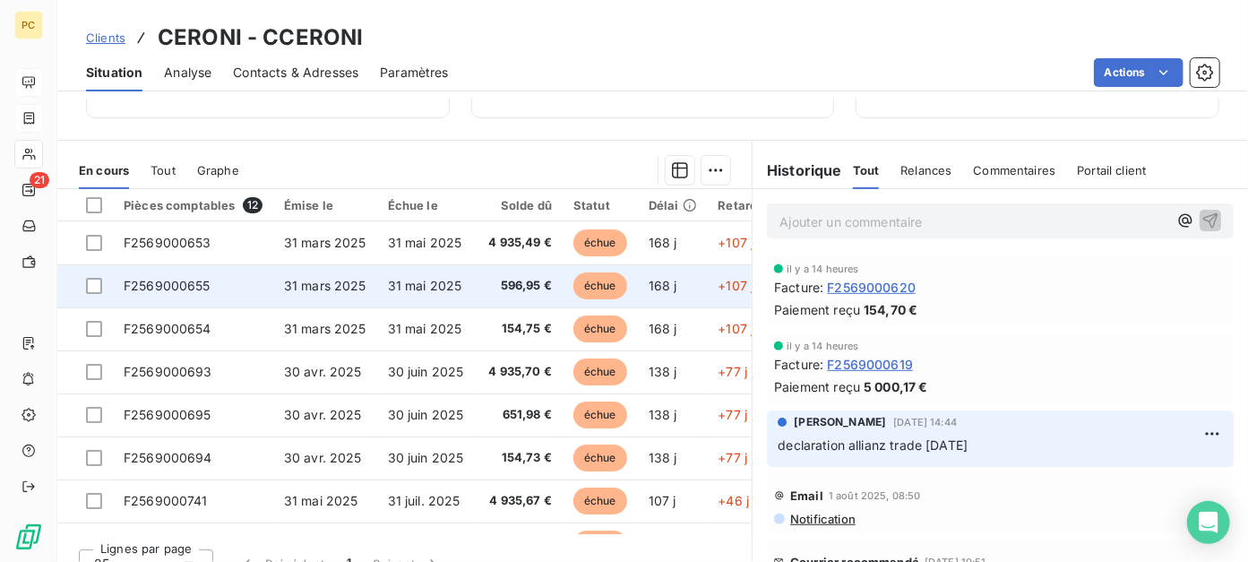
click at [431, 293] on span "31 mai 2025" at bounding box center [425, 285] width 74 height 15
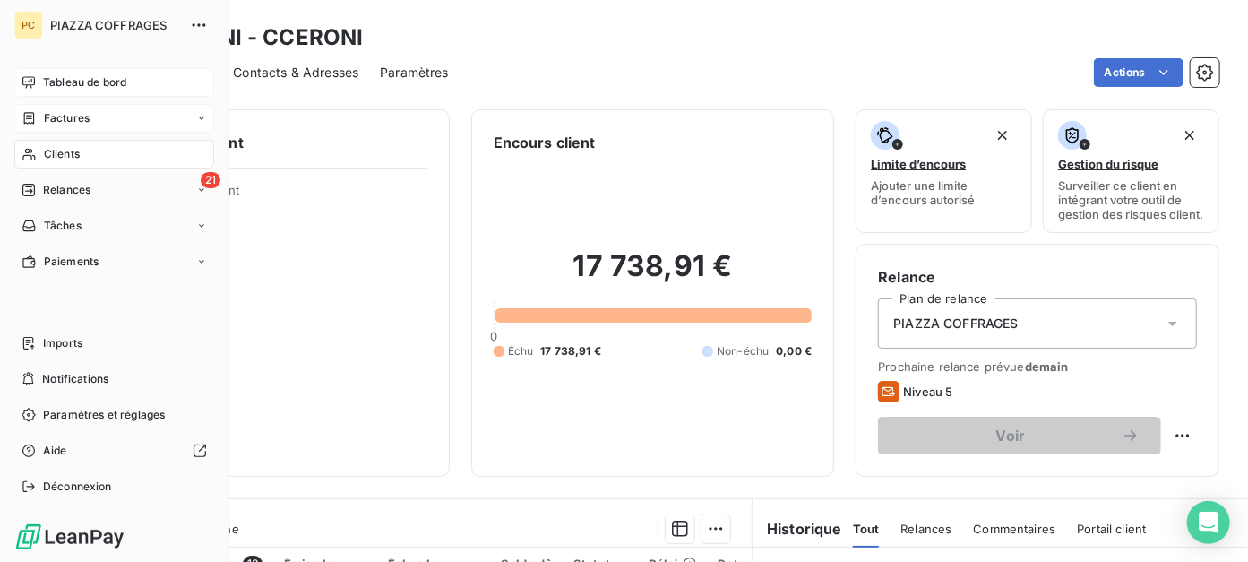
click at [73, 154] on span "Clients" at bounding box center [62, 154] width 36 height 16
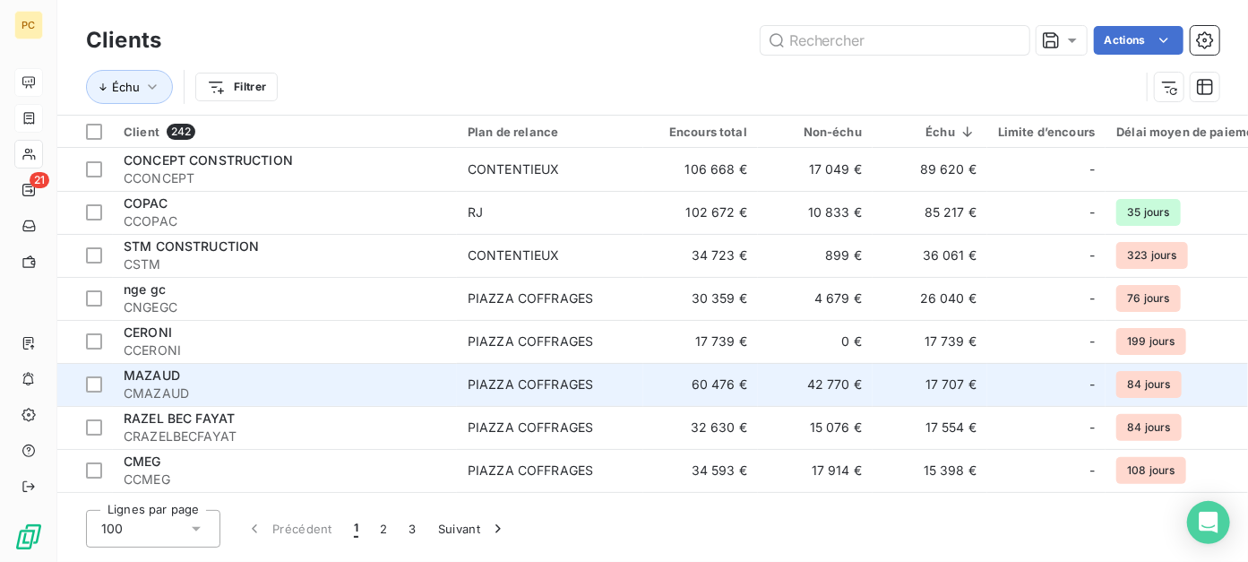
click at [243, 387] on span "CMAZAUD" at bounding box center [285, 393] width 322 height 18
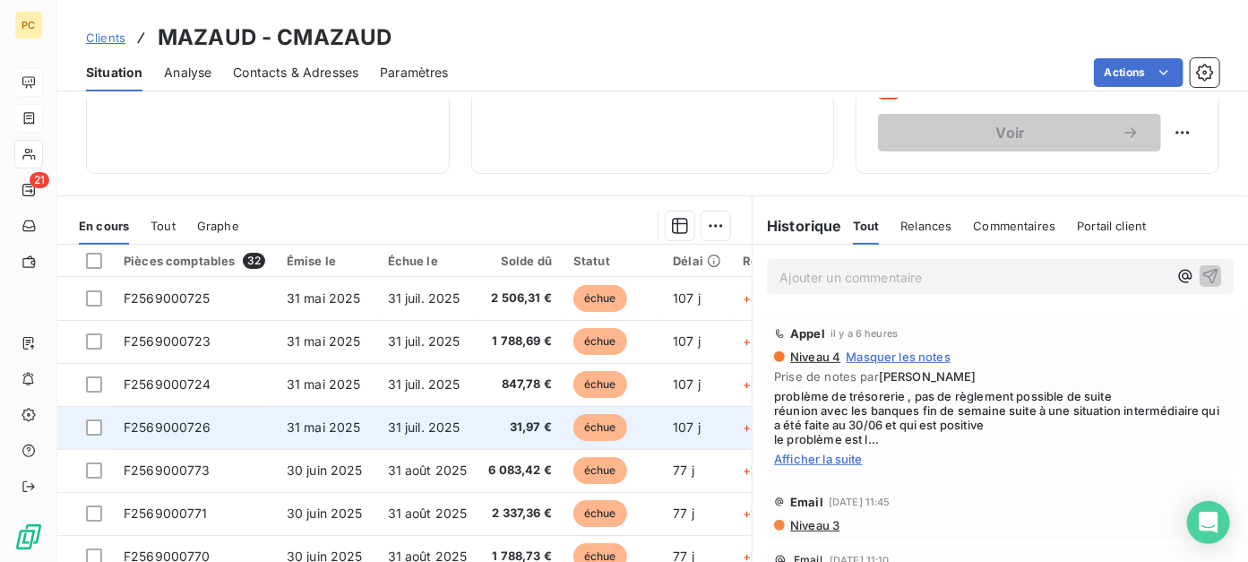
scroll to position [358, 0]
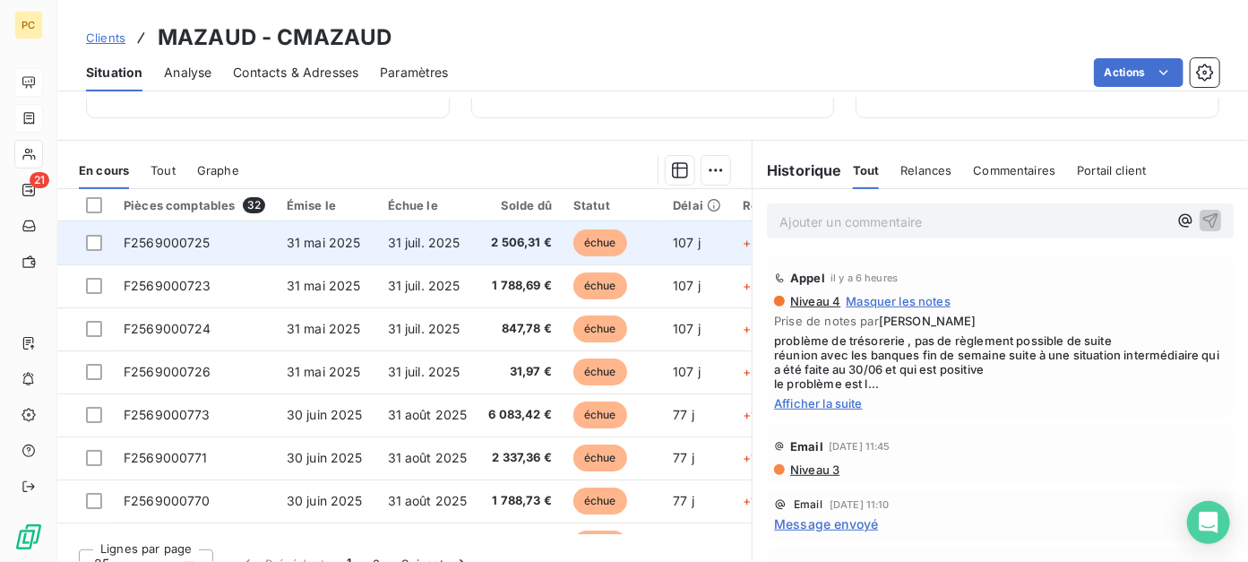
click at [493, 252] on span "2 506,31 €" at bounding box center [521, 243] width 64 height 18
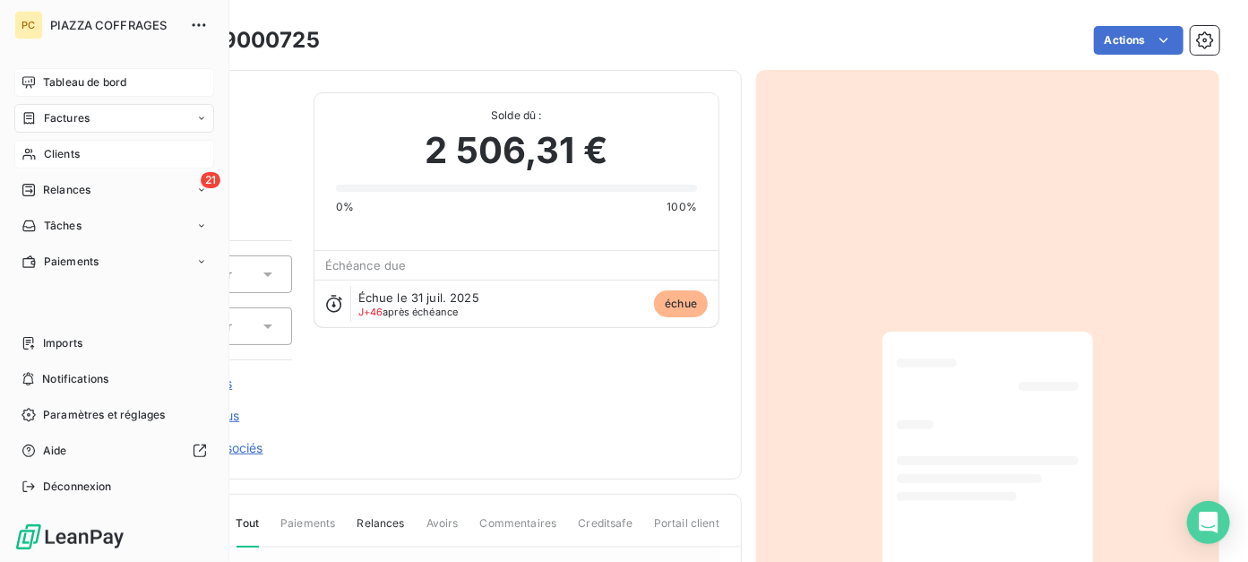
click at [61, 116] on span "Factures" at bounding box center [67, 118] width 46 height 16
click at [47, 118] on span "Factures" at bounding box center [67, 118] width 46 height 16
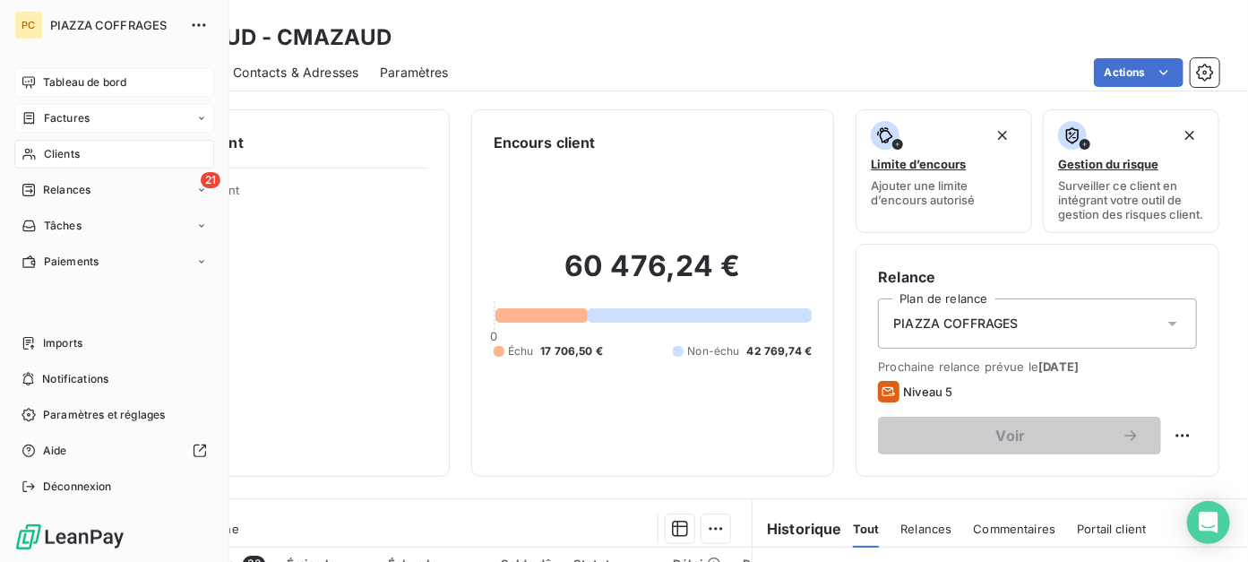
click at [62, 116] on span "Factures" at bounding box center [67, 118] width 46 height 16
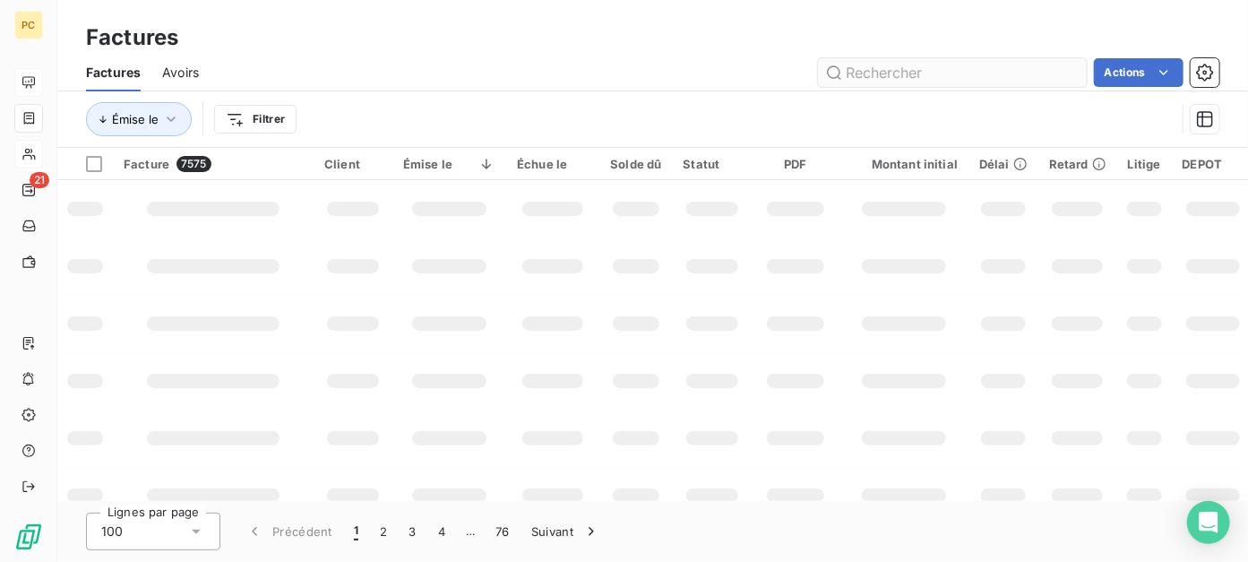
click at [898, 70] on input "text" at bounding box center [952, 72] width 269 height 29
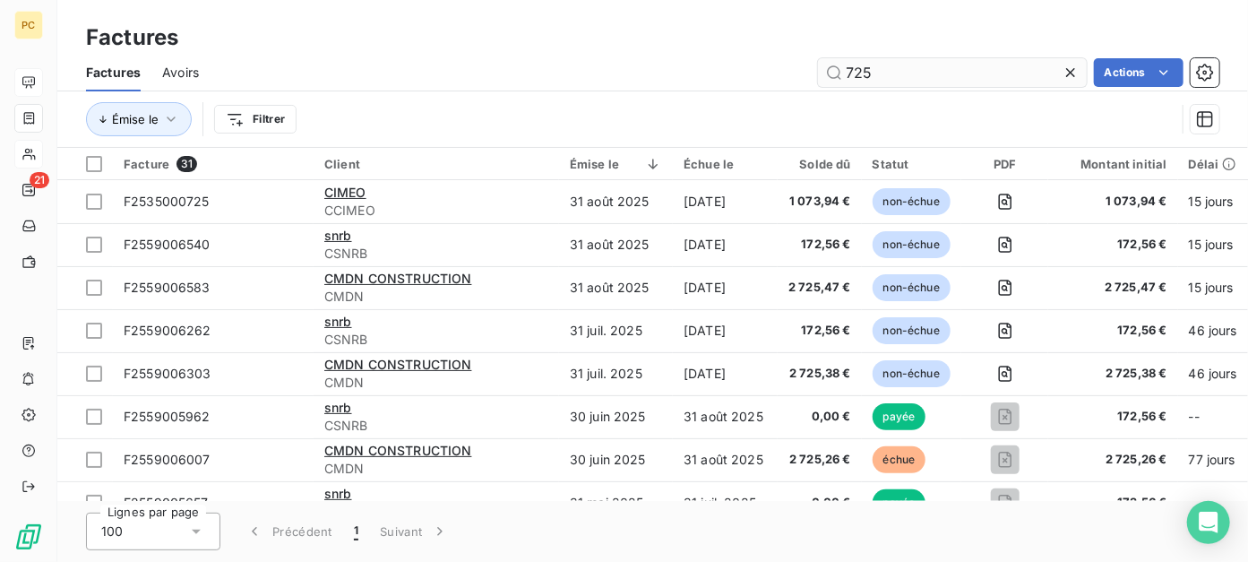
type input "725"
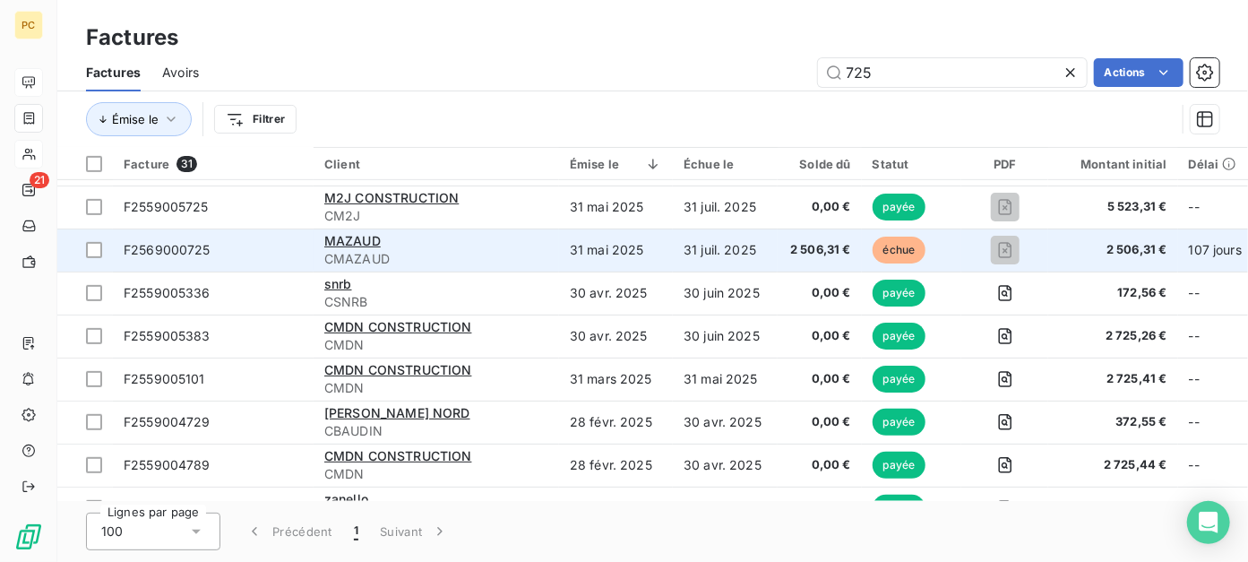
scroll to position [358, 0]
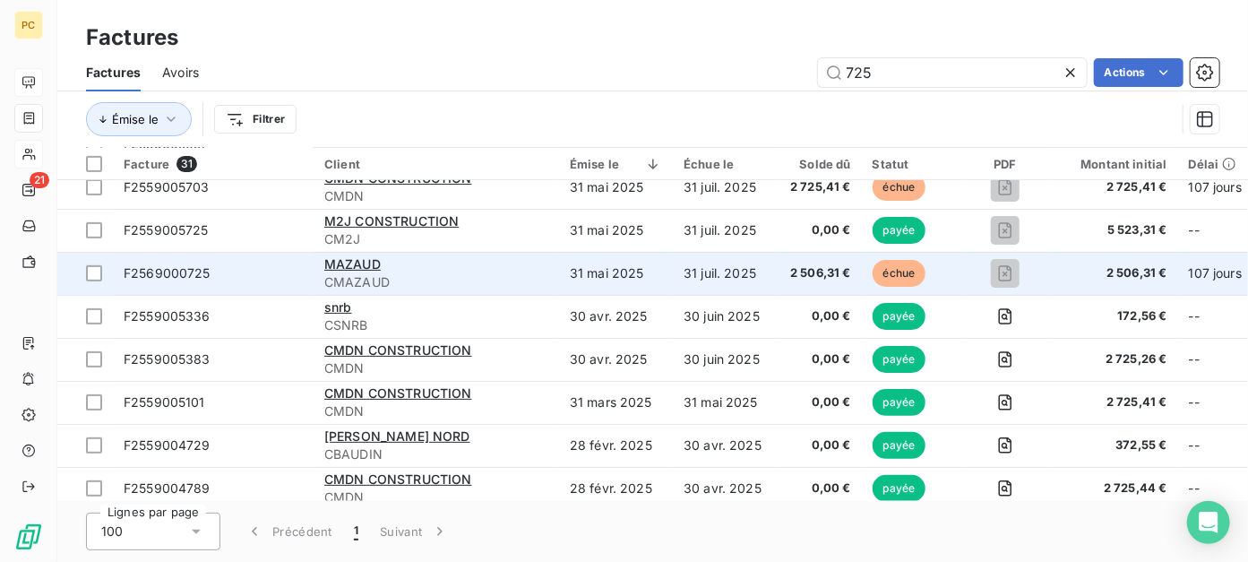
click at [394, 270] on div "MAZAUD" at bounding box center [436, 264] width 224 height 18
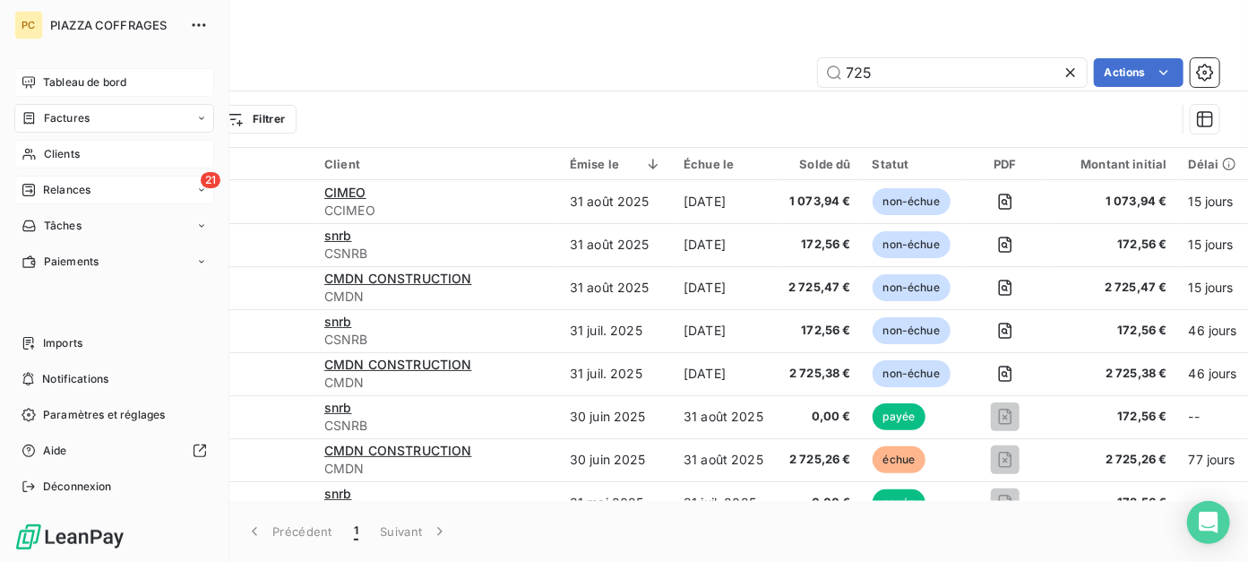
click at [82, 193] on span "Relances" at bounding box center [66, 190] width 47 height 16
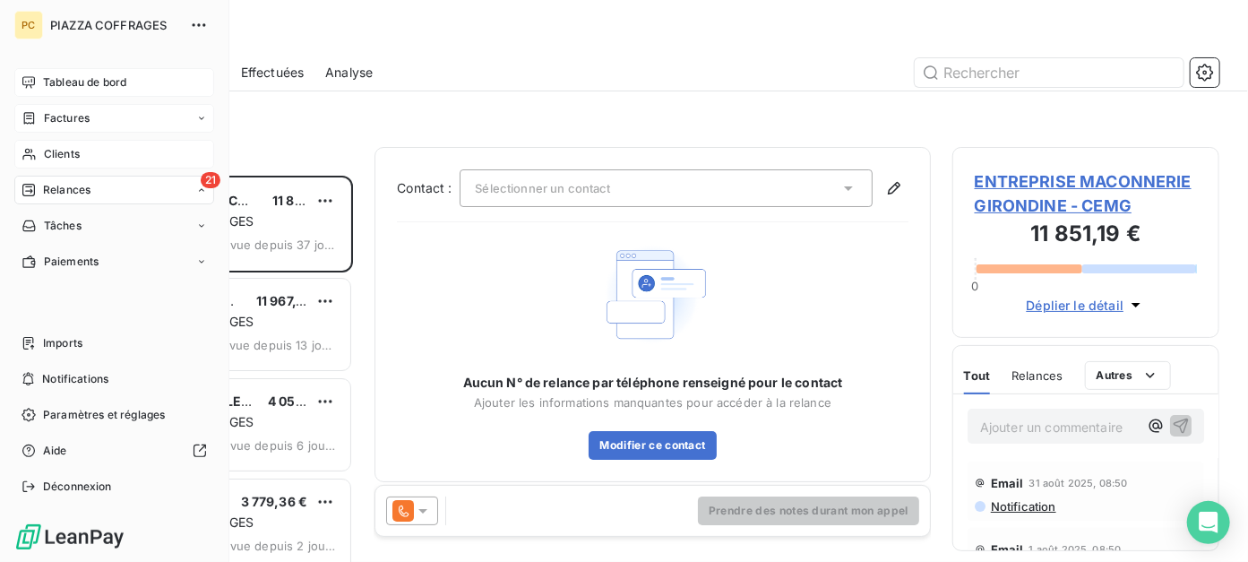
scroll to position [373, 253]
click at [69, 154] on span "Clients" at bounding box center [62, 154] width 36 height 16
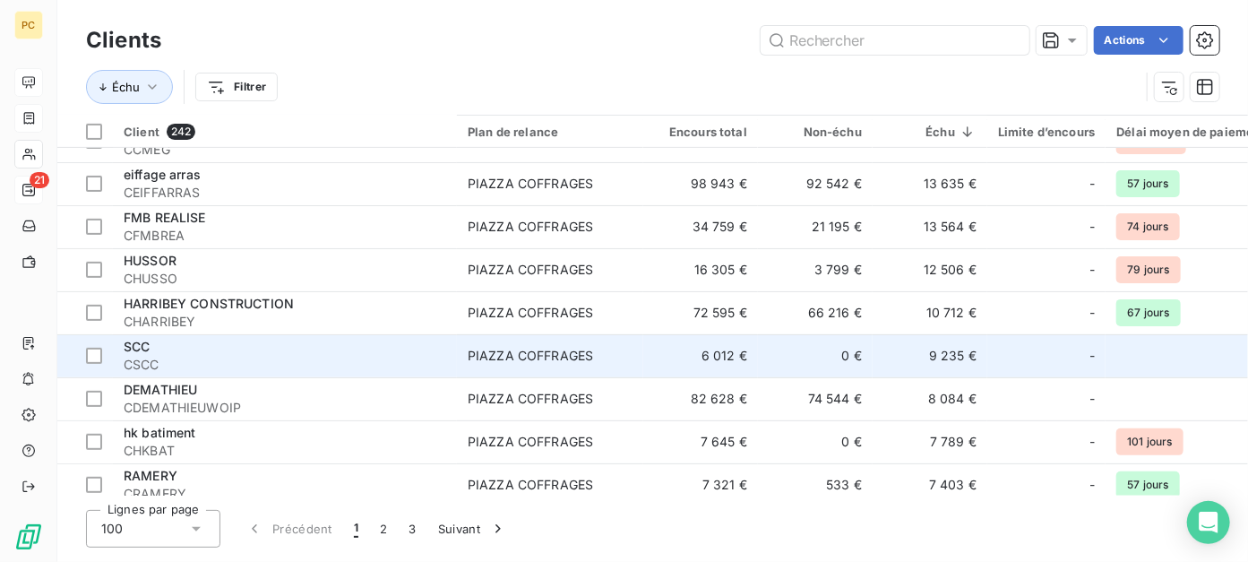
scroll to position [358, 0]
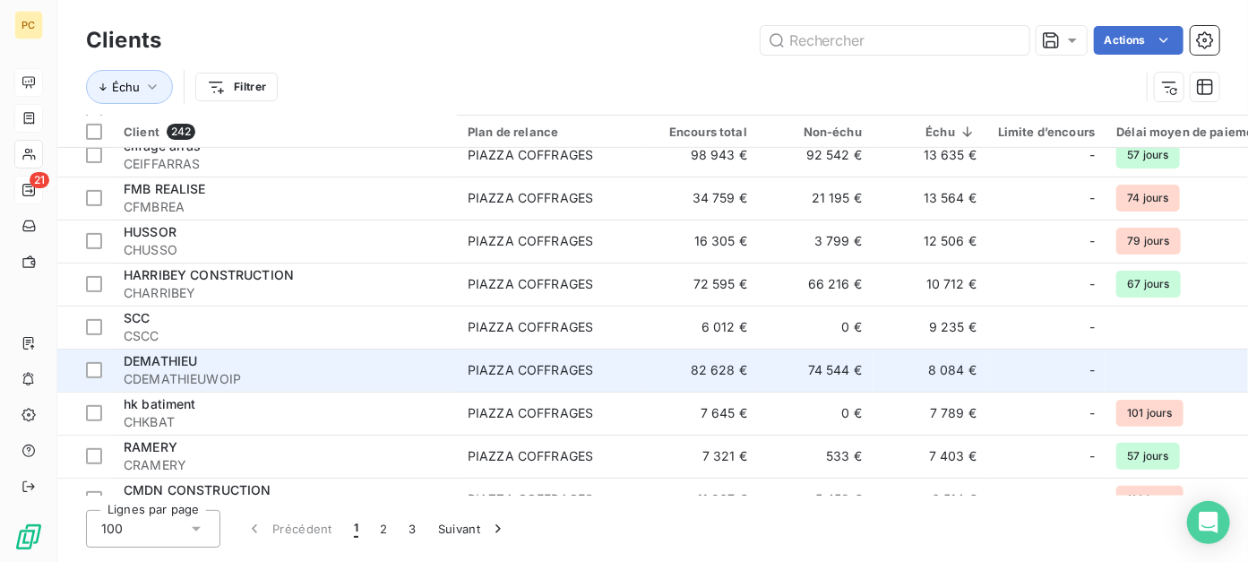
click at [304, 365] on div "DEMATHIEU" at bounding box center [285, 361] width 322 height 18
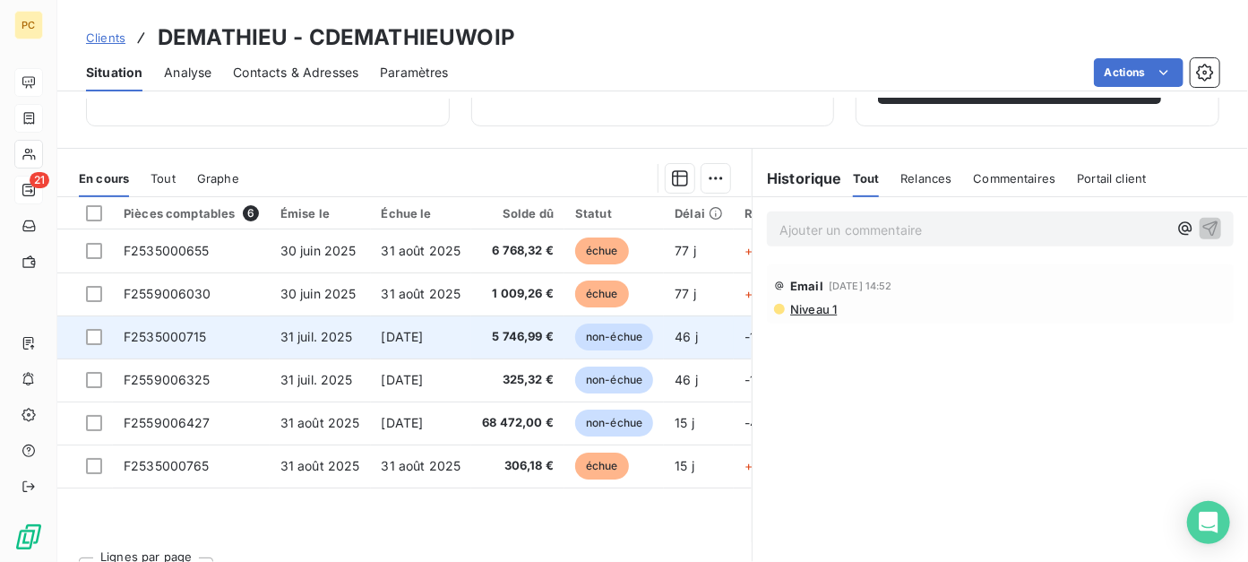
scroll to position [358, 0]
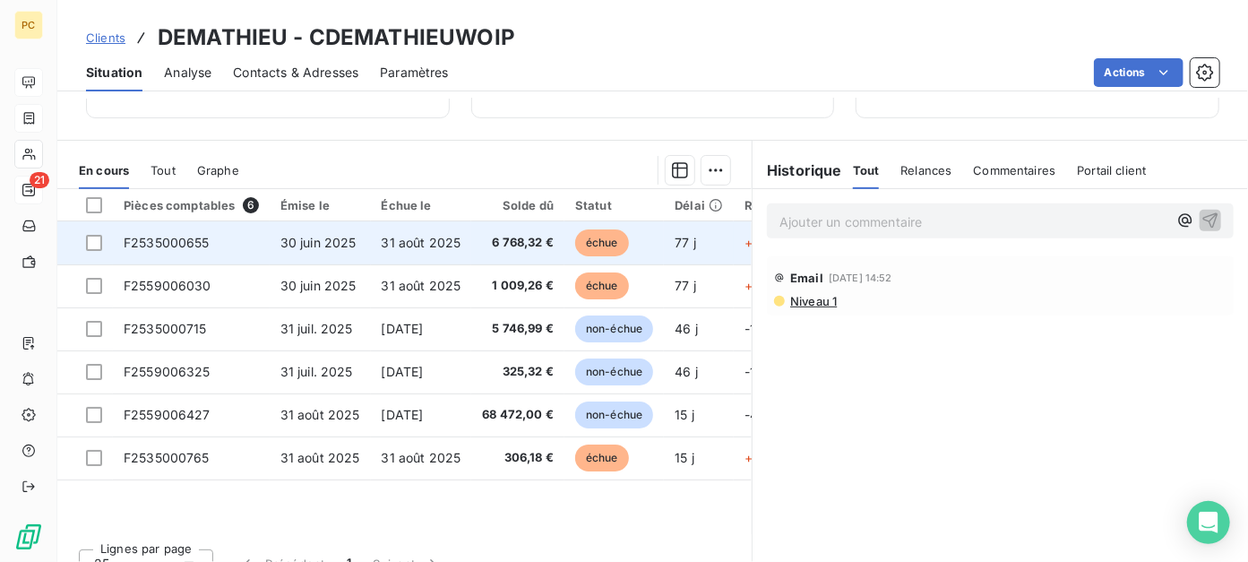
click at [385, 250] on span "31 août 2025" at bounding box center [422, 242] width 80 height 15
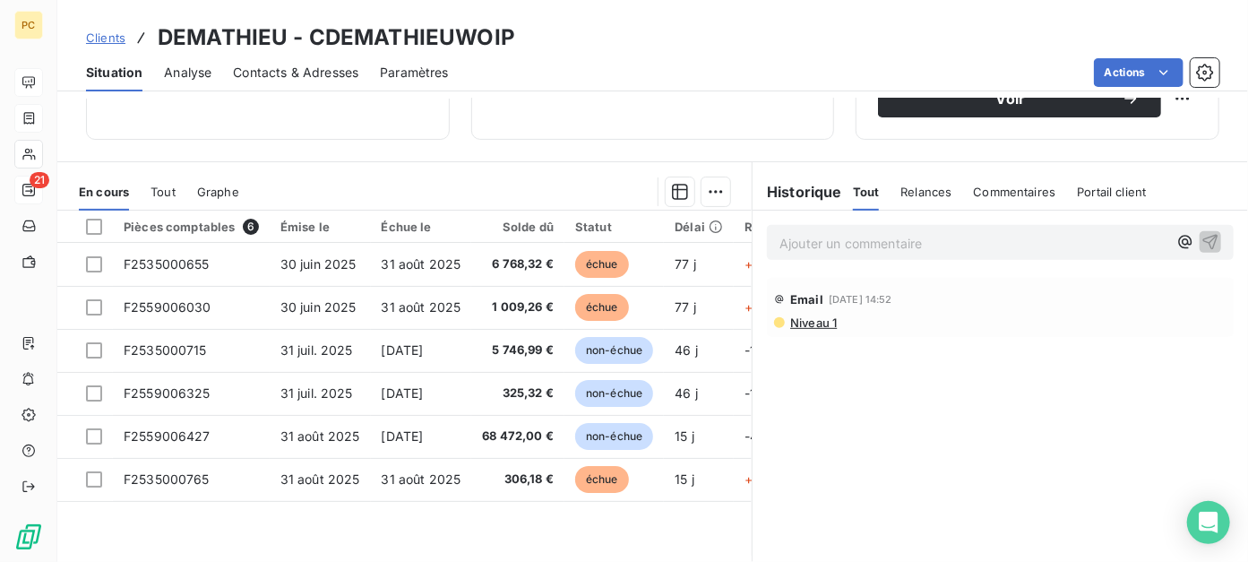
scroll to position [397, 0]
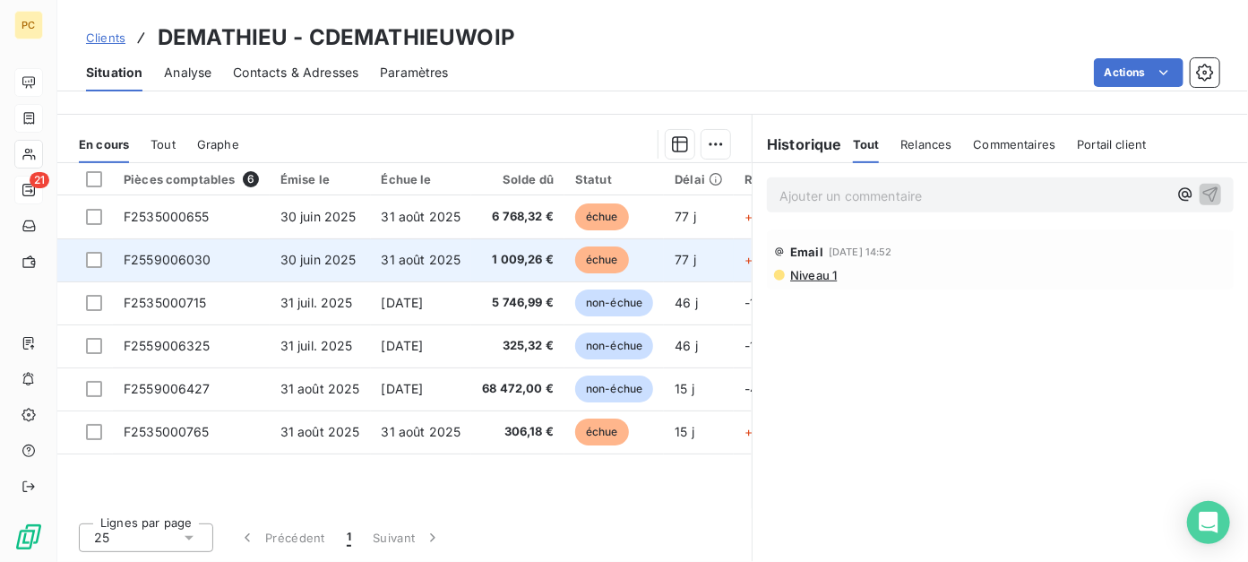
click at [405, 259] on span "31 août 2025" at bounding box center [422, 259] width 80 height 15
